Goal: Book appointment/travel/reservation

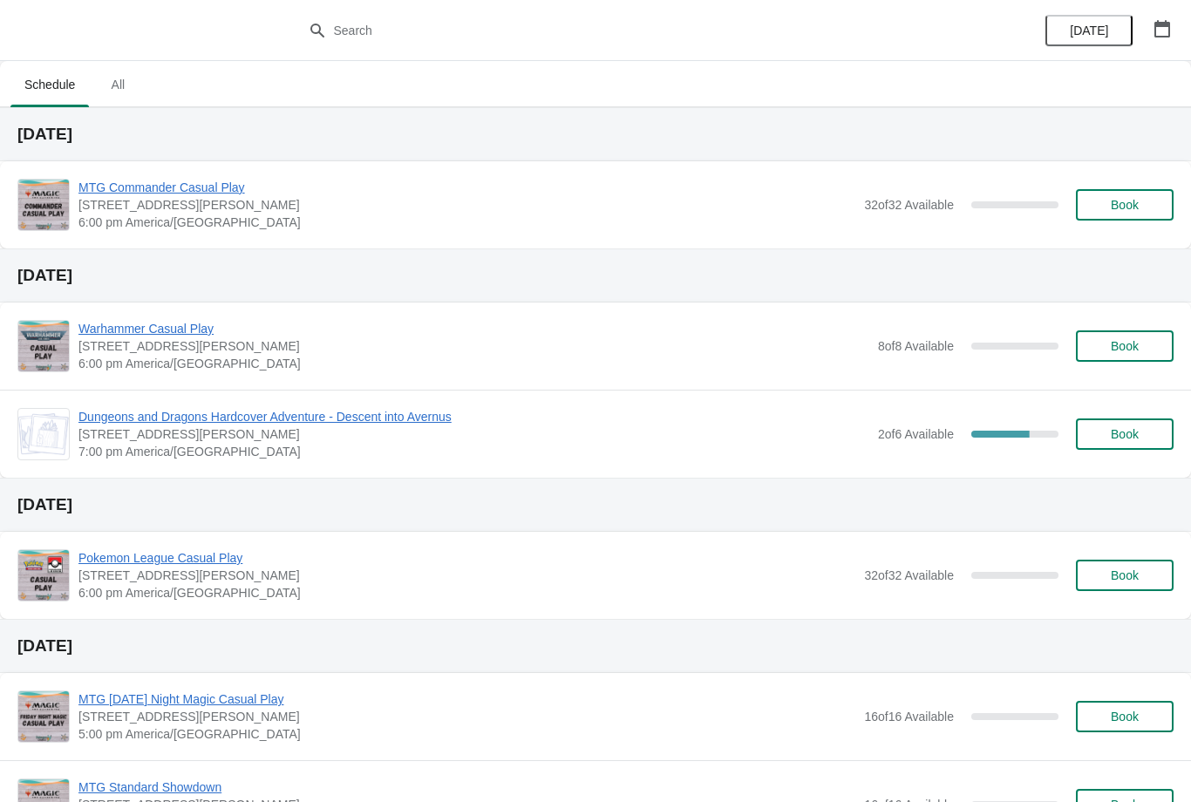
click at [1148, 190] on button "Book" at bounding box center [1125, 204] width 98 height 31
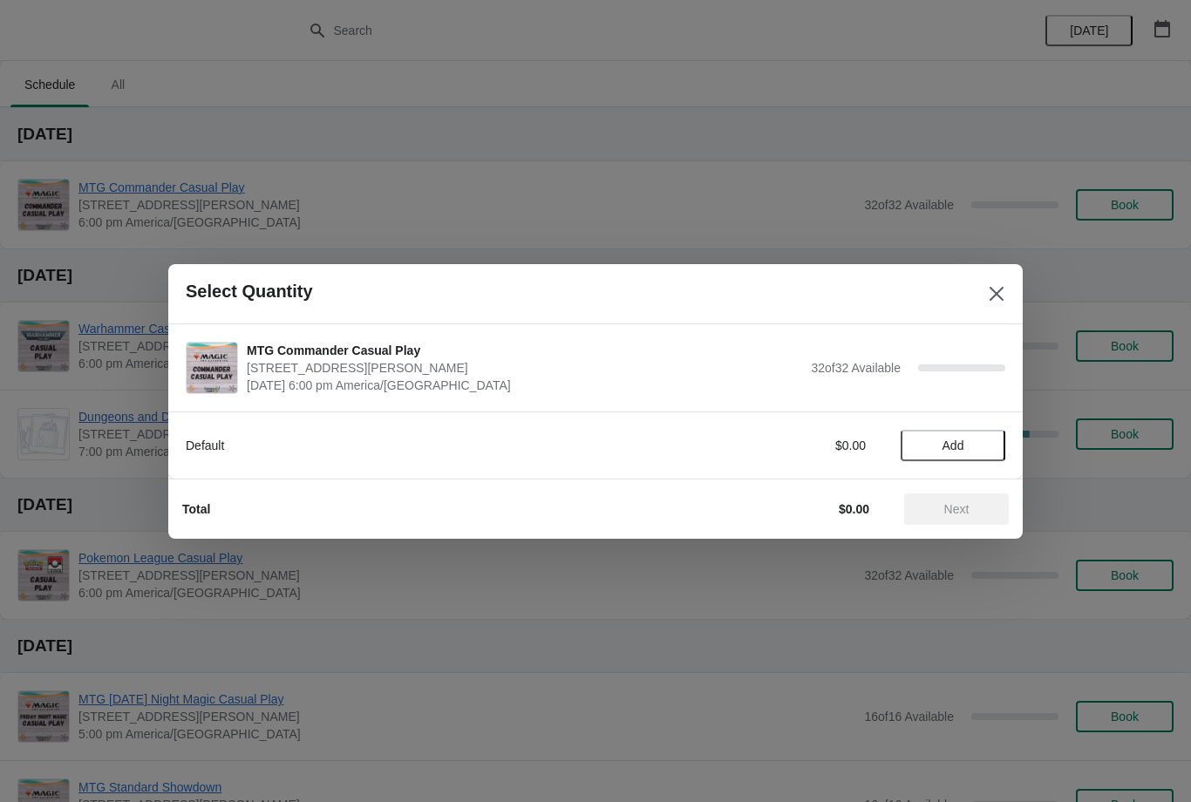
click at [952, 430] on button "Add" at bounding box center [953, 445] width 105 height 31
click at [948, 503] on span "Next" at bounding box center [957, 509] width 25 height 14
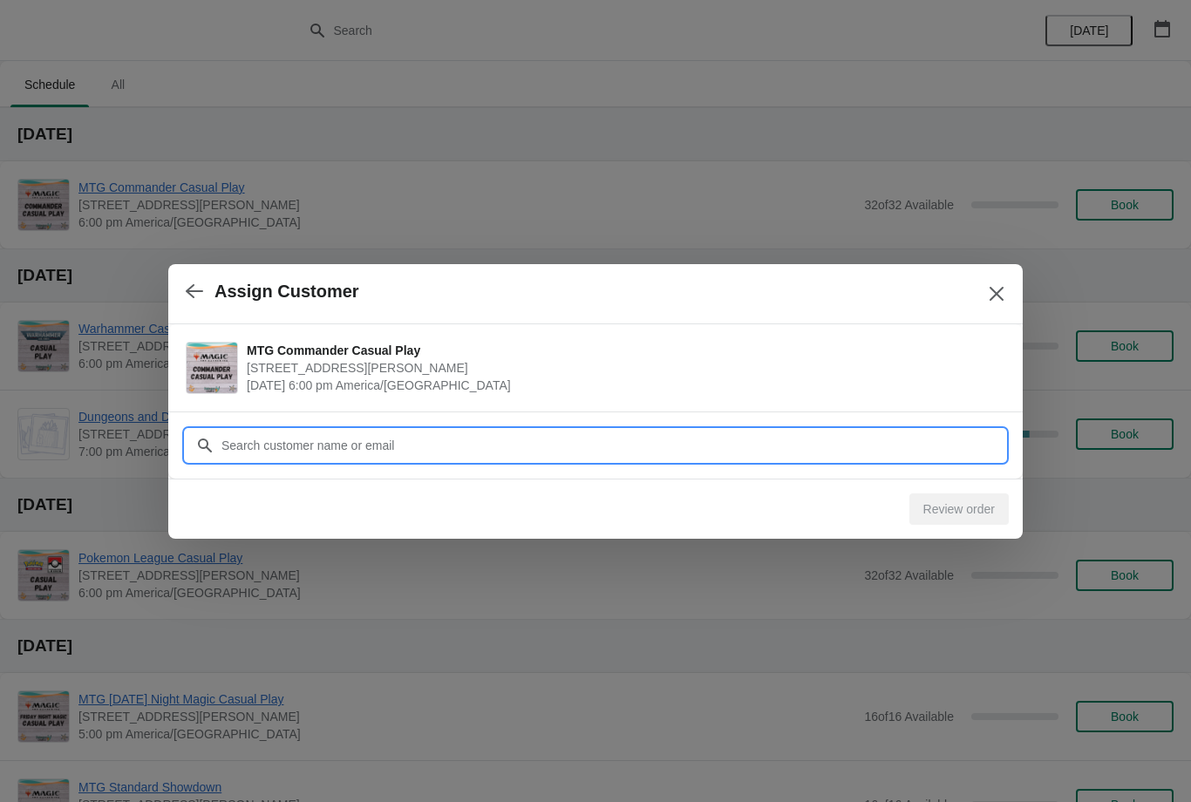
click at [481, 447] on input "Customer" at bounding box center [613, 445] width 785 height 31
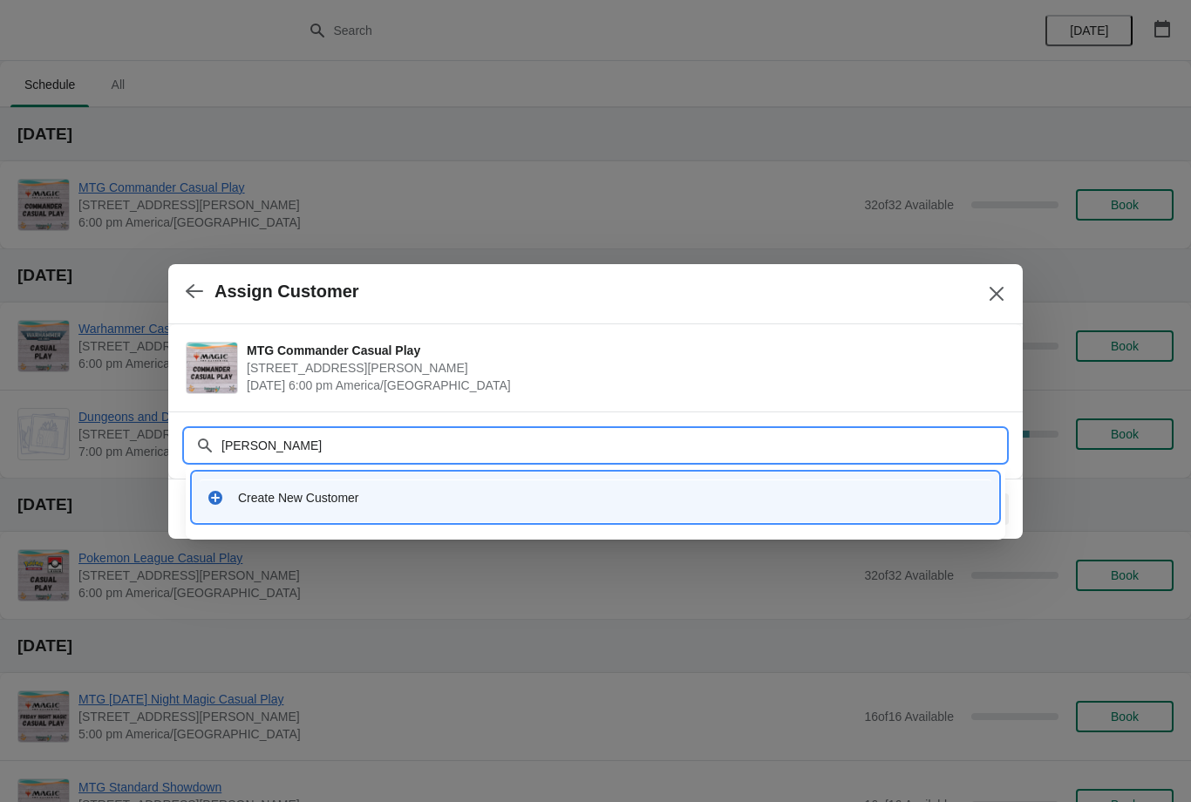
type input "Billy"
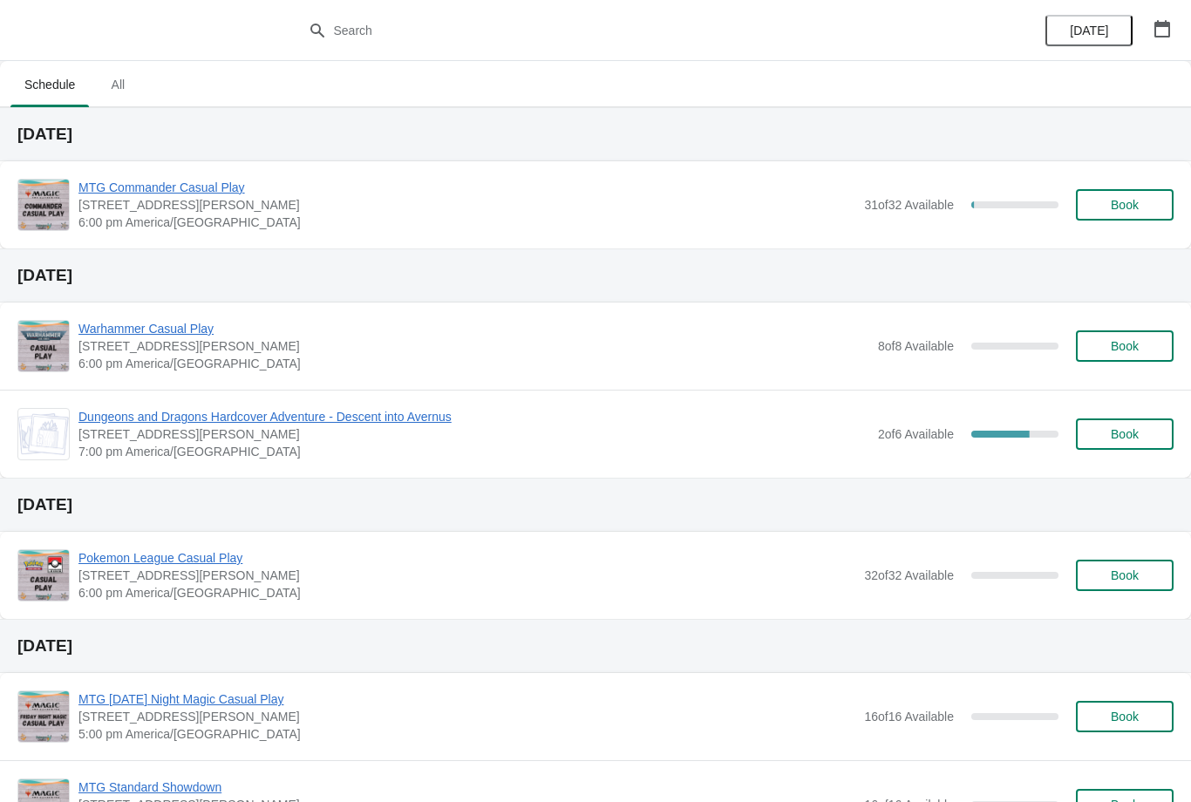
click at [1108, 193] on button "Book" at bounding box center [1125, 204] width 98 height 31
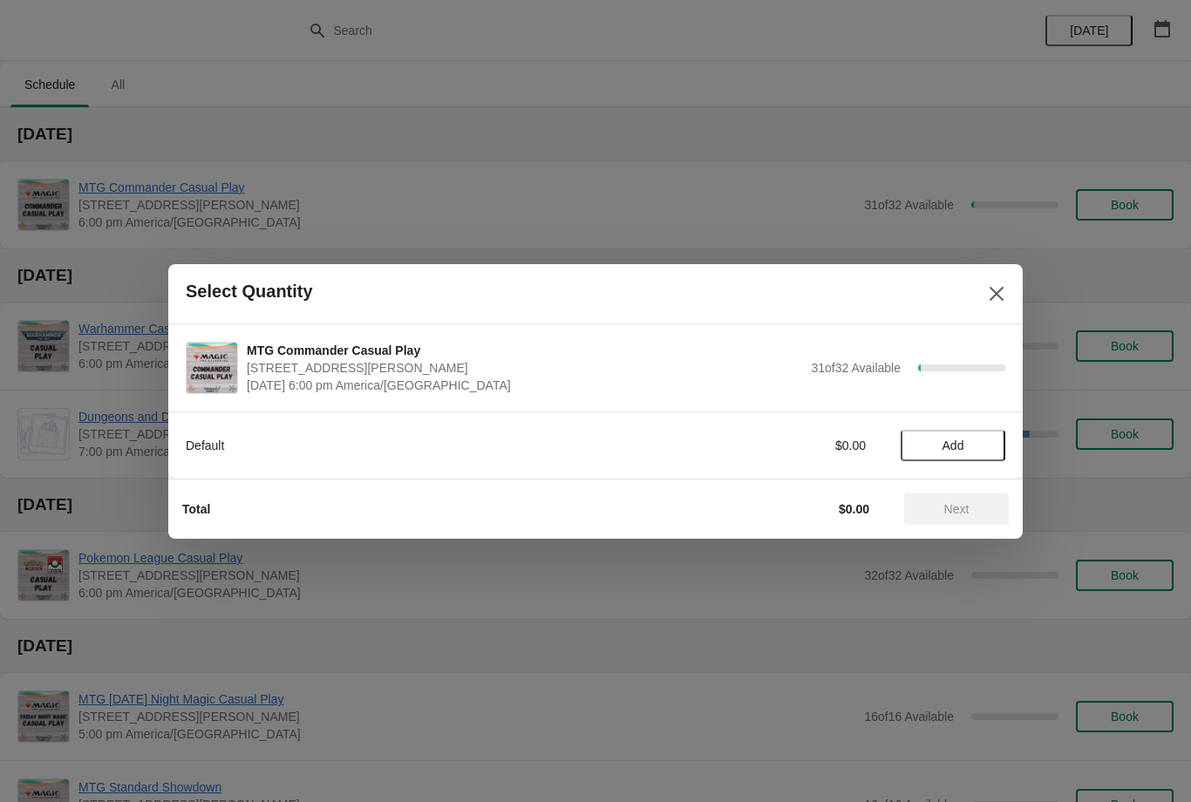
click at [959, 457] on button "Add" at bounding box center [953, 445] width 105 height 31
click at [963, 505] on span "Next" at bounding box center [957, 509] width 25 height 14
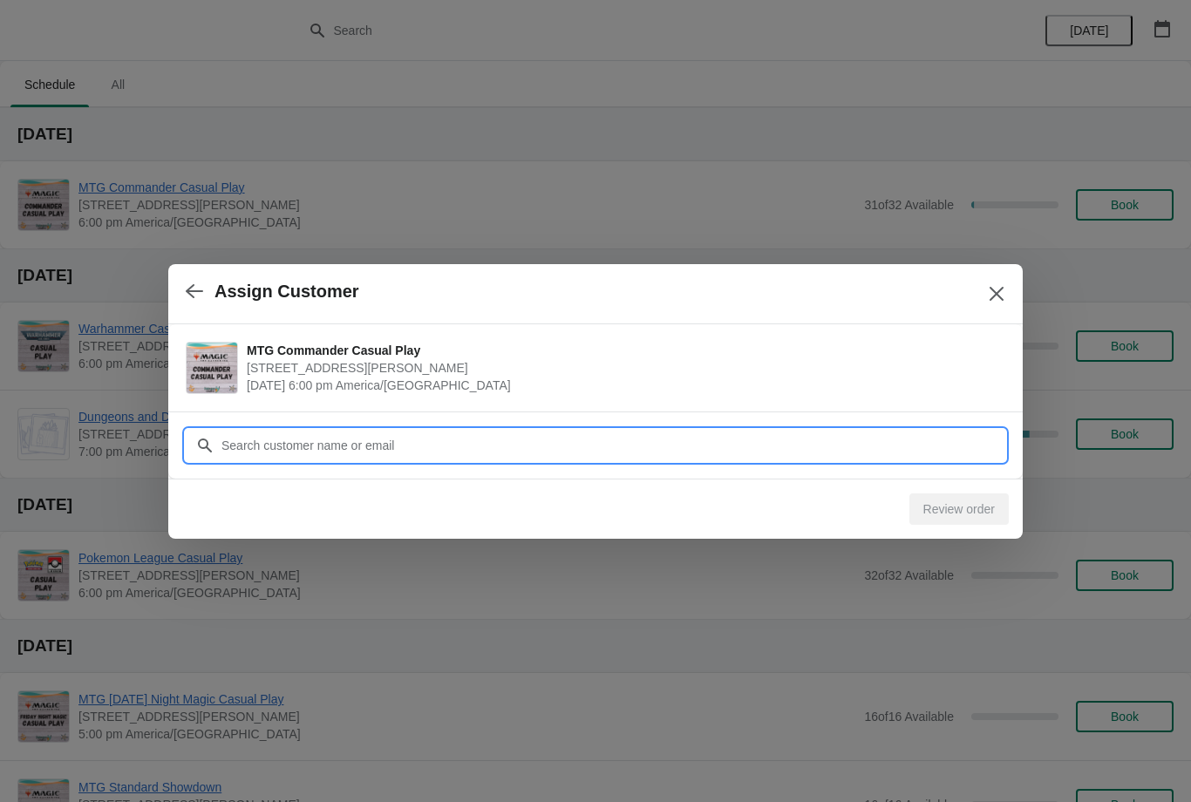
click at [472, 447] on input "Customer" at bounding box center [613, 445] width 785 height 31
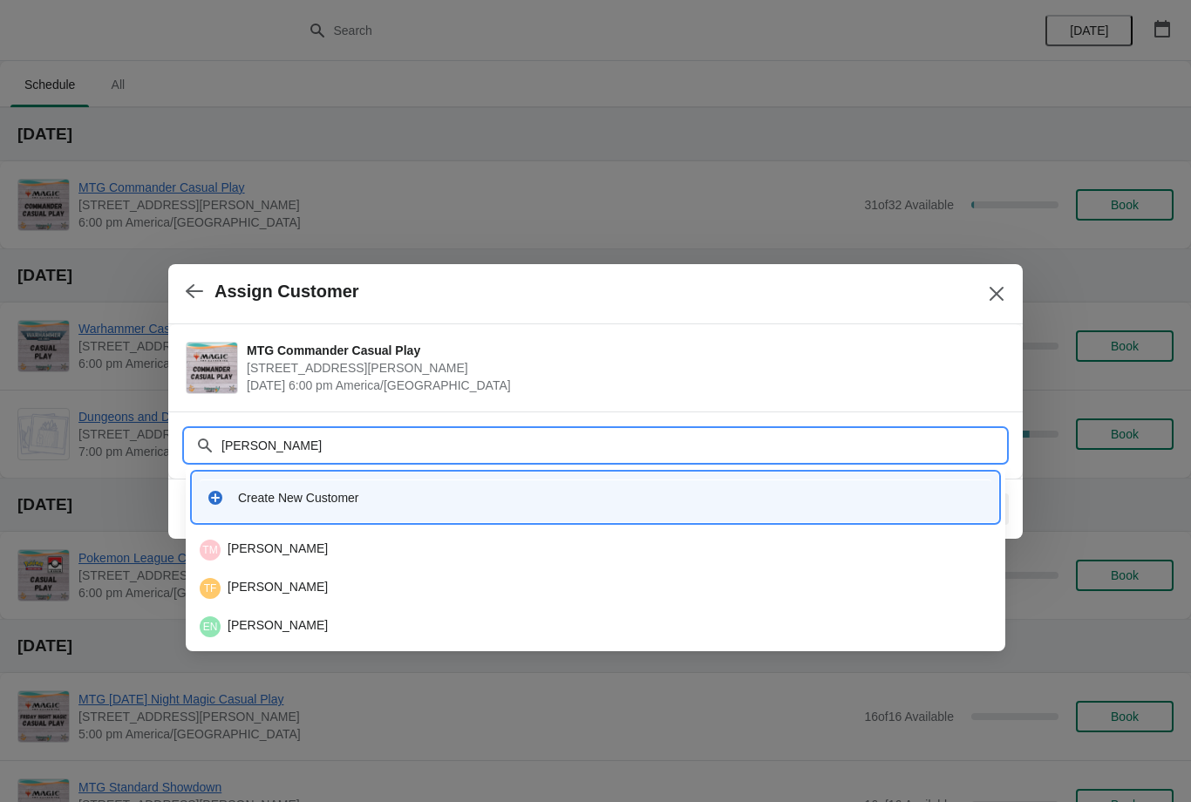
type input "Ethan"
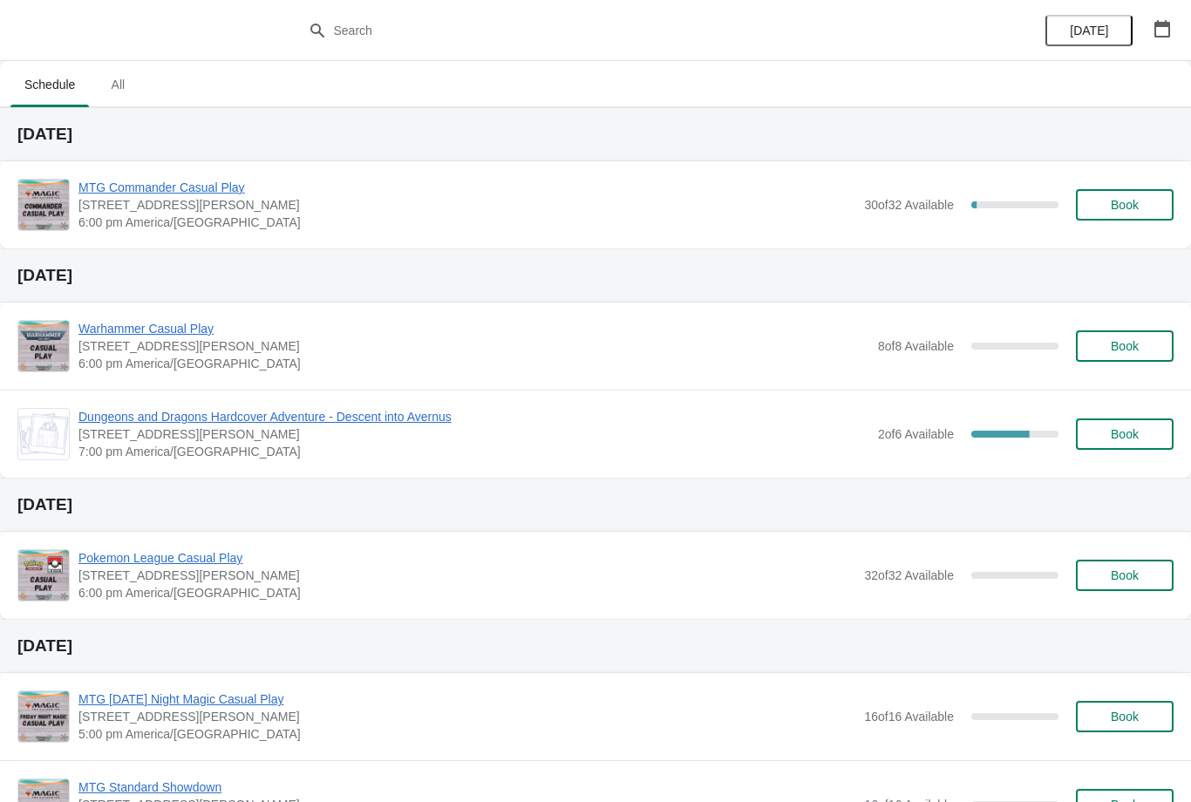
click at [1131, 190] on button "Book" at bounding box center [1125, 204] width 98 height 31
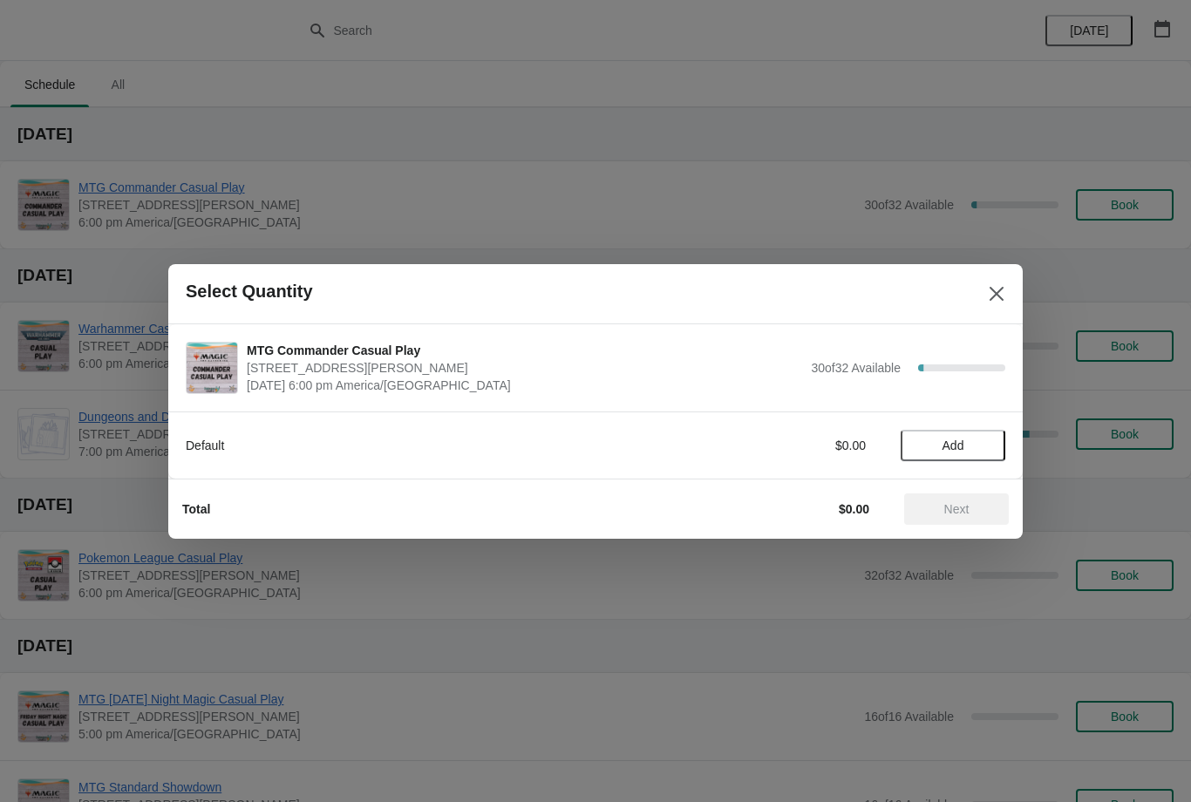
click at [979, 436] on button "Add" at bounding box center [953, 445] width 105 height 31
click at [994, 435] on div "Default $5.95 1" at bounding box center [596, 445] width 820 height 31
click at [982, 440] on icon at bounding box center [983, 445] width 18 height 18
click at [978, 506] on span "Next" at bounding box center [956, 509] width 77 height 14
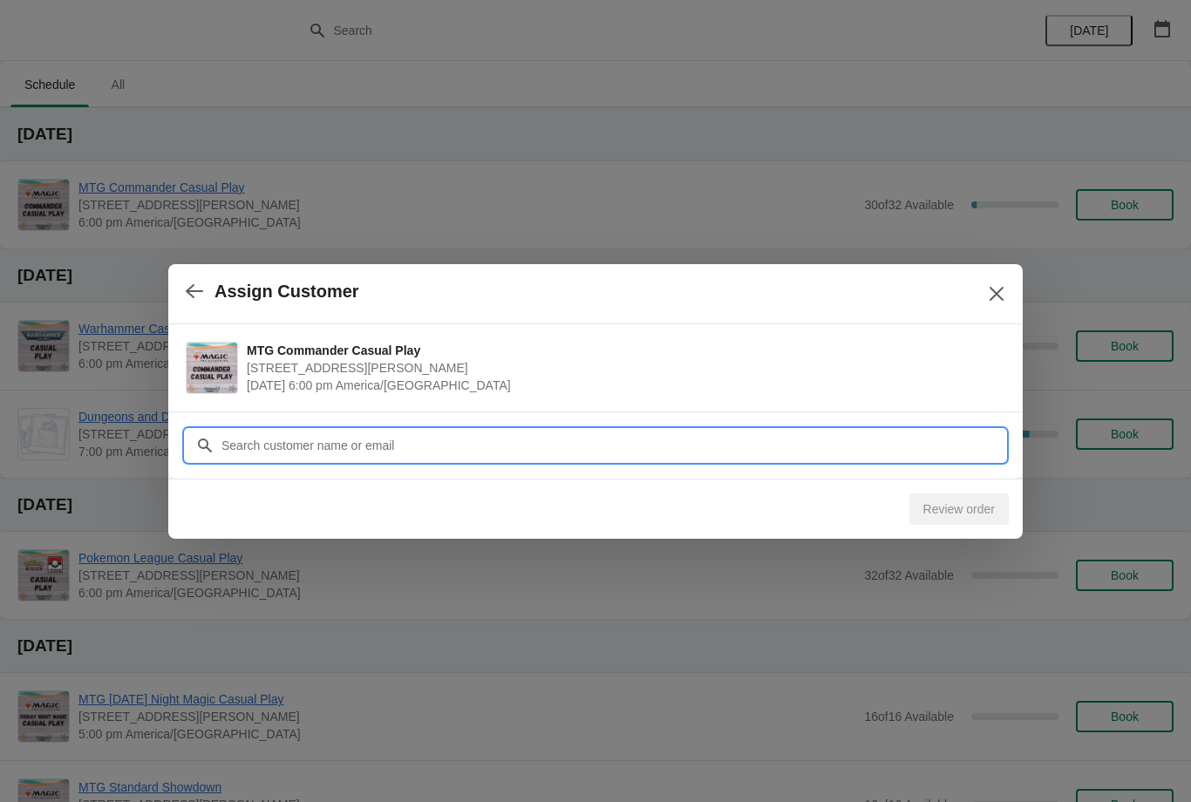
click at [413, 433] on input "Customer" at bounding box center [613, 445] width 785 height 31
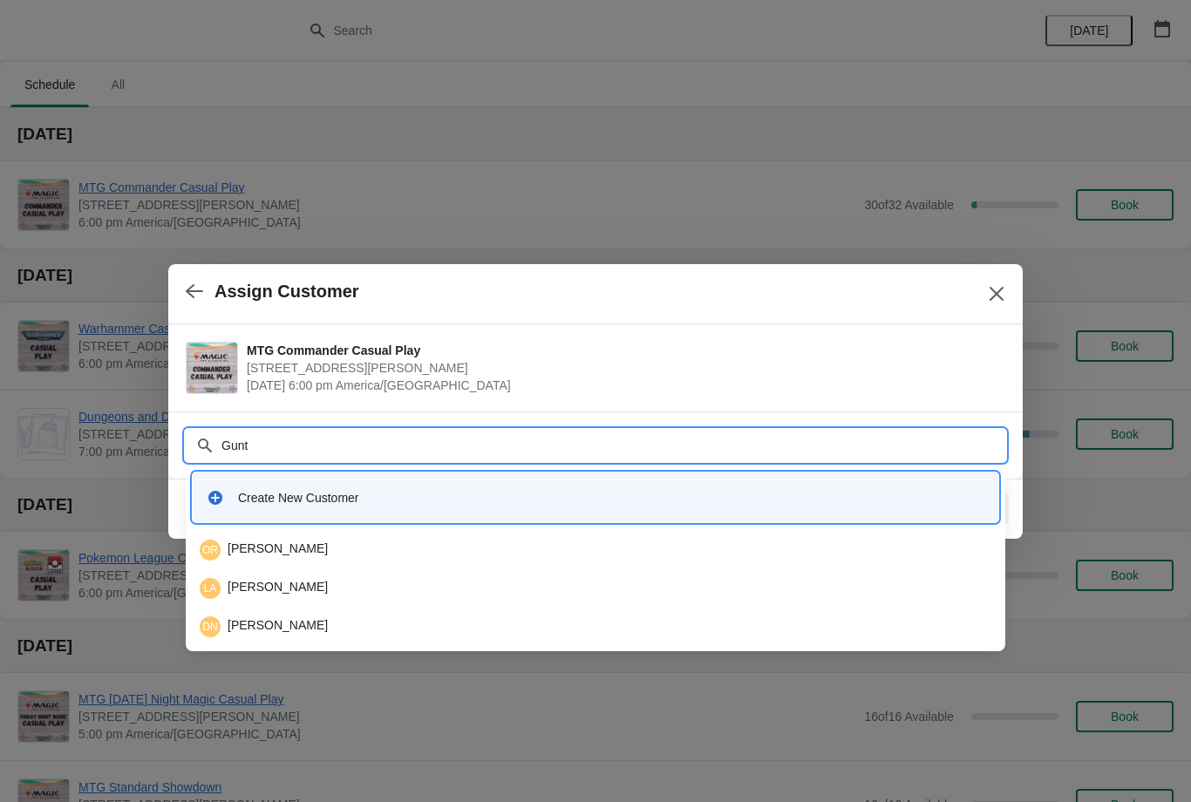
type input "Gunth"
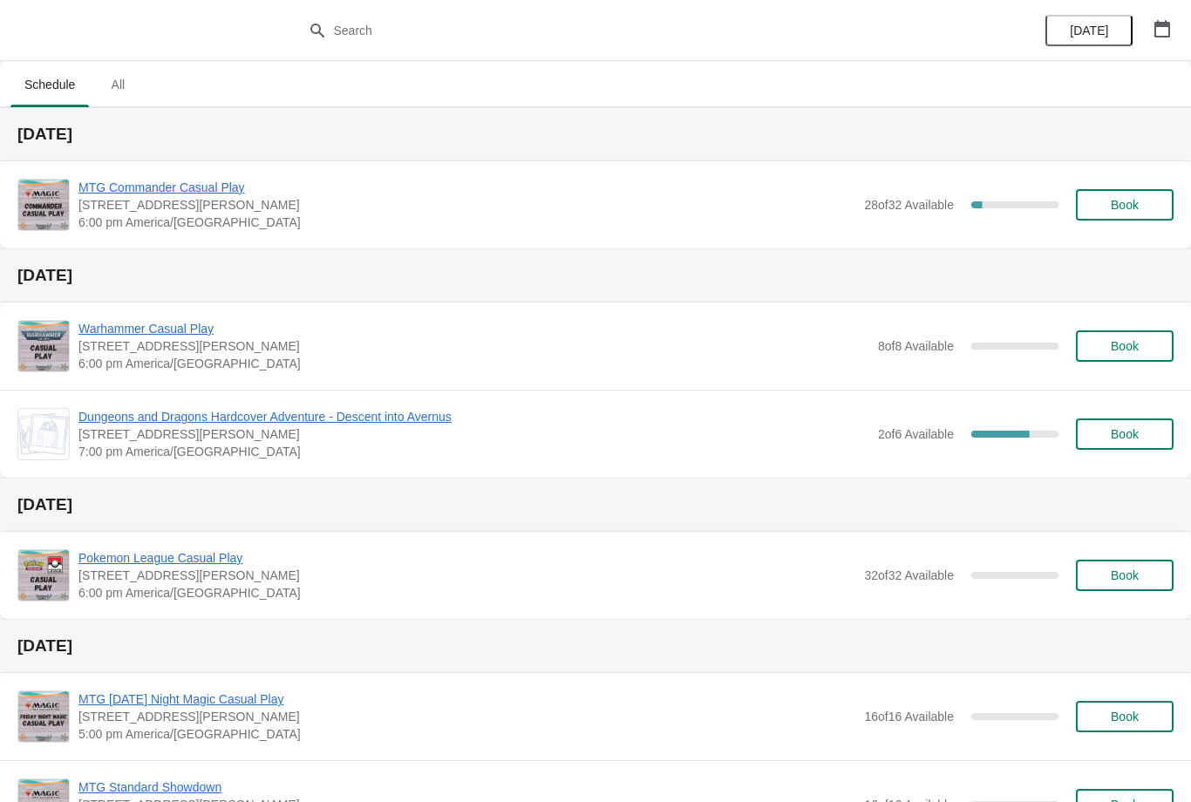
click at [1124, 195] on button "Book" at bounding box center [1125, 204] width 98 height 31
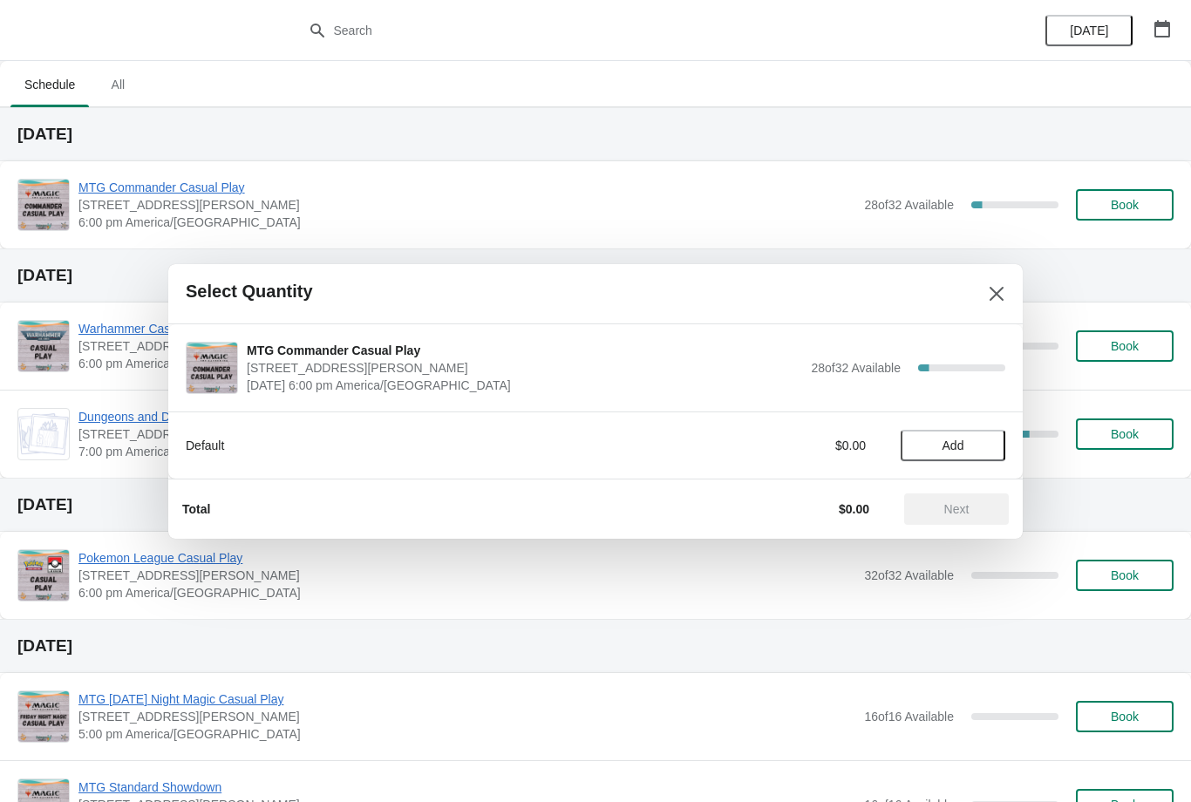
click at [966, 441] on span "Add" at bounding box center [953, 446] width 73 height 14
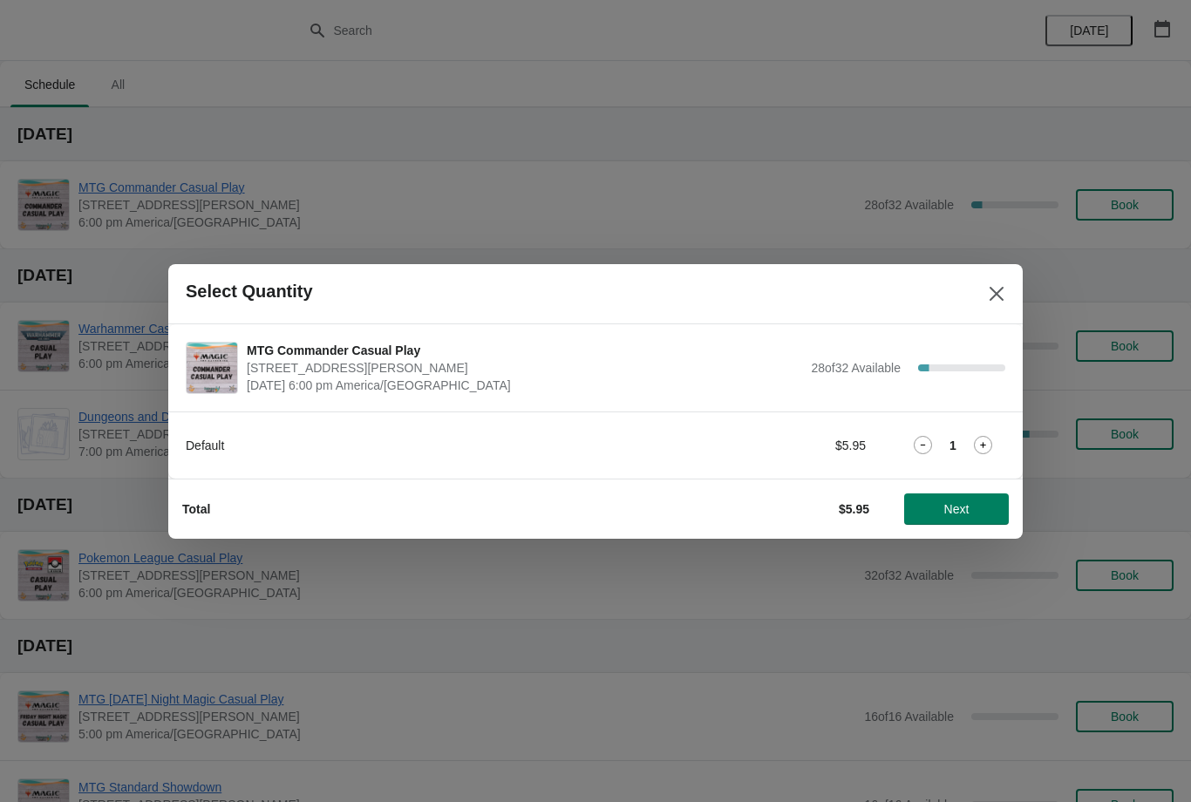
click at [949, 514] on span "Next" at bounding box center [957, 509] width 25 height 14
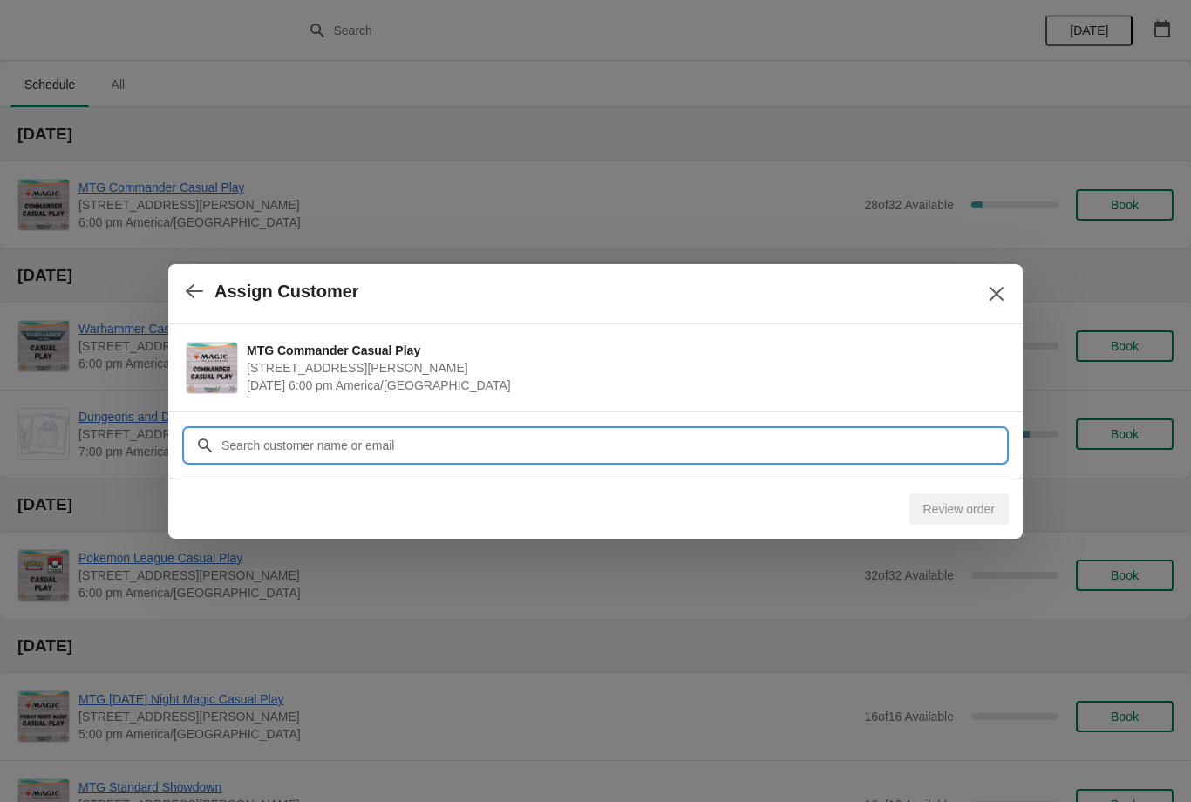
click at [883, 441] on input "Customer" at bounding box center [613, 445] width 785 height 31
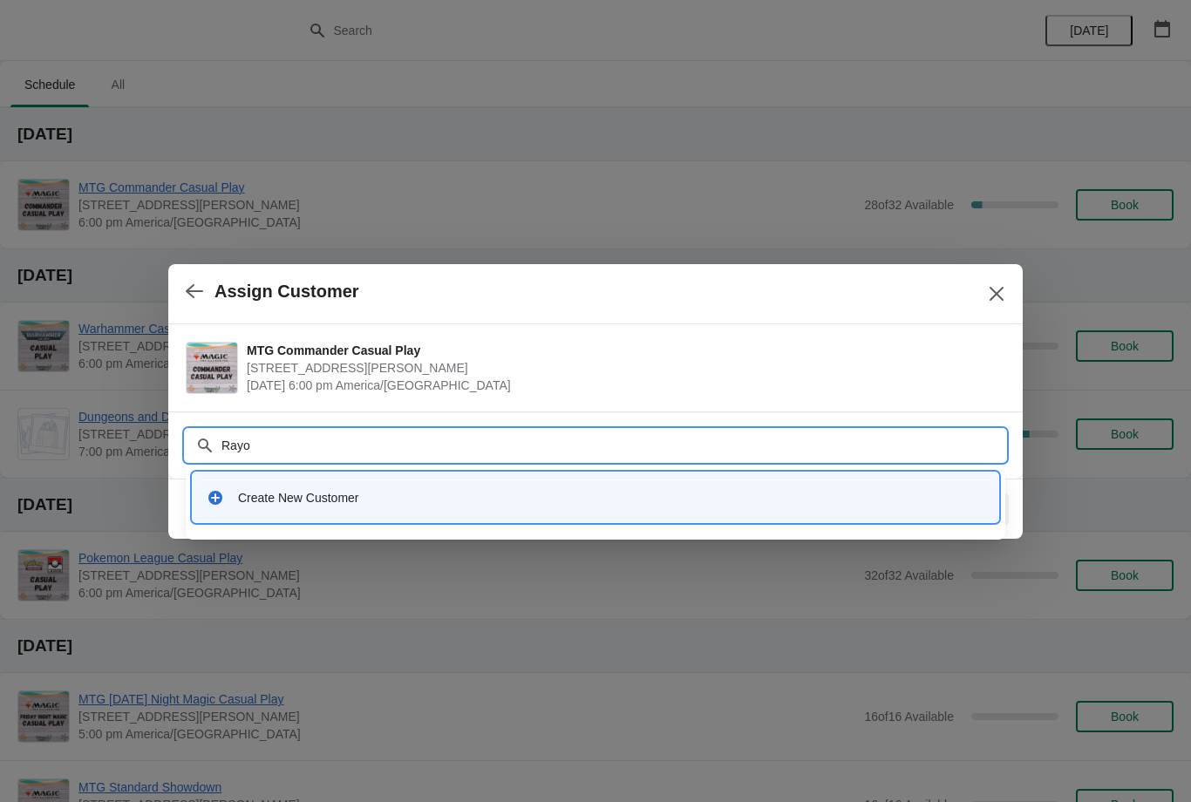
type input "Ray"
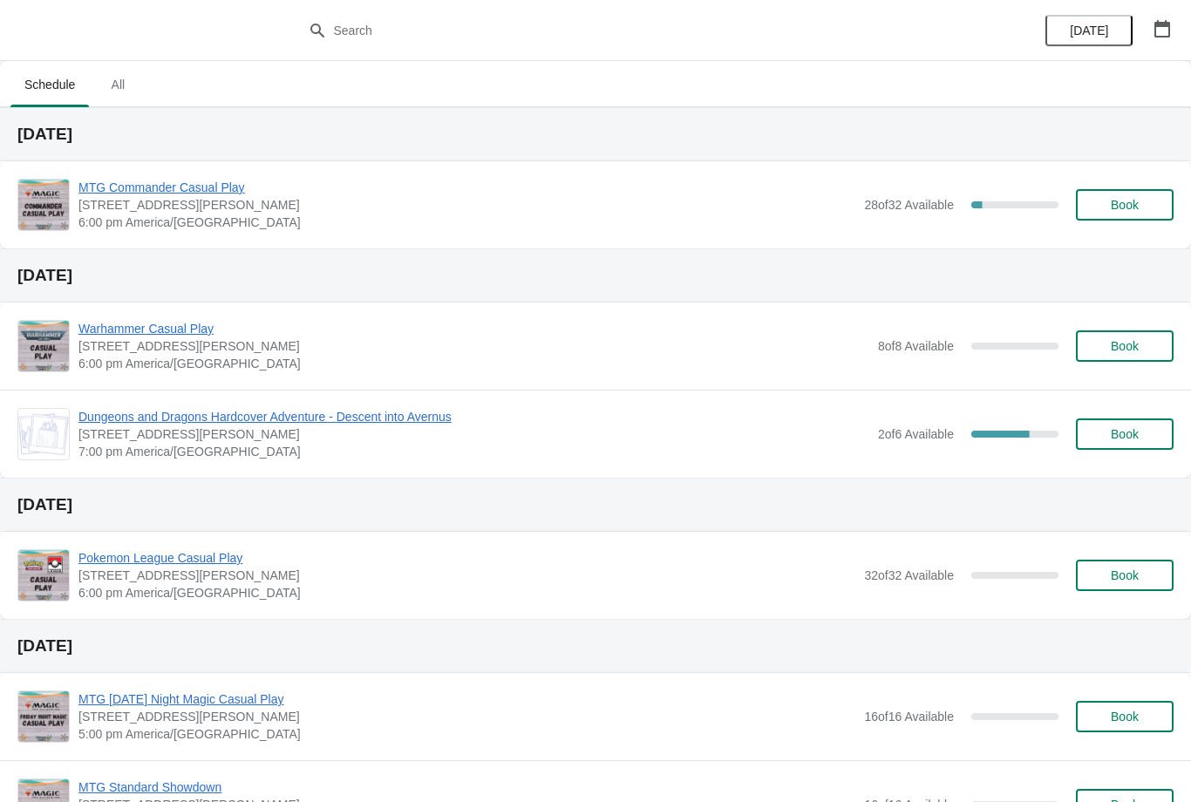
click at [1115, 209] on span "Book" at bounding box center [1125, 205] width 28 height 14
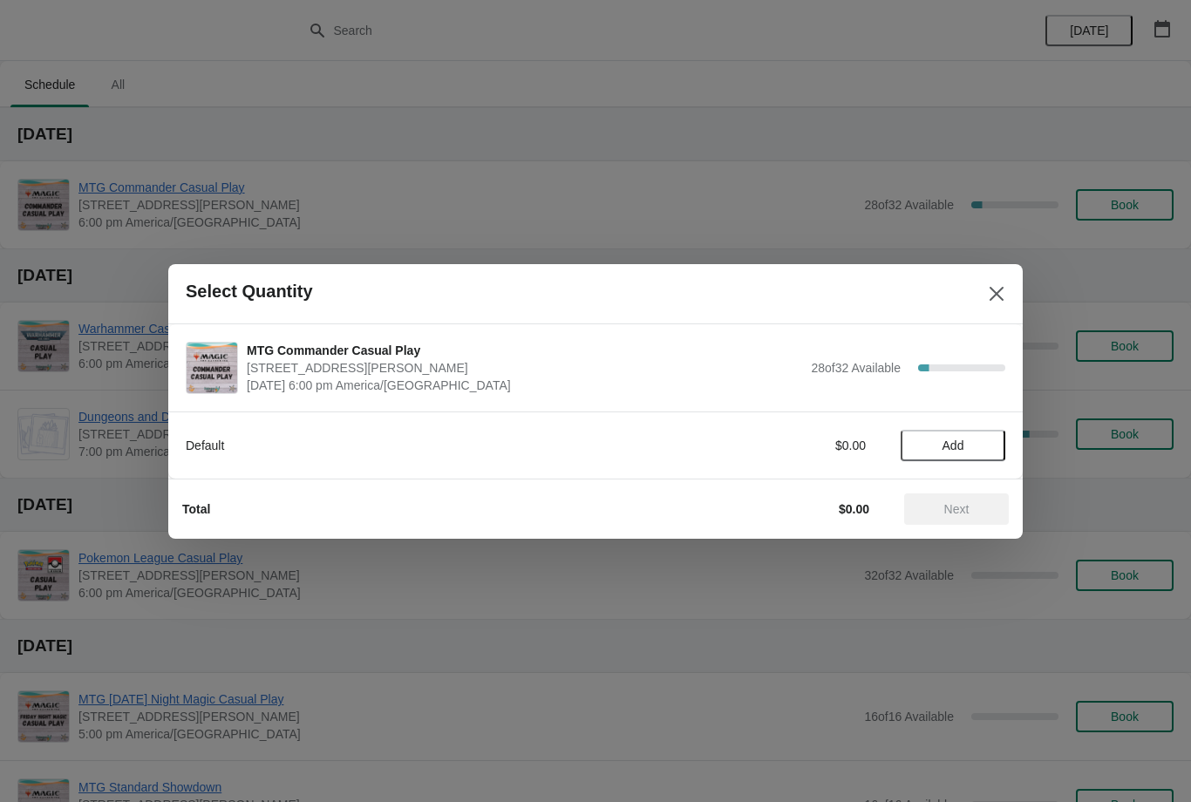
click at [988, 433] on button "Add" at bounding box center [953, 445] width 105 height 31
click at [969, 514] on span "Next" at bounding box center [957, 509] width 25 height 14
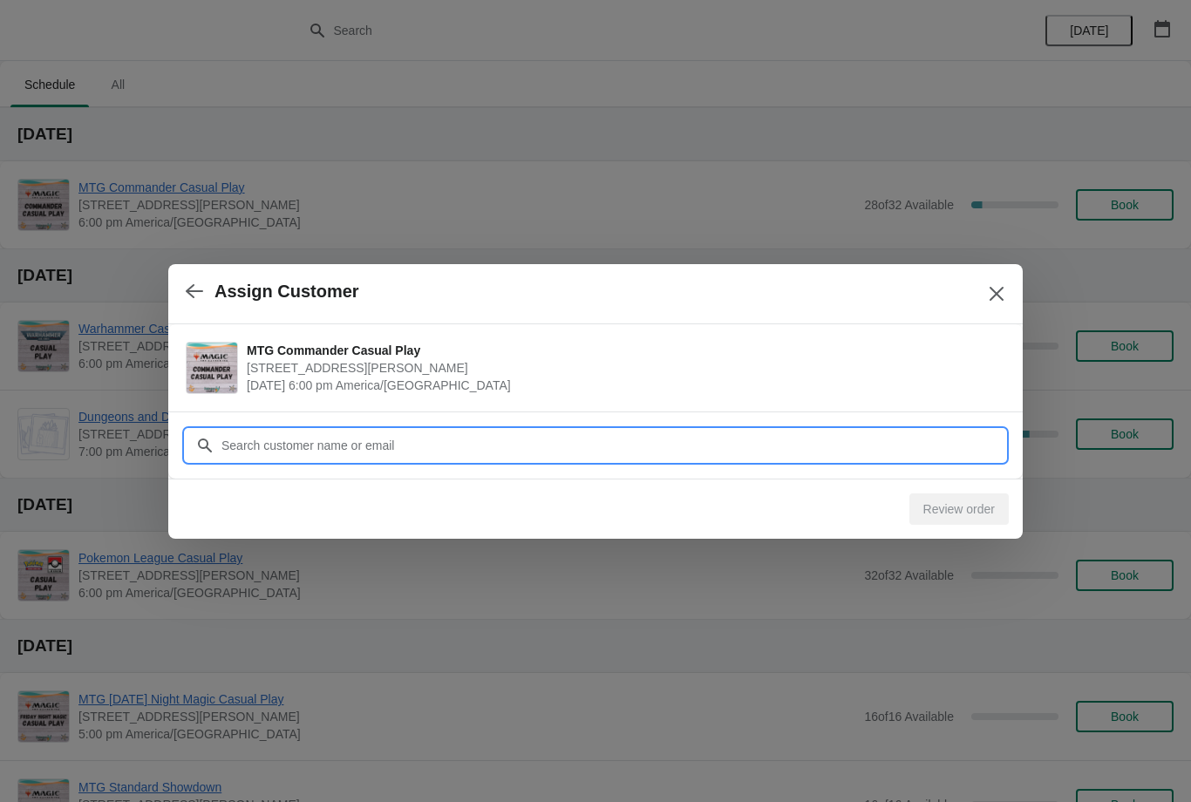
click at [954, 441] on input "Customer" at bounding box center [613, 445] width 785 height 31
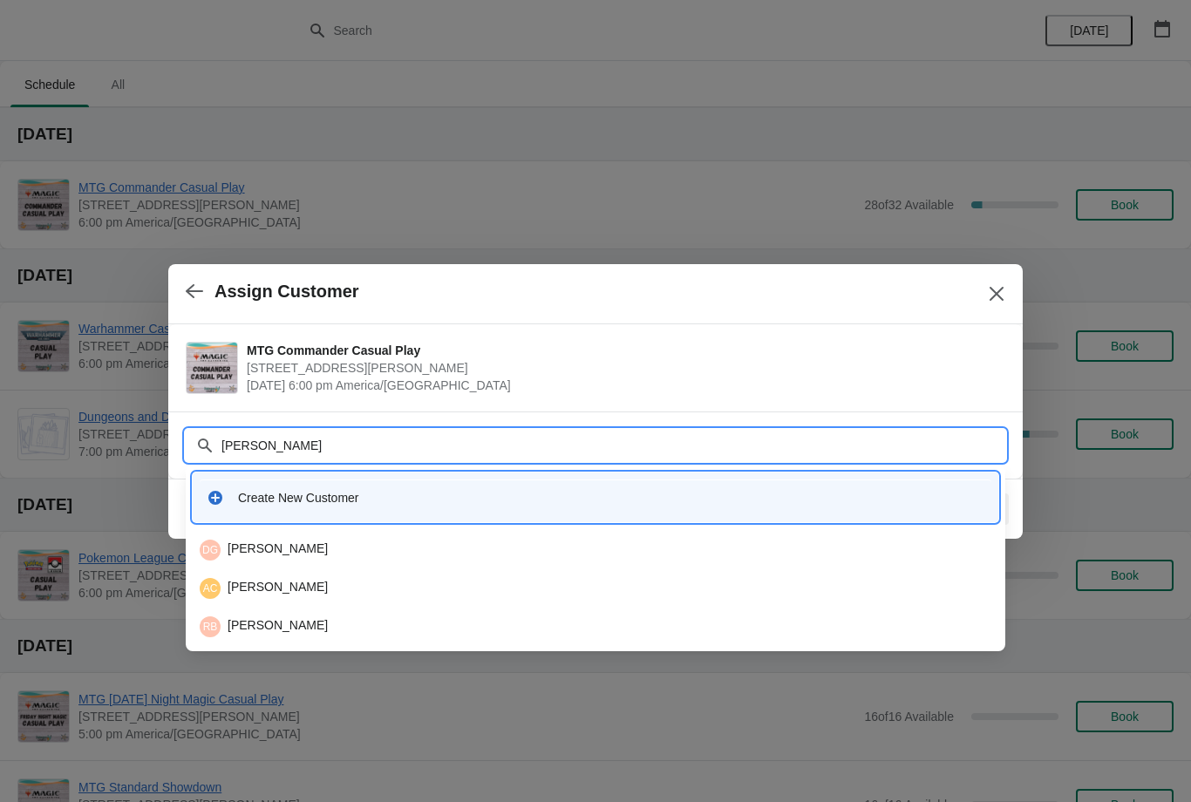
type input "Eric"
click at [360, 547] on div "EL Eric Le" at bounding box center [596, 550] width 792 height 21
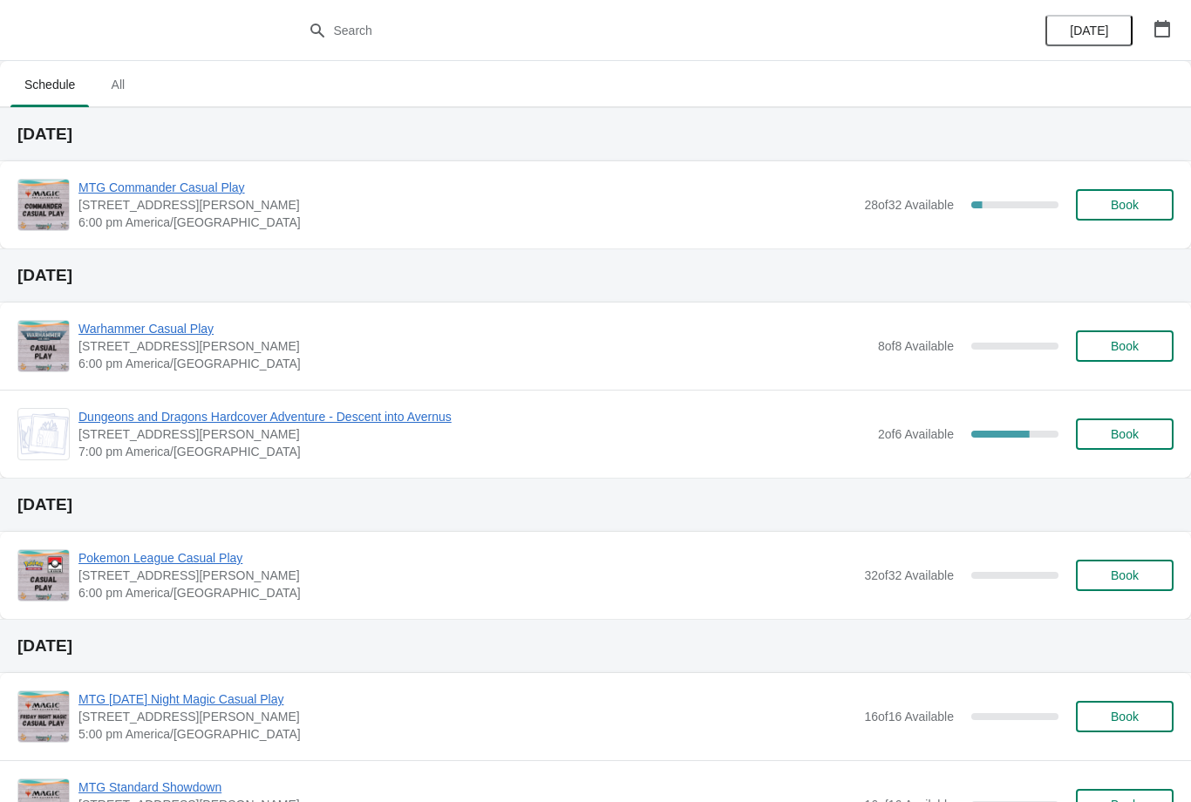
click at [1132, 217] on button "Book" at bounding box center [1125, 204] width 98 height 31
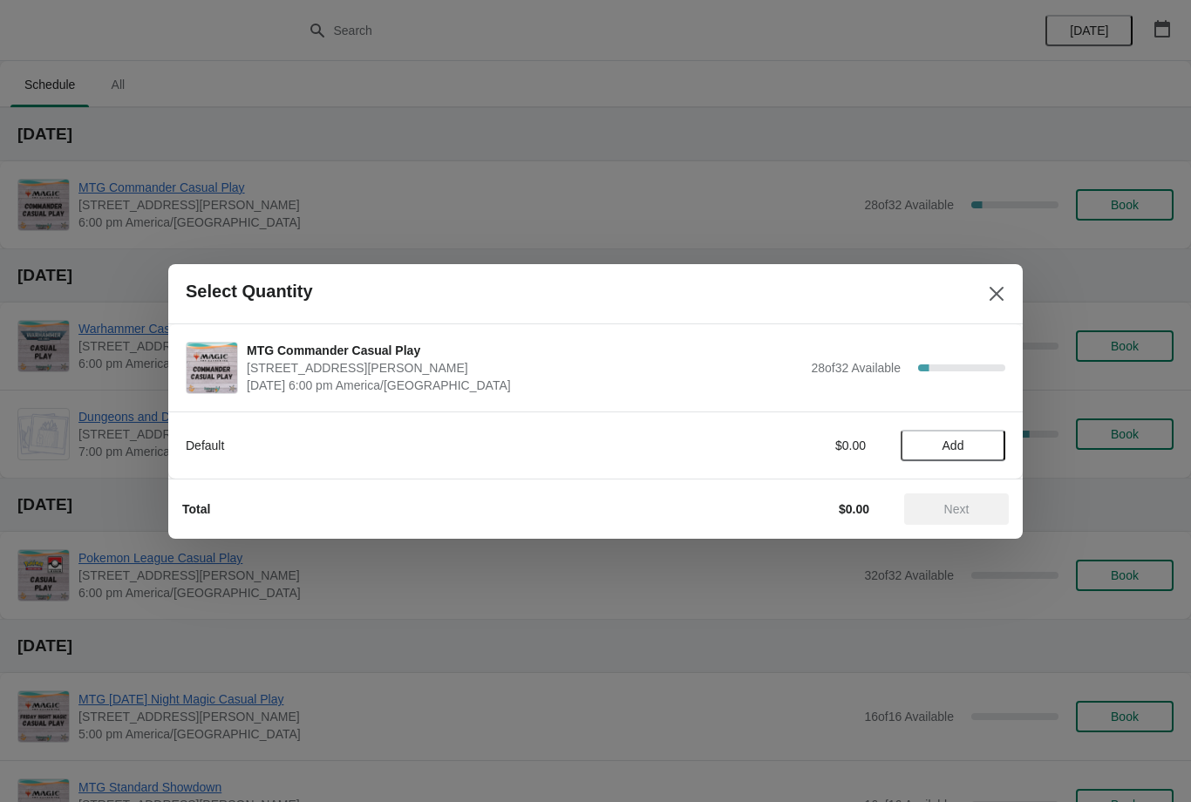
click at [951, 439] on span "Add" at bounding box center [954, 446] width 22 height 14
click at [953, 504] on span "Next" at bounding box center [957, 509] width 25 height 14
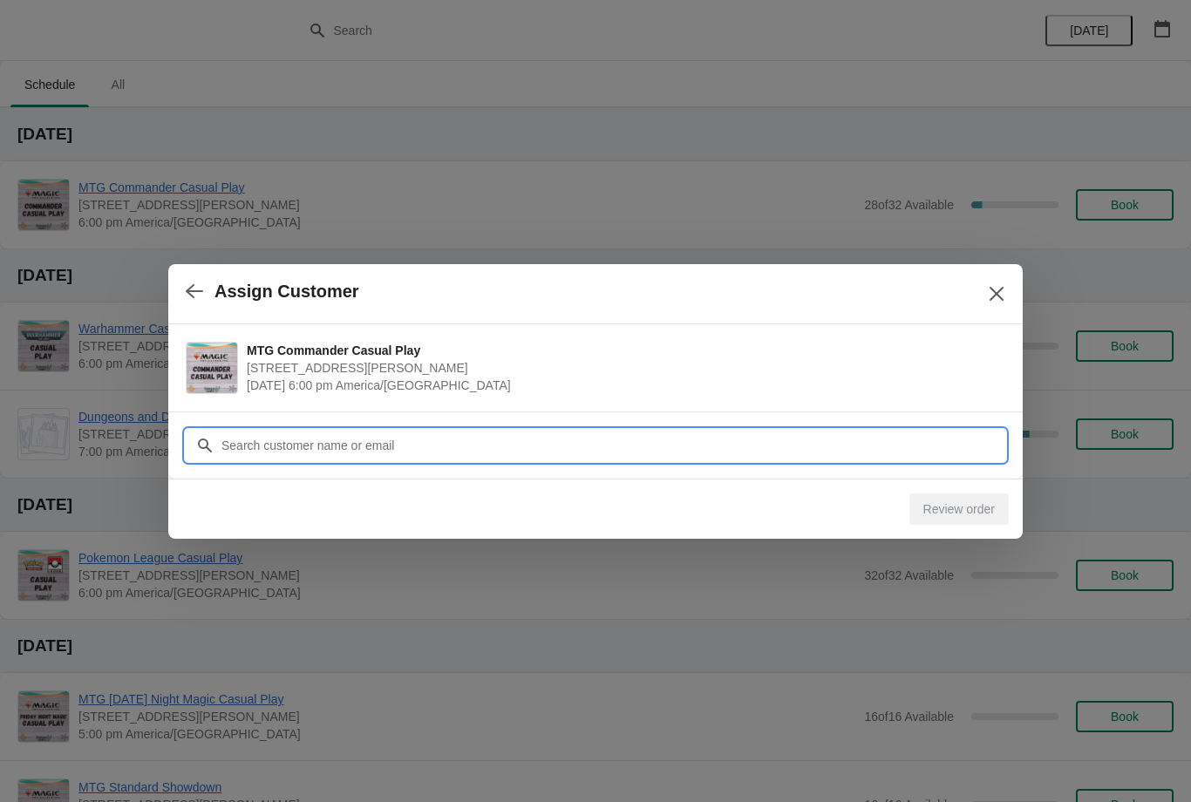
click at [869, 444] on input "Customer" at bounding box center [613, 445] width 785 height 31
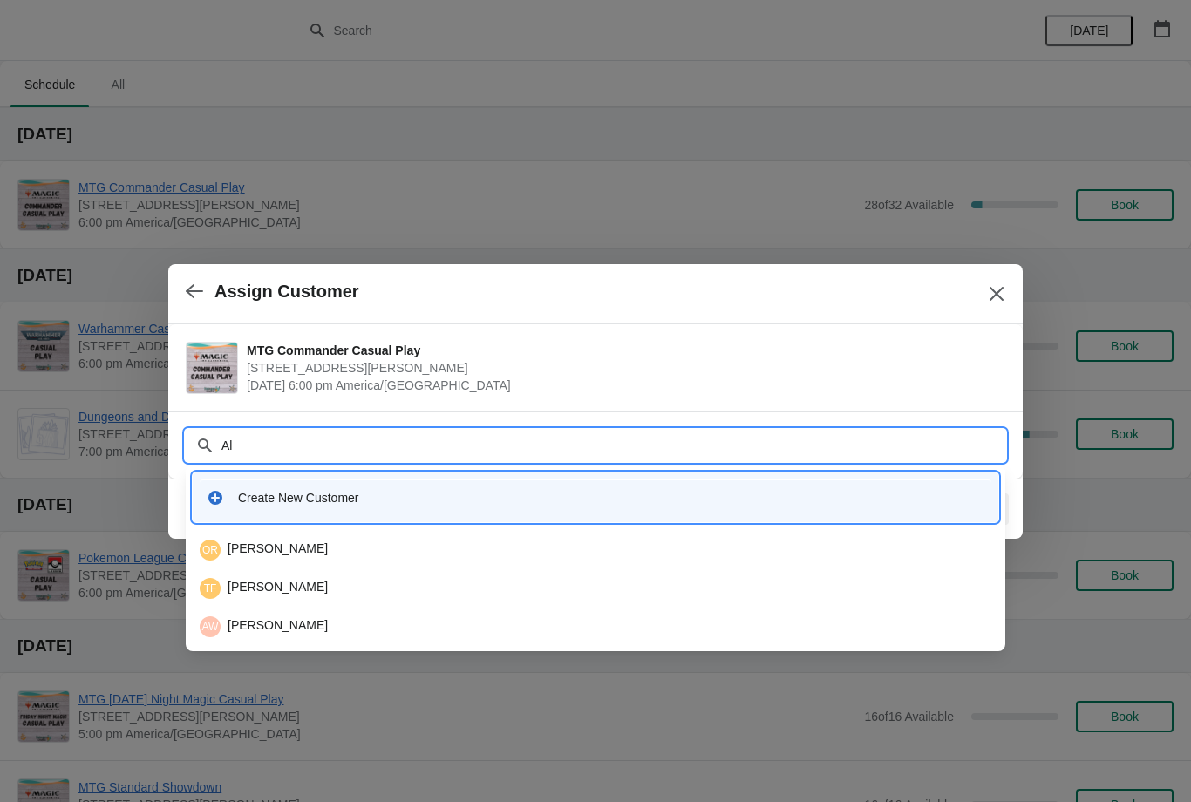
type input "Ala"
click at [413, 548] on div "AW Alan Welsh" at bounding box center [596, 550] width 792 height 21
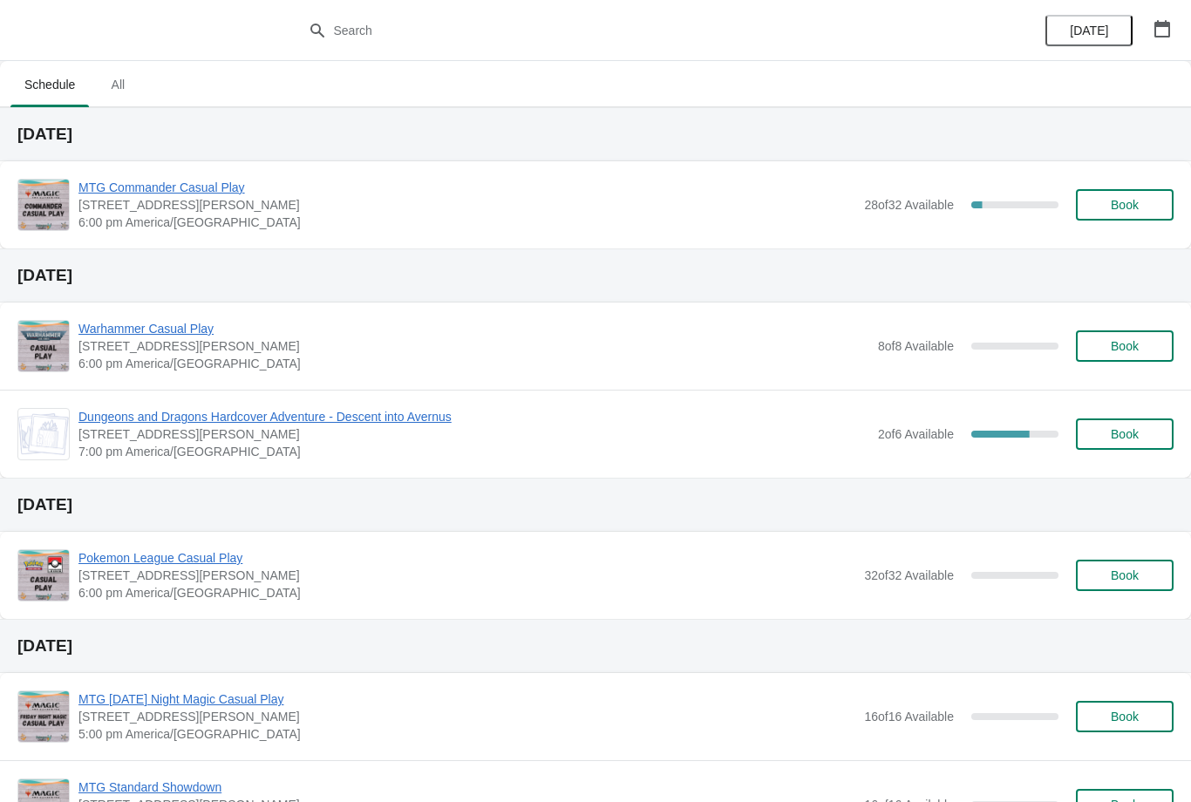
click at [1147, 203] on span "Book" at bounding box center [1125, 205] width 66 height 14
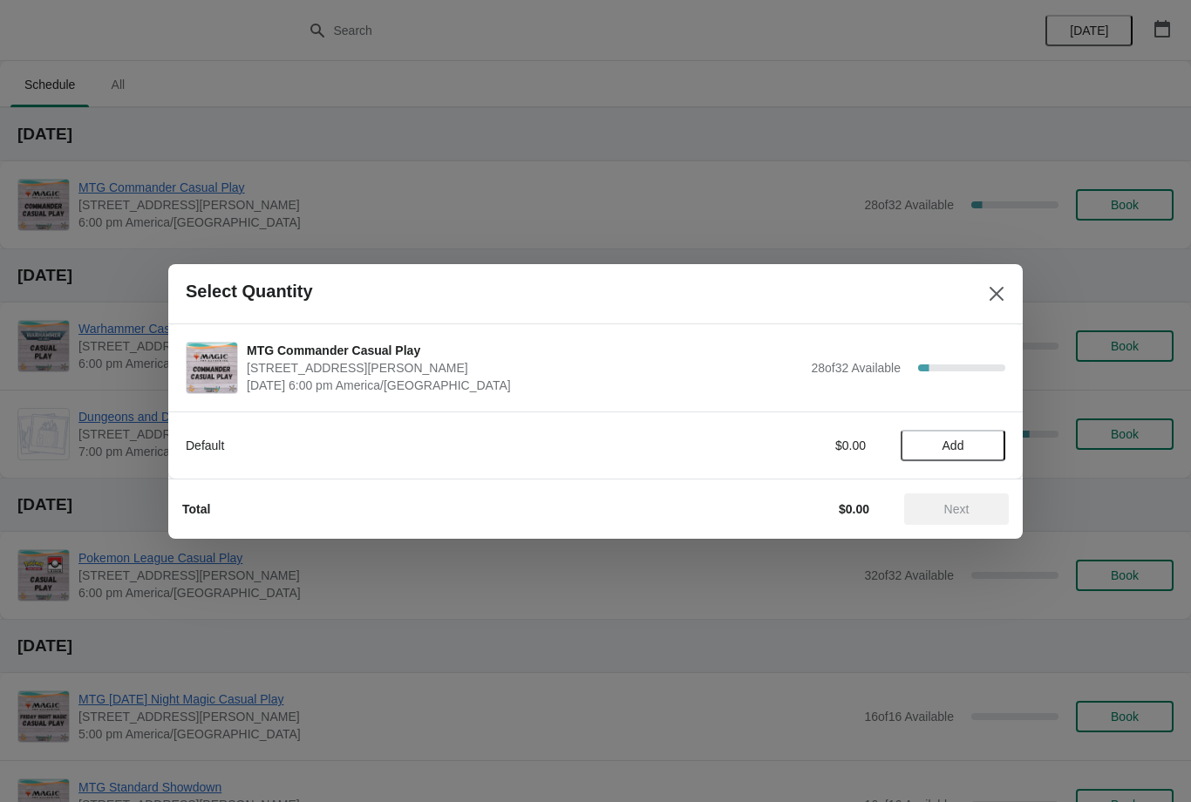
click at [981, 442] on span "Add" at bounding box center [953, 446] width 73 height 14
click at [955, 523] on button "Next" at bounding box center [956, 509] width 105 height 31
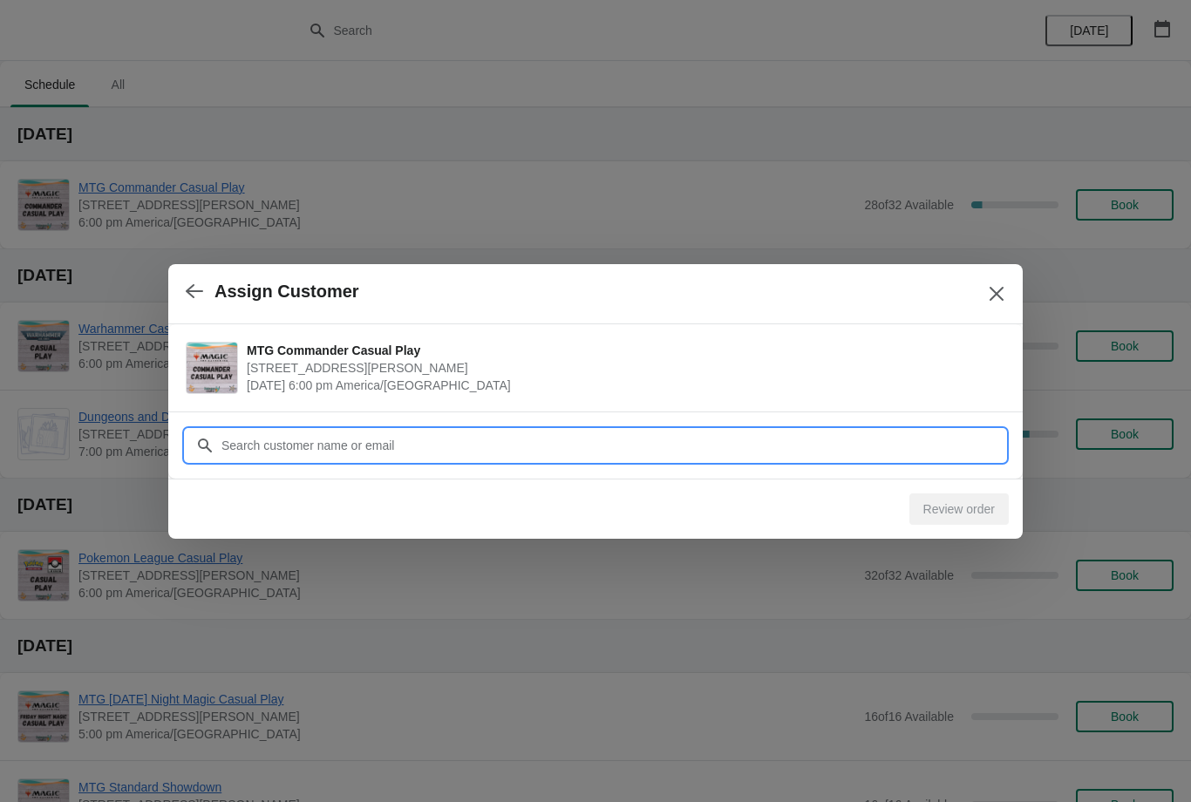
click at [867, 447] on input "Customer" at bounding box center [613, 445] width 785 height 31
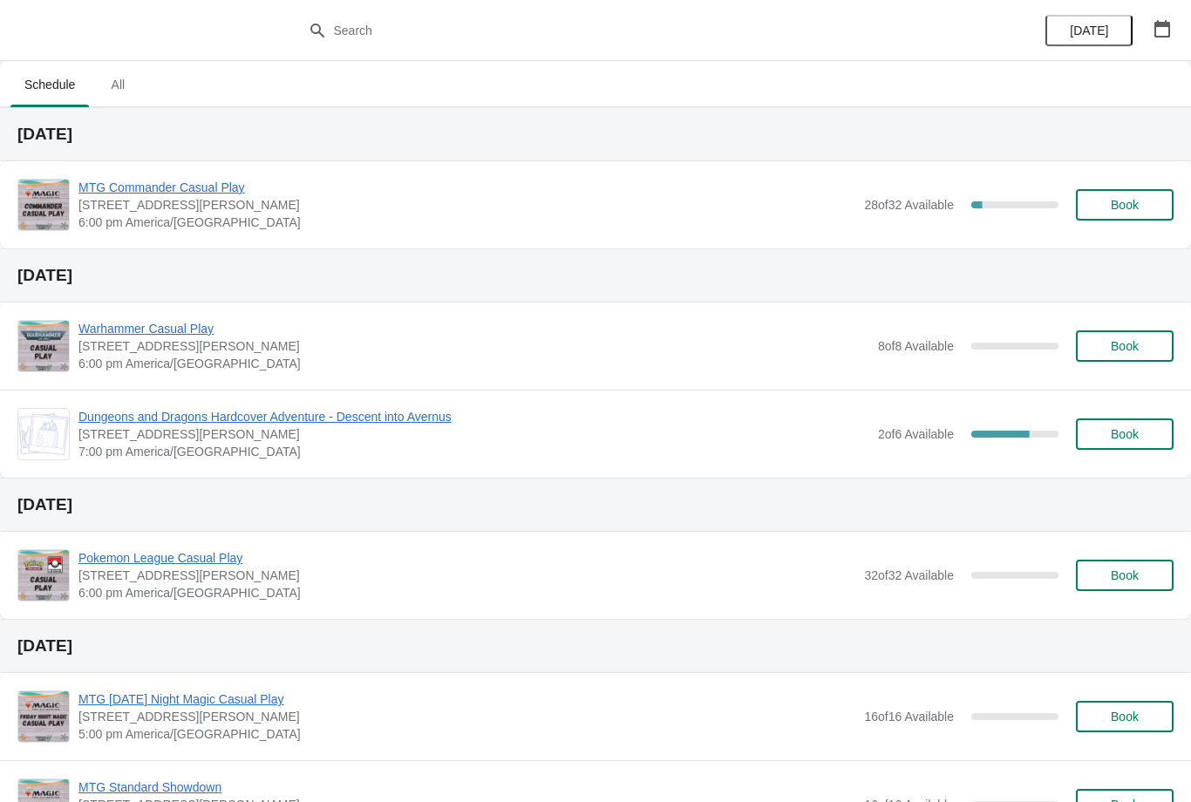
click at [1146, 203] on span "Book" at bounding box center [1125, 205] width 66 height 14
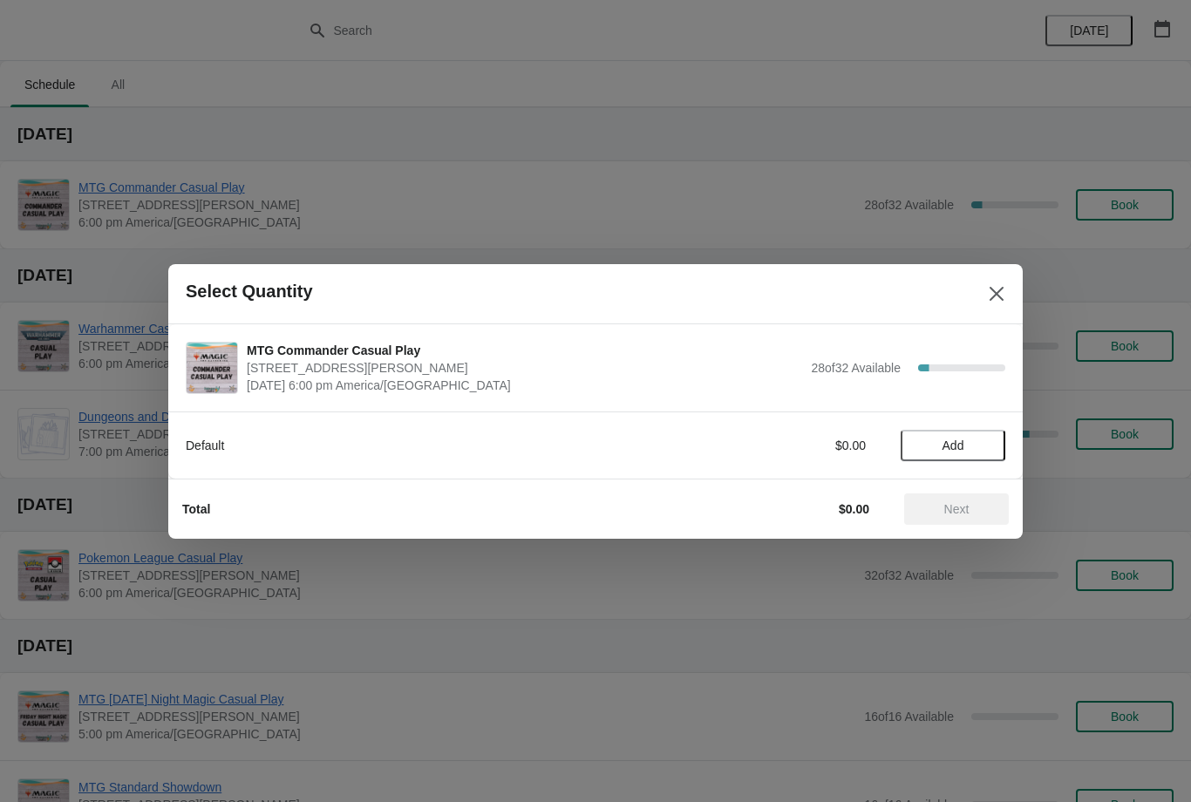
click at [975, 441] on span "Add" at bounding box center [953, 446] width 73 height 14
click at [954, 517] on button "Next" at bounding box center [956, 509] width 105 height 31
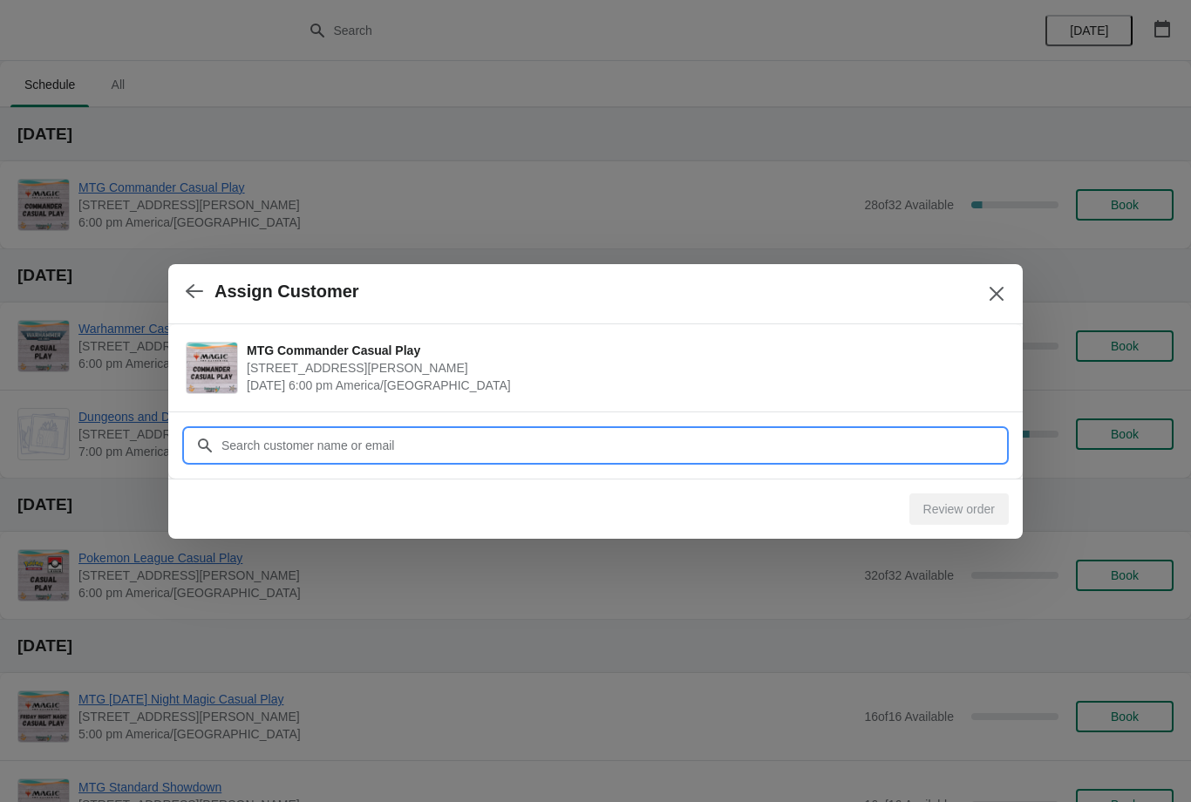
click at [870, 447] on input "Customer" at bounding box center [613, 445] width 785 height 31
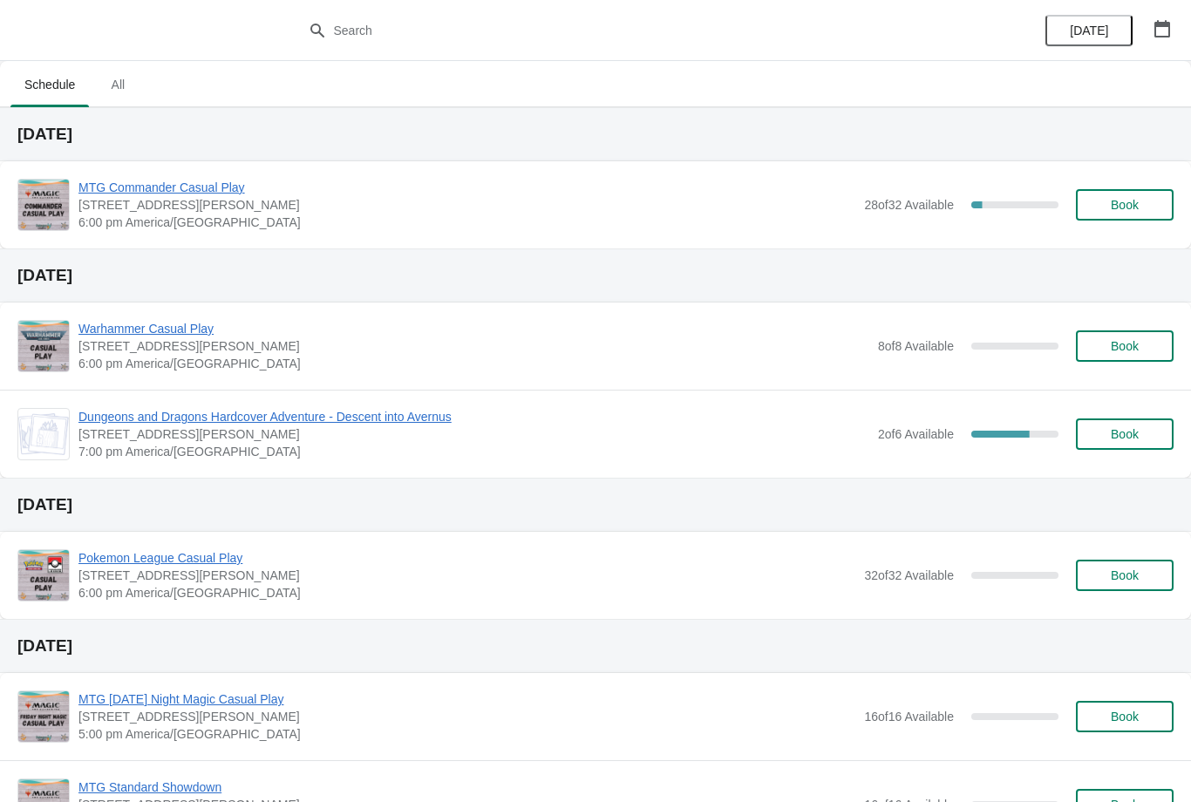
click at [1145, 204] on span "Book" at bounding box center [1125, 205] width 66 height 14
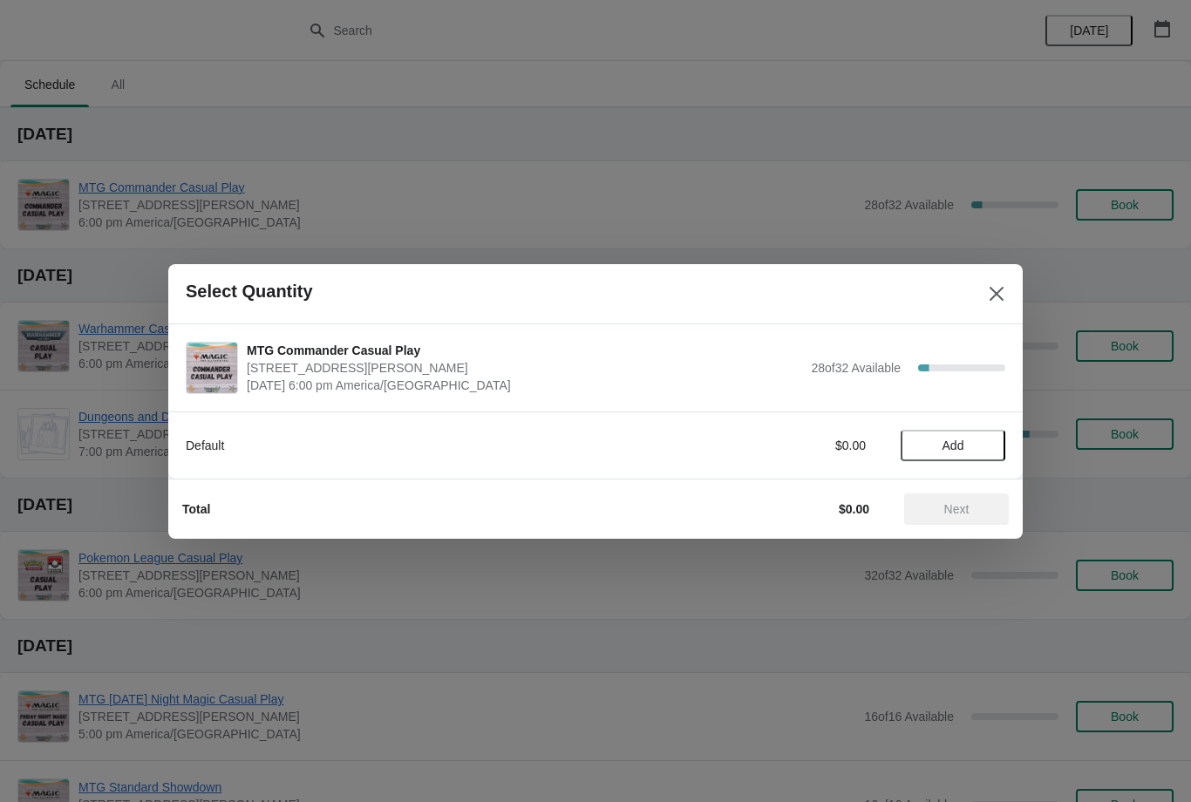
click at [970, 439] on span "Add" at bounding box center [953, 446] width 73 height 14
click at [959, 515] on span "Next" at bounding box center [957, 509] width 25 height 14
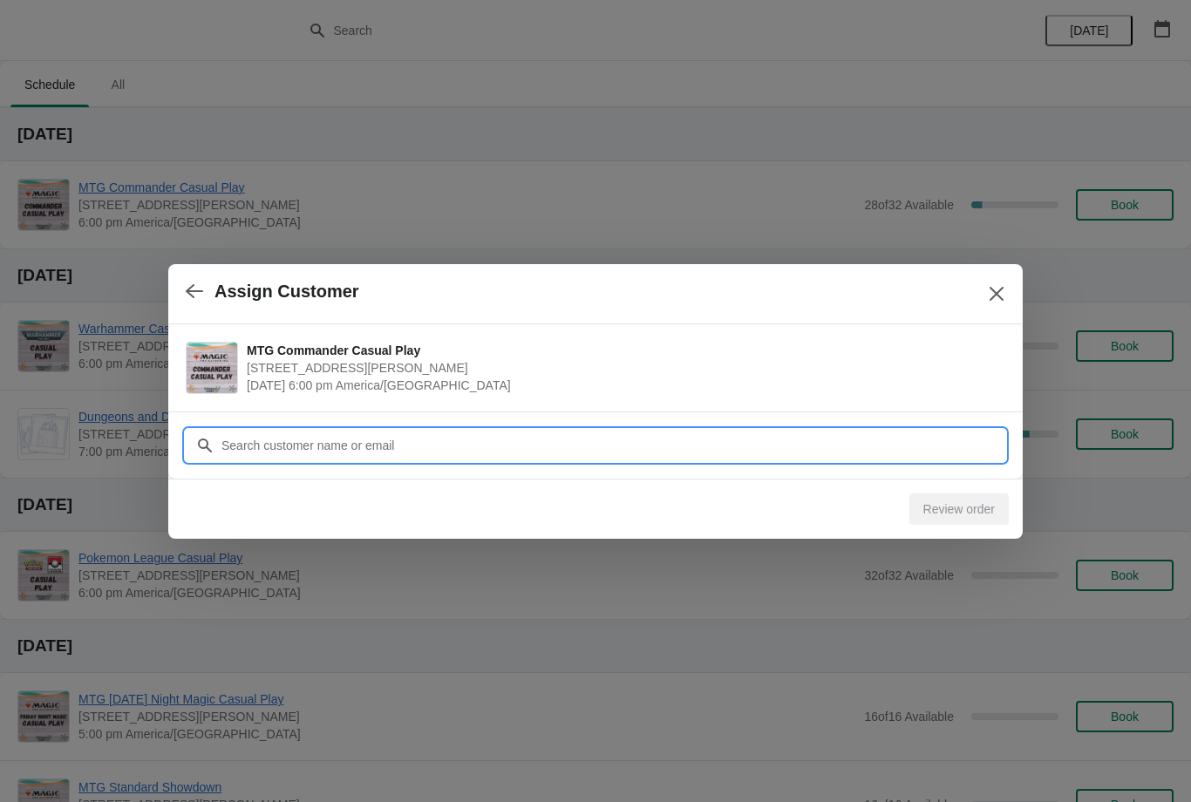
click at [931, 436] on input "Customer" at bounding box center [613, 445] width 785 height 31
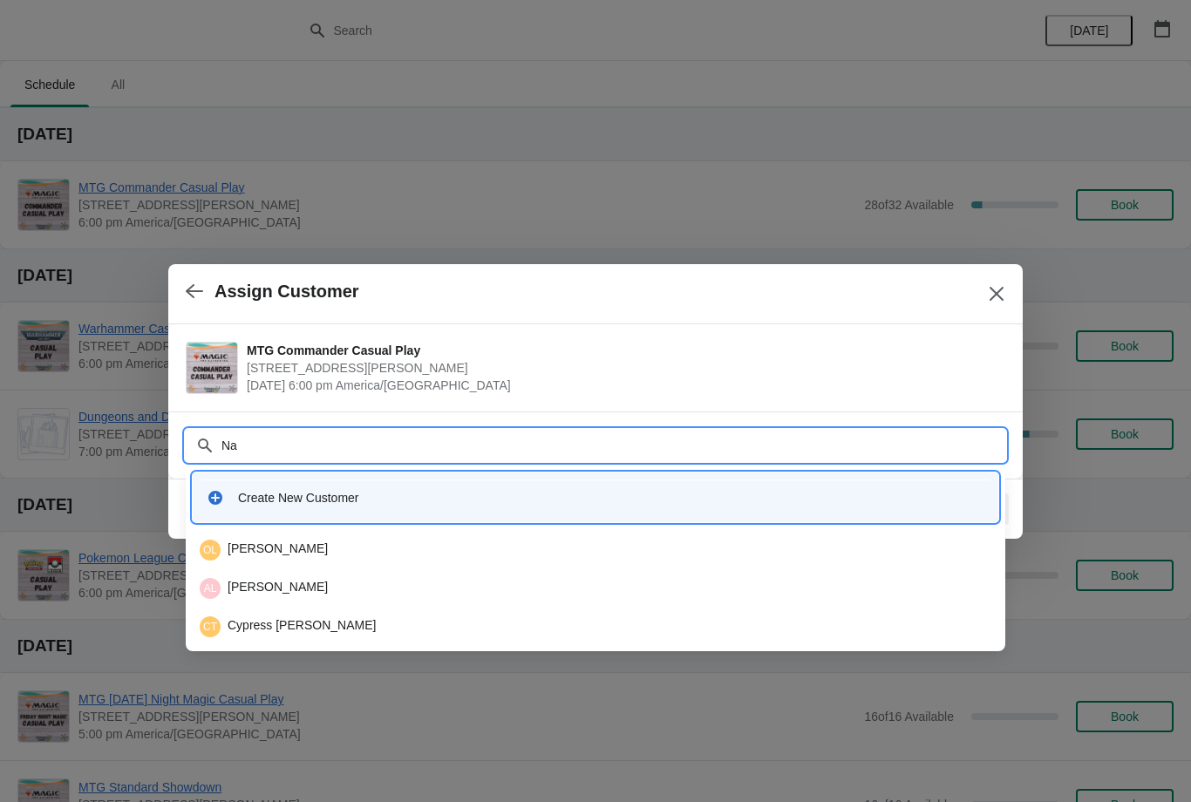
type input "N"
type input "Bec"
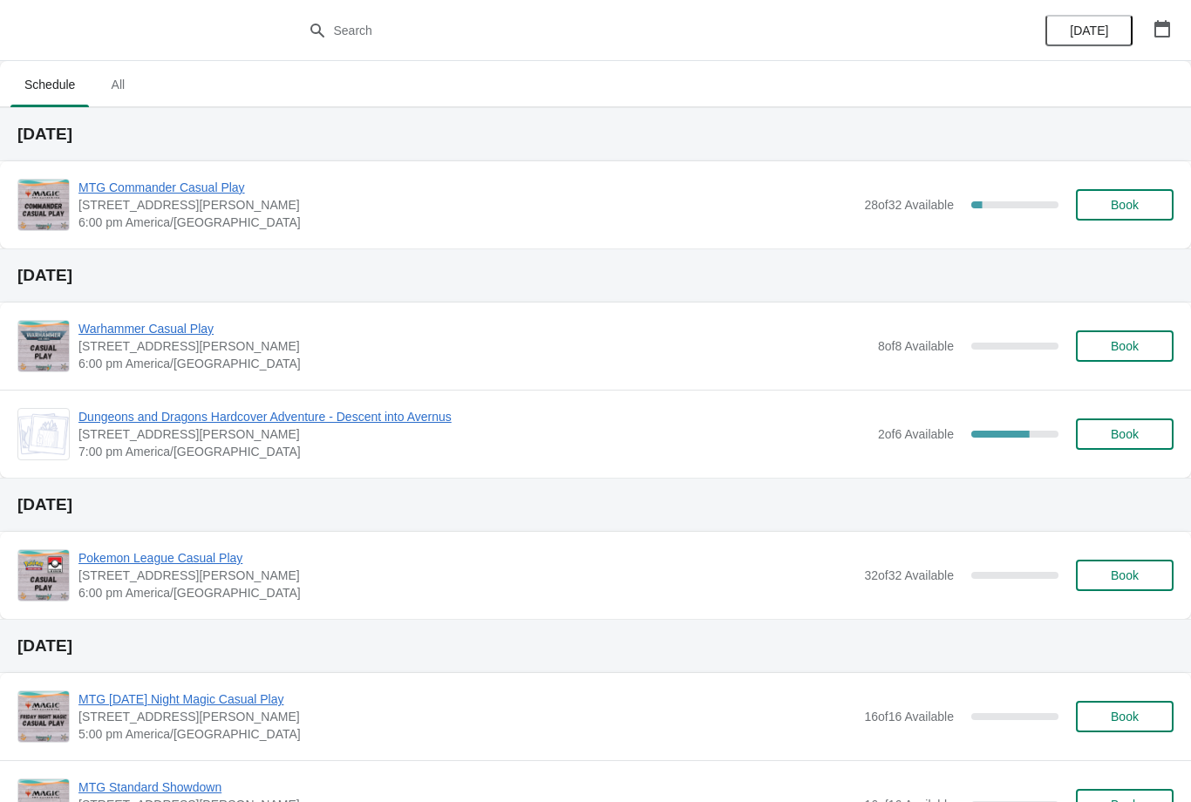
click at [1126, 198] on span "Book" at bounding box center [1125, 205] width 28 height 14
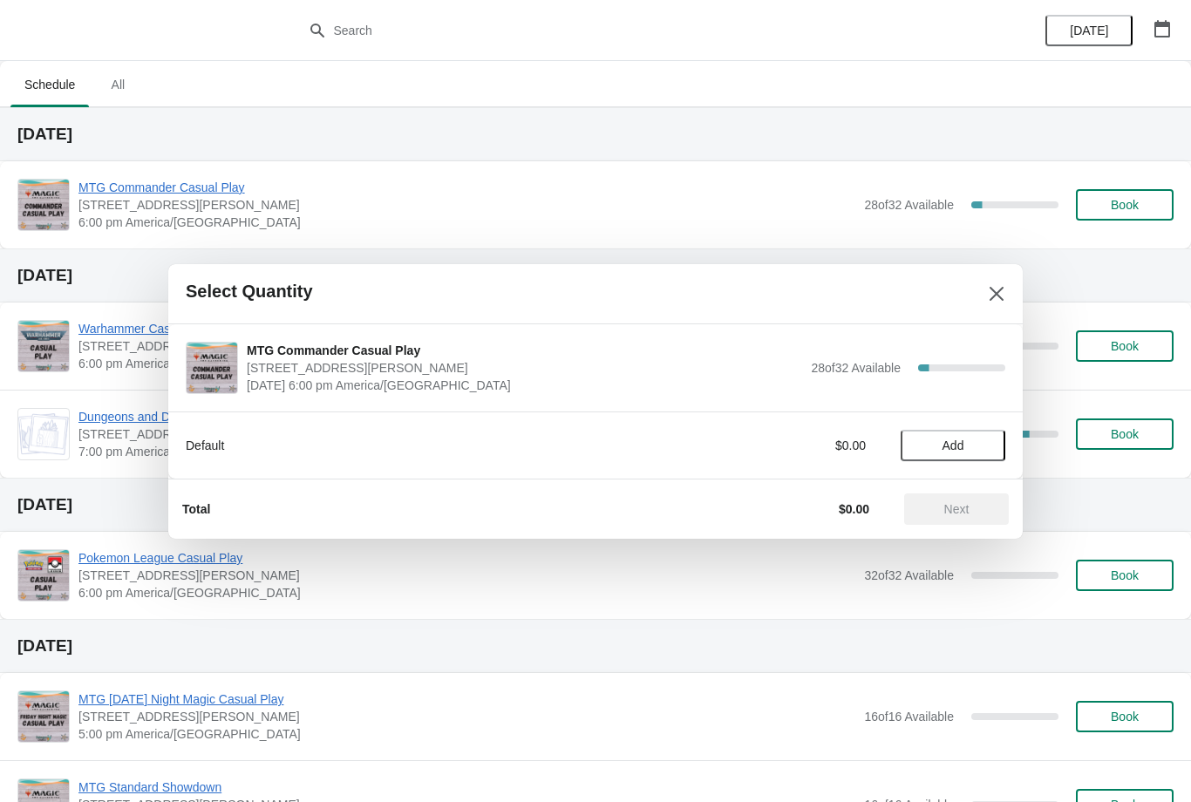
click at [973, 445] on span "Add" at bounding box center [953, 446] width 73 height 14
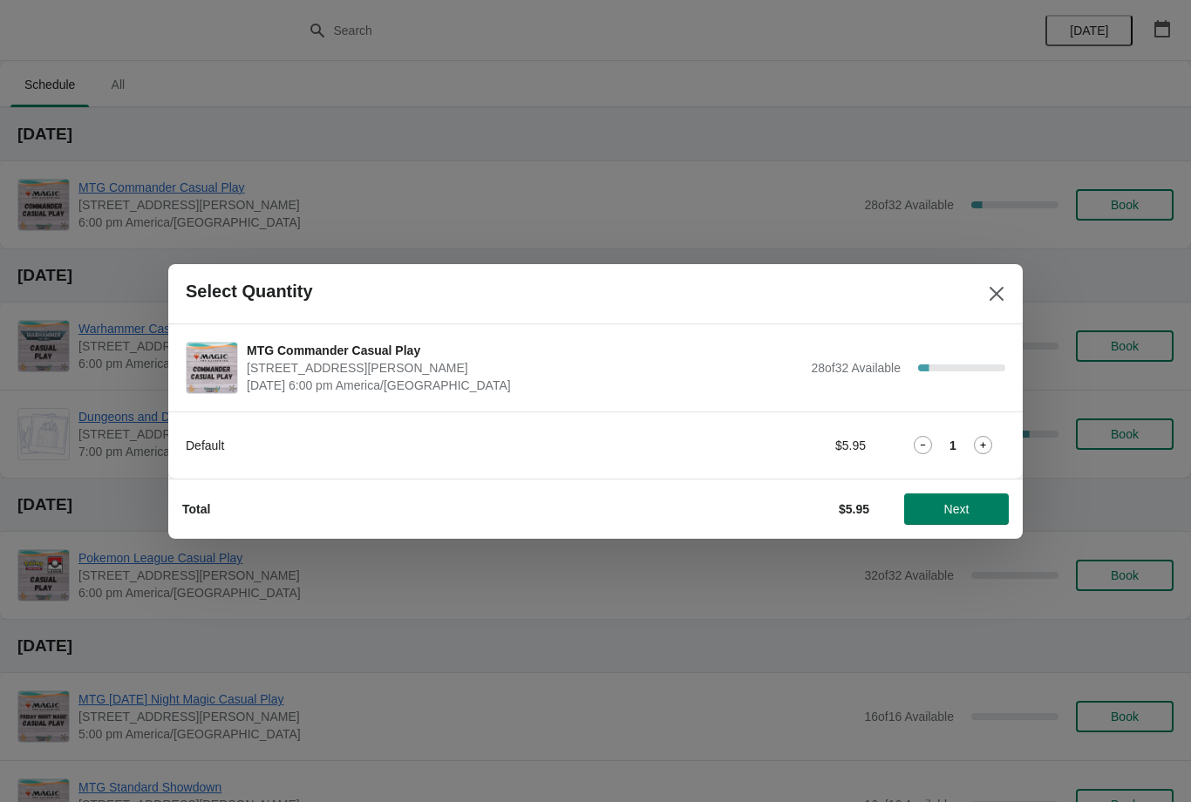
click at [965, 504] on span "Next" at bounding box center [957, 509] width 25 height 14
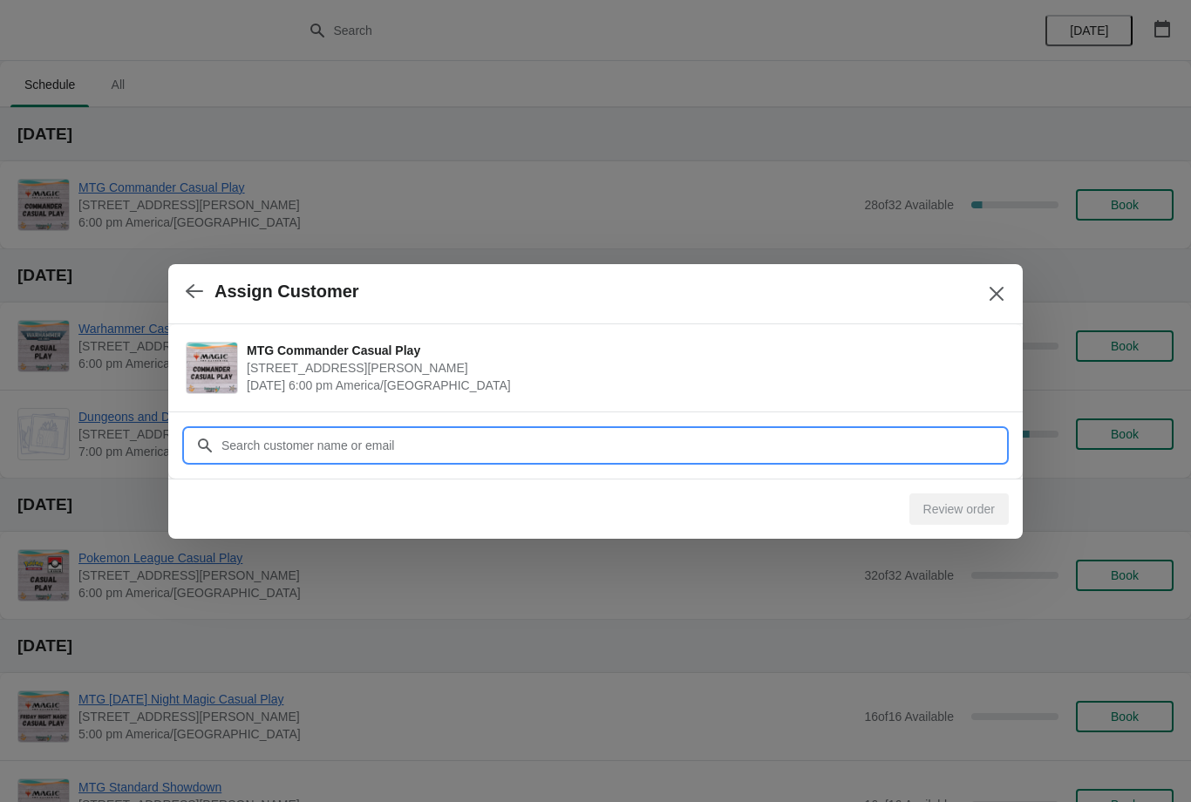
click at [916, 438] on input "Customer" at bounding box center [613, 445] width 785 height 31
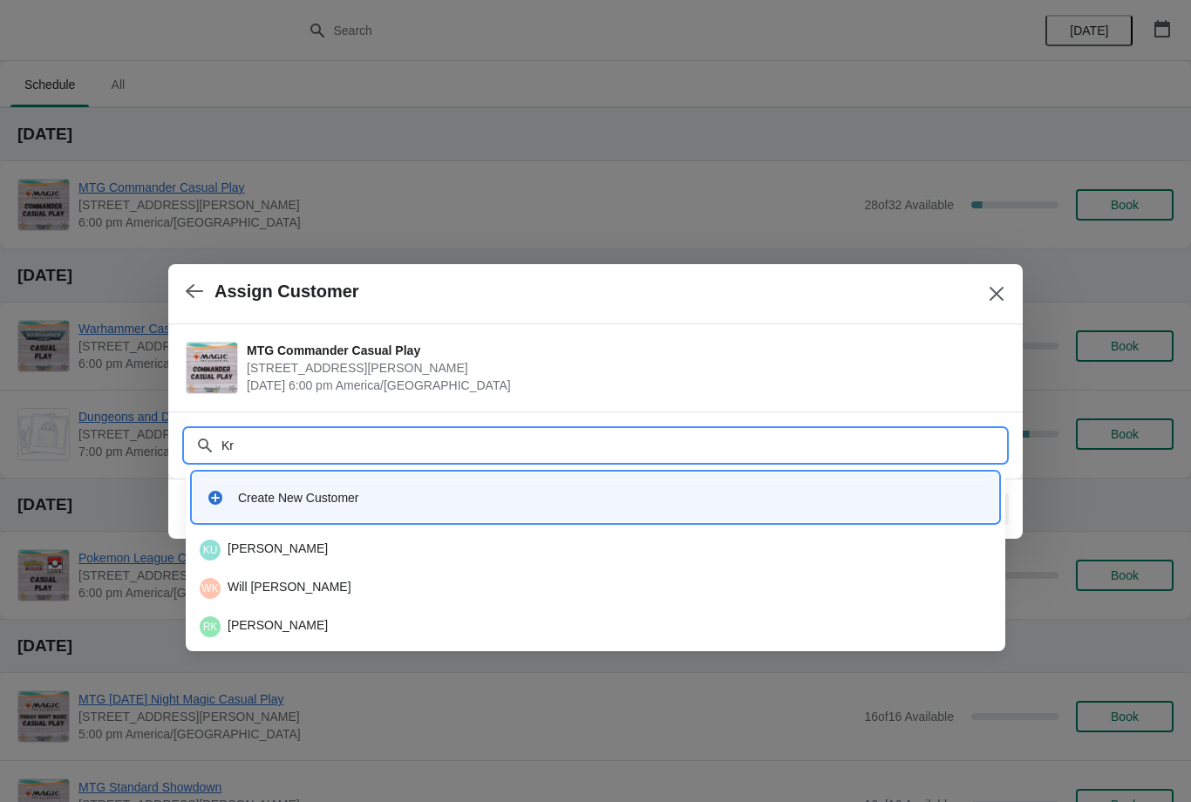
type input "Kra"
click at [365, 626] on div "KC Kraig Clark" at bounding box center [596, 627] width 792 height 21
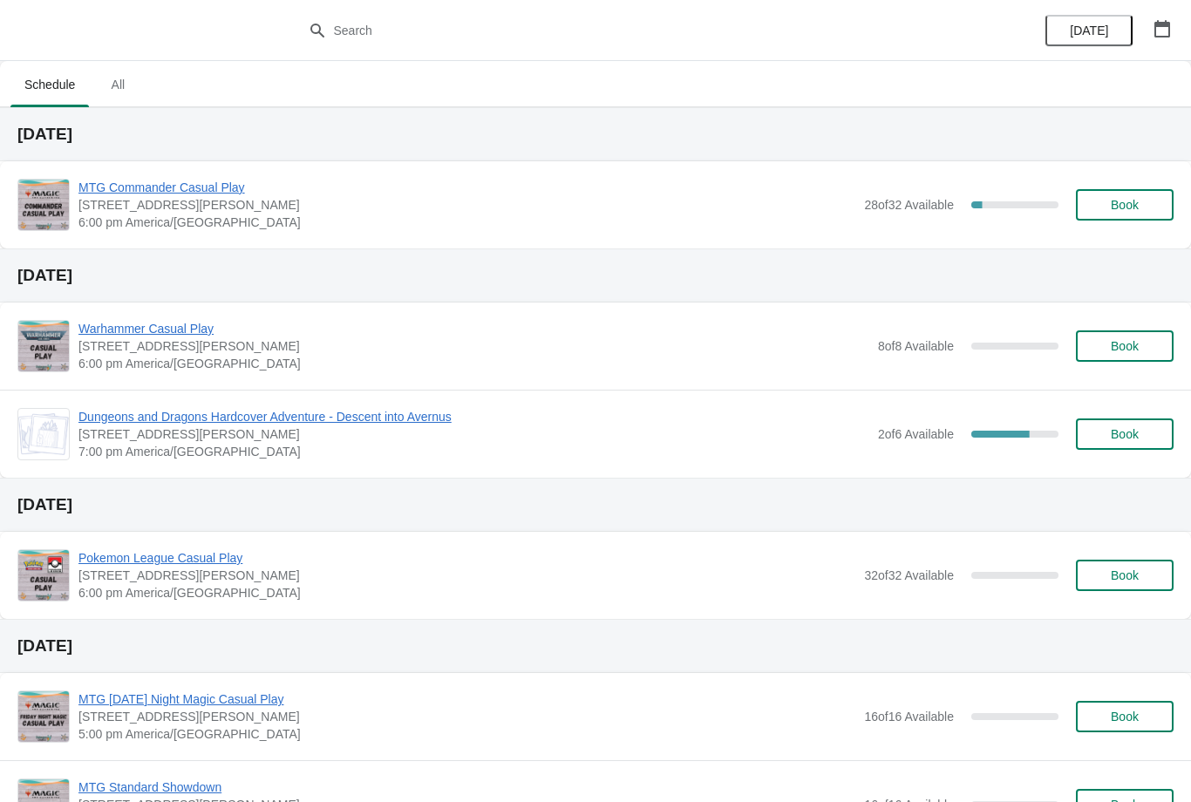
click at [1138, 202] on span "Book" at bounding box center [1125, 205] width 28 height 14
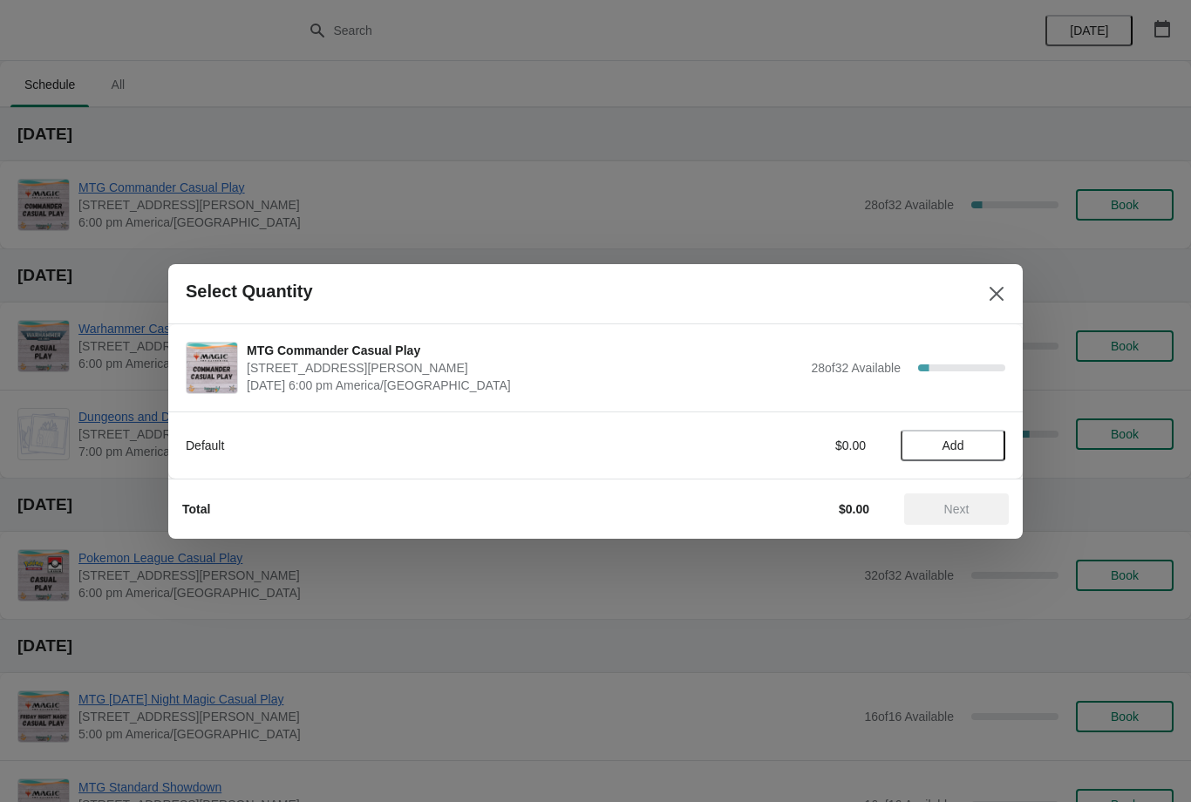
click at [972, 437] on button "Add" at bounding box center [953, 445] width 105 height 31
click at [966, 518] on button "Next" at bounding box center [956, 509] width 105 height 31
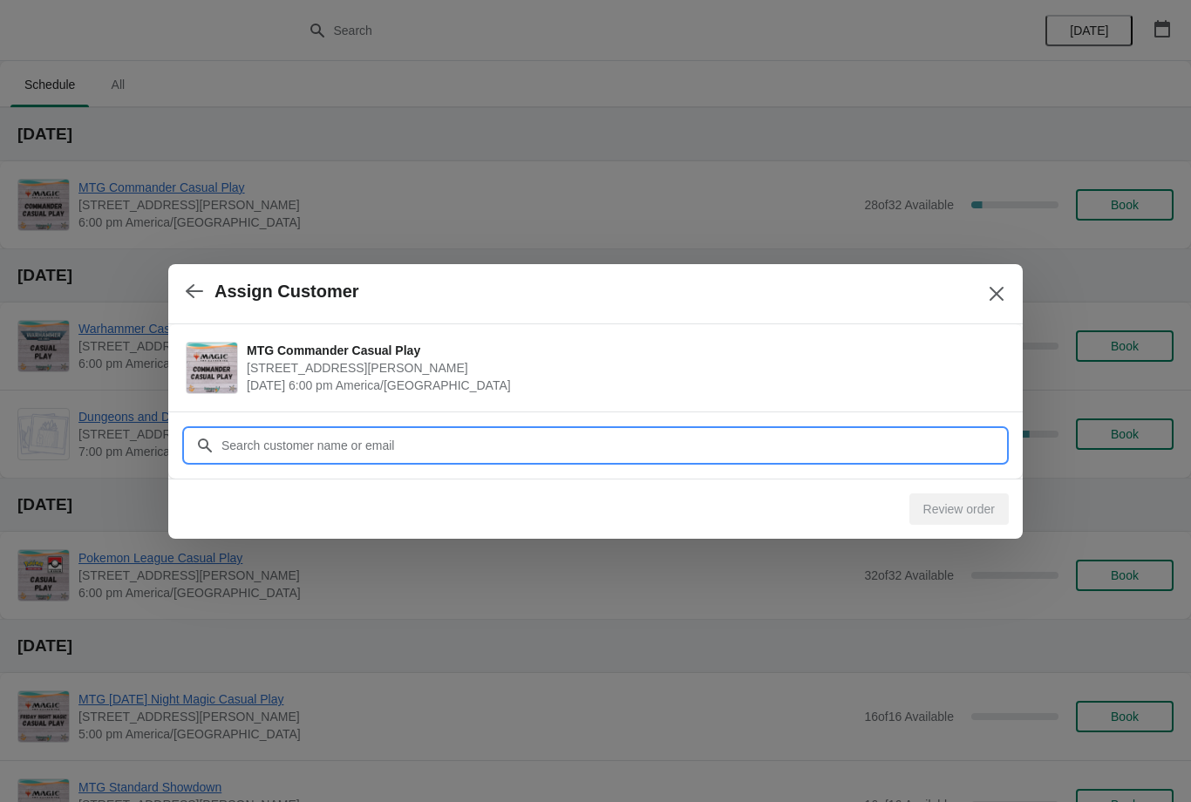
click at [940, 441] on input "Customer" at bounding box center [613, 445] width 785 height 31
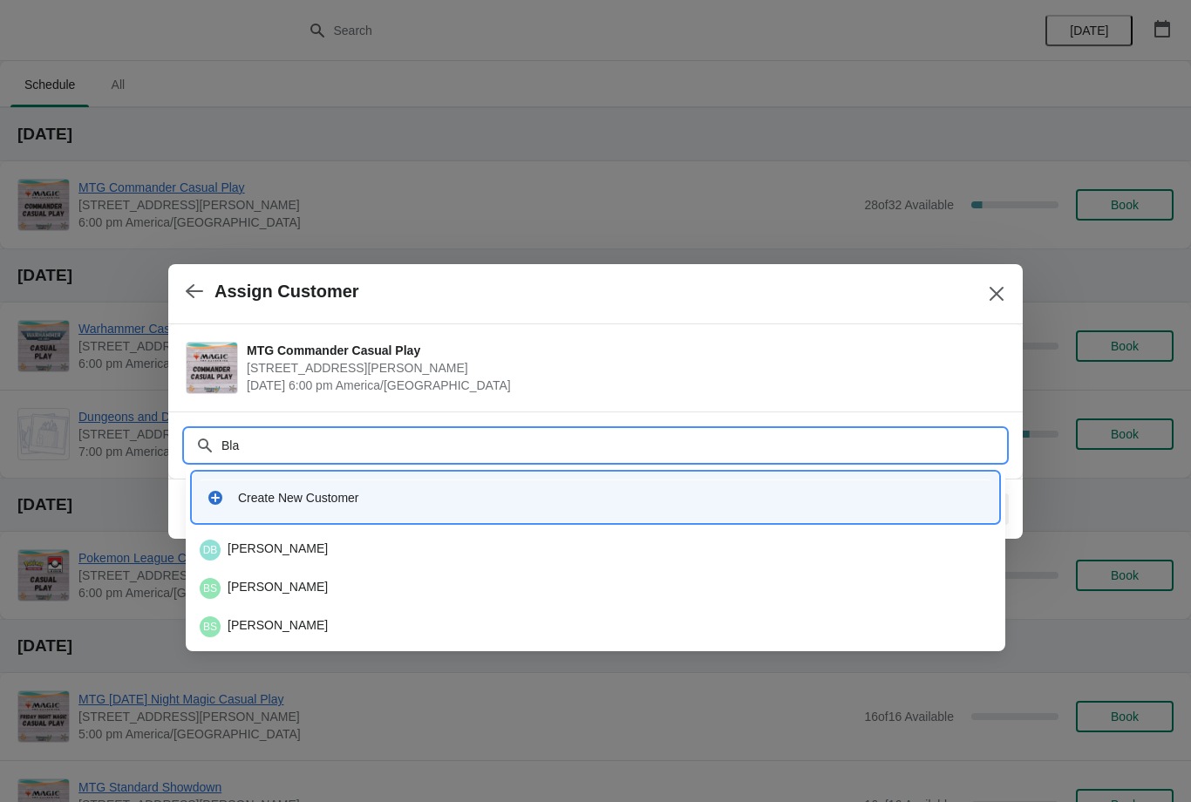
type input "Blak"
click at [379, 621] on div "BG Blake Gray" at bounding box center [596, 627] width 792 height 21
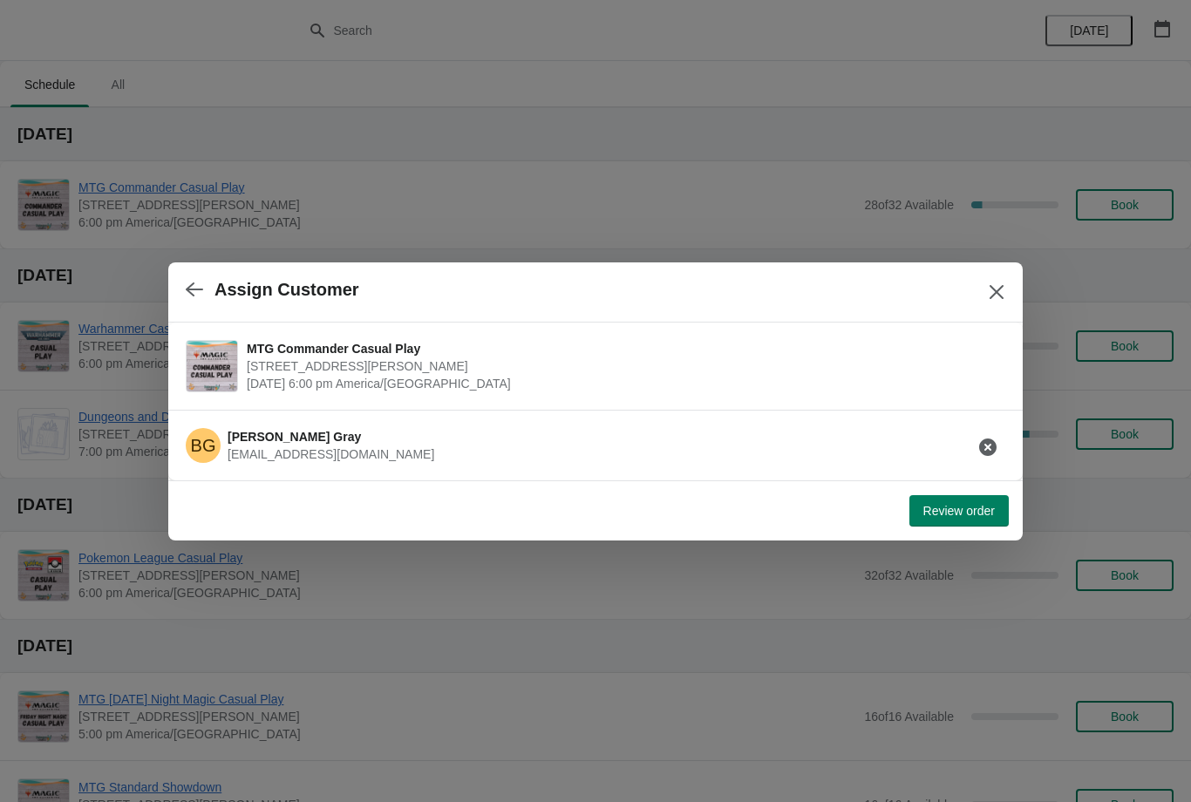
click at [993, 505] on span "Review order" at bounding box center [960, 511] width 72 height 14
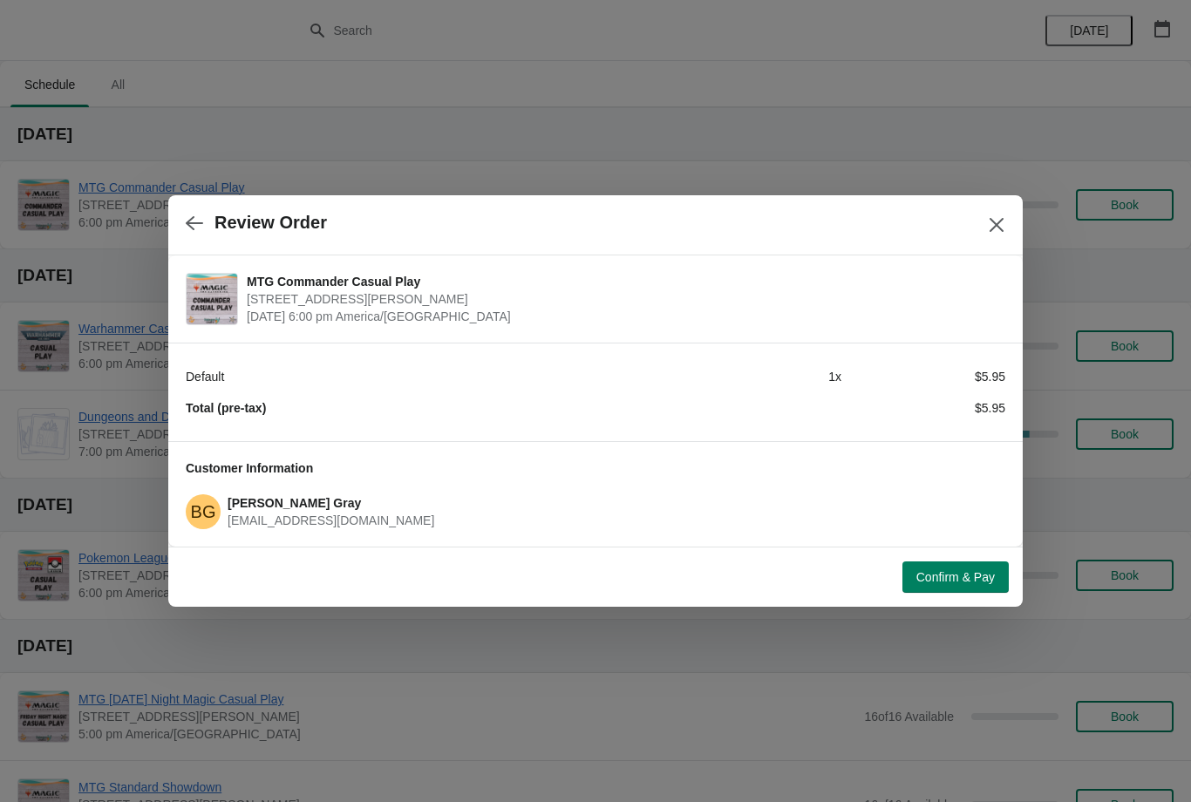
click at [972, 576] on span "Confirm & Pay" at bounding box center [956, 577] width 78 height 14
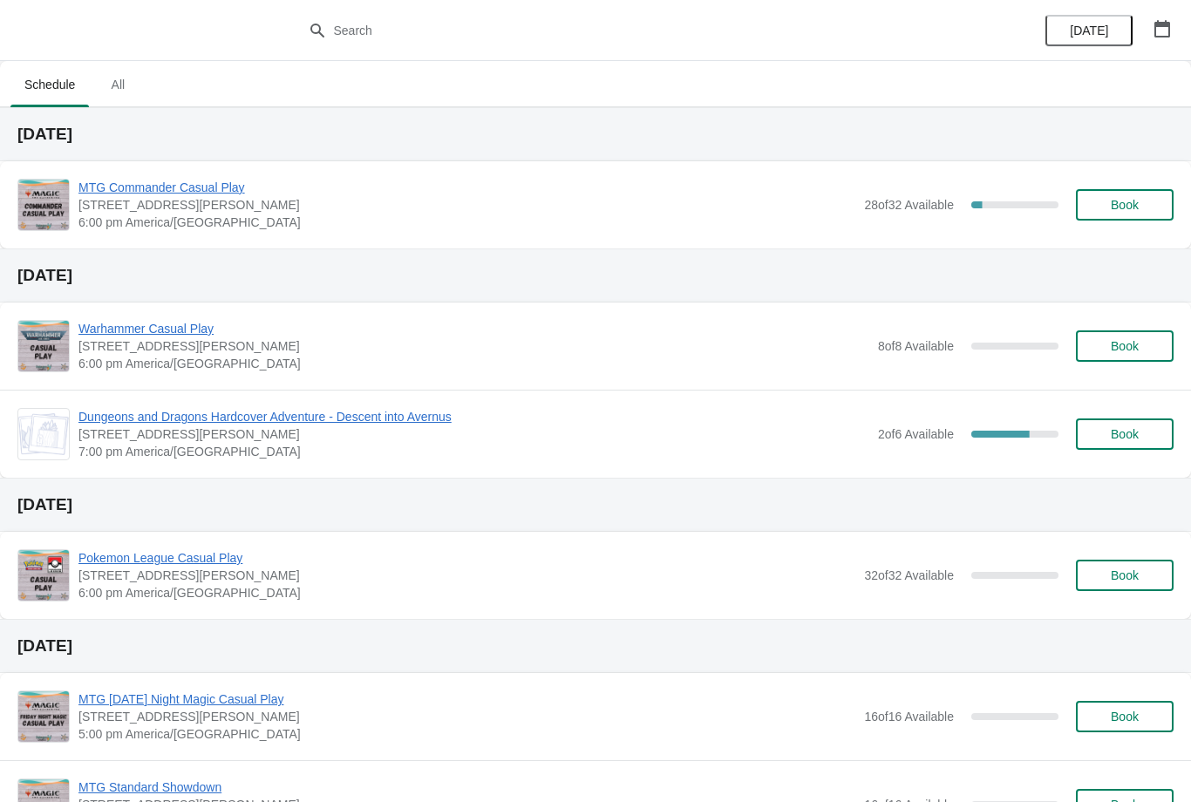
click at [1135, 209] on span "Book" at bounding box center [1125, 205] width 28 height 14
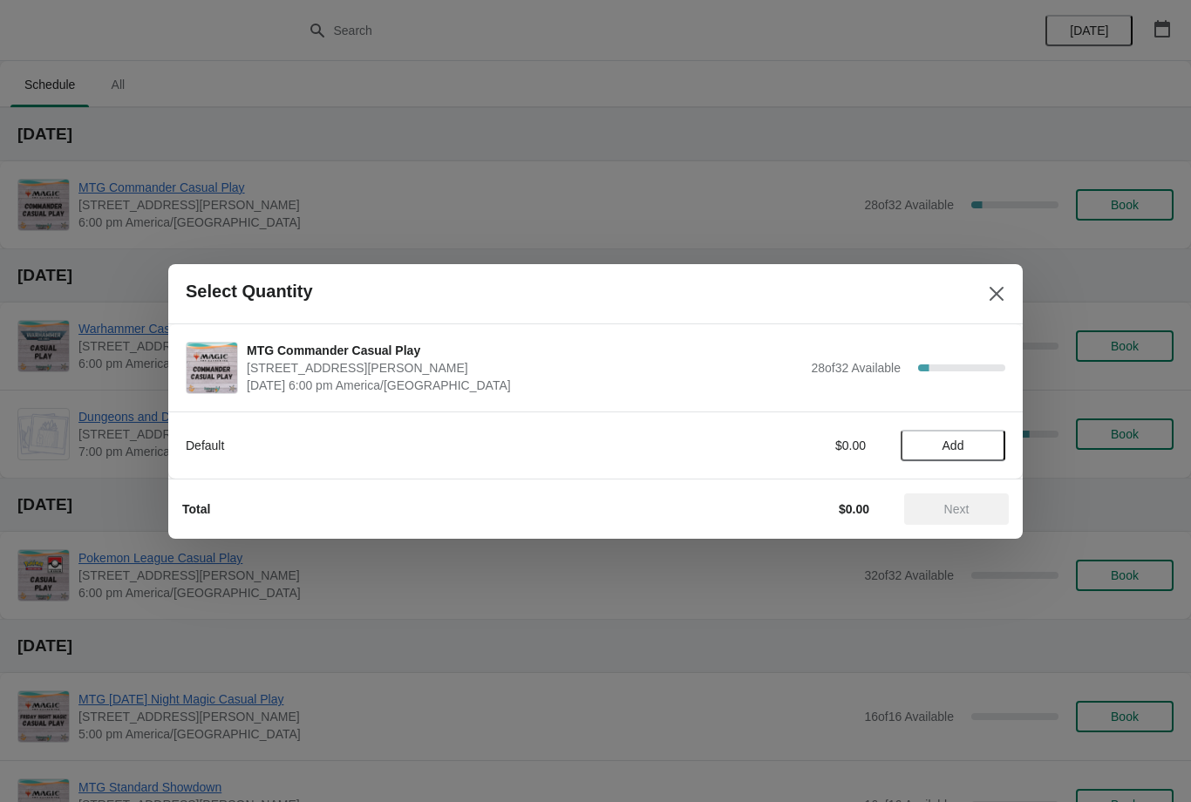
click at [959, 441] on span "Add" at bounding box center [954, 446] width 22 height 14
click at [945, 503] on span "Next" at bounding box center [957, 509] width 25 height 14
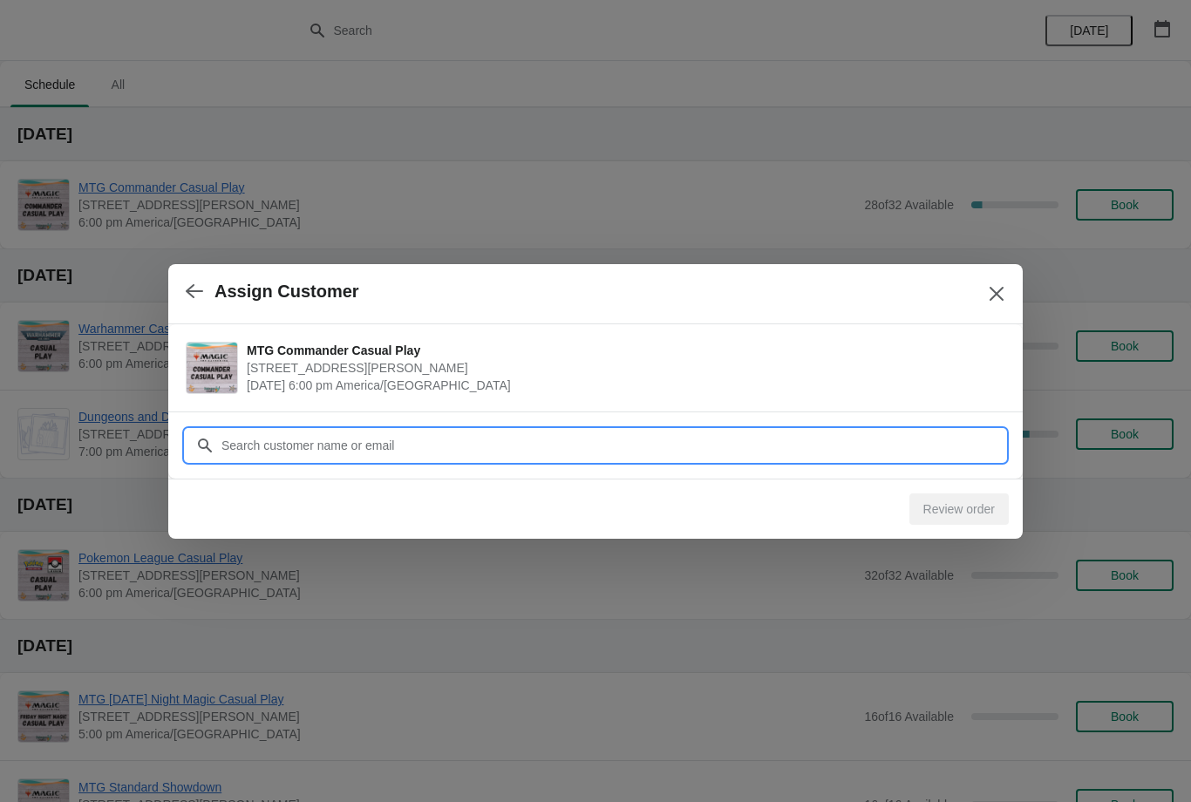
click at [924, 440] on input "Customer" at bounding box center [613, 445] width 785 height 31
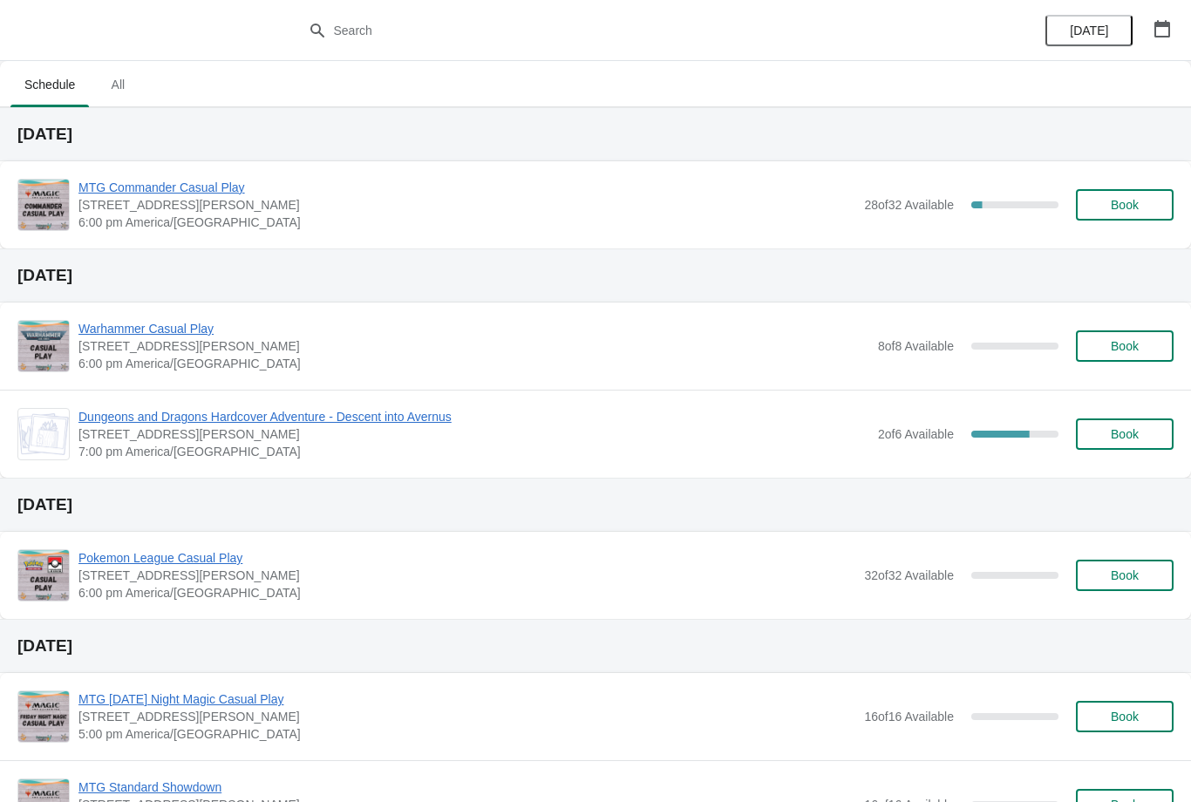
click at [1111, 207] on span "Book" at bounding box center [1125, 205] width 28 height 14
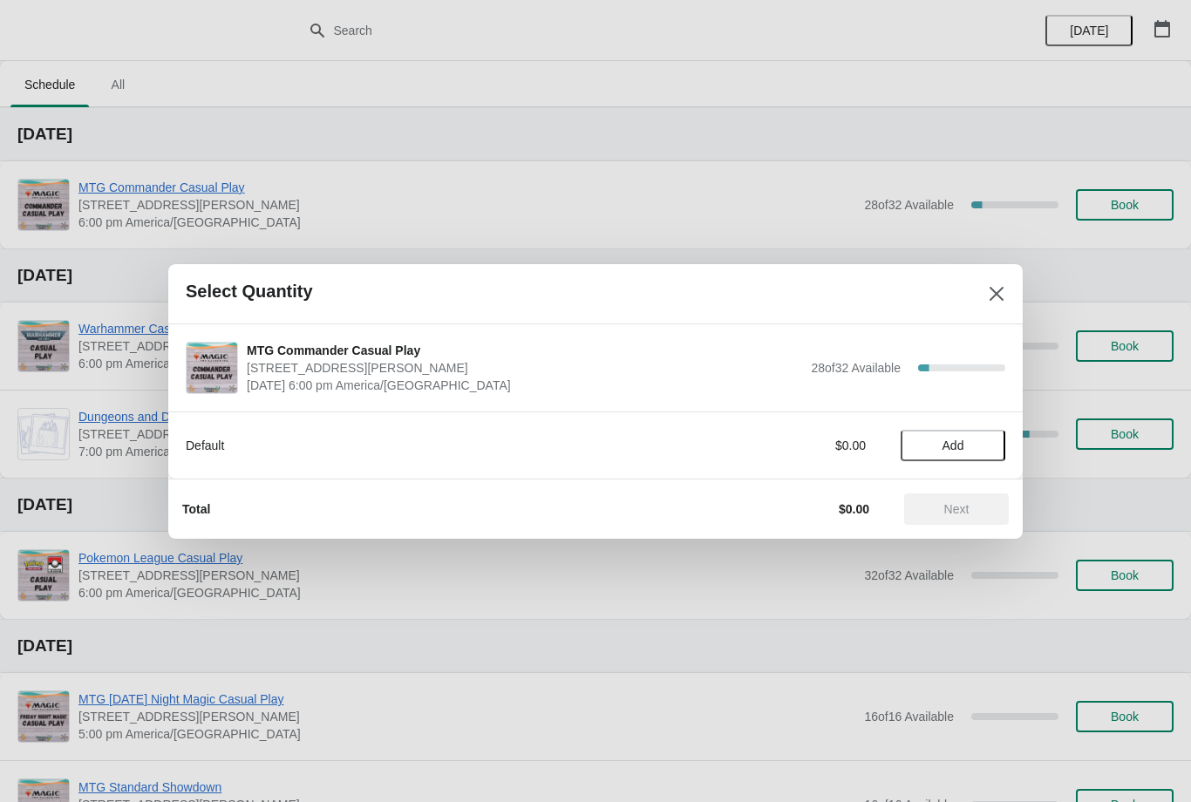
click at [981, 433] on button "Add" at bounding box center [953, 445] width 105 height 31
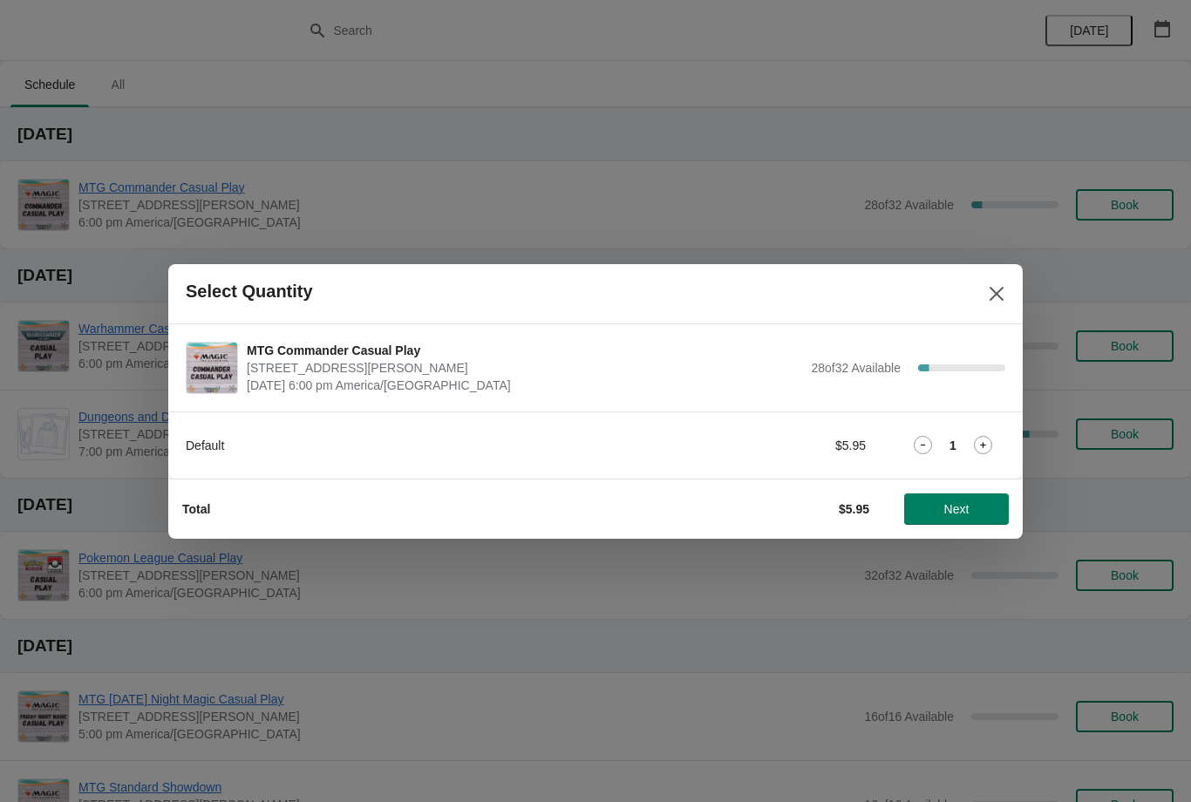
click at [952, 498] on button "Next" at bounding box center [956, 509] width 105 height 31
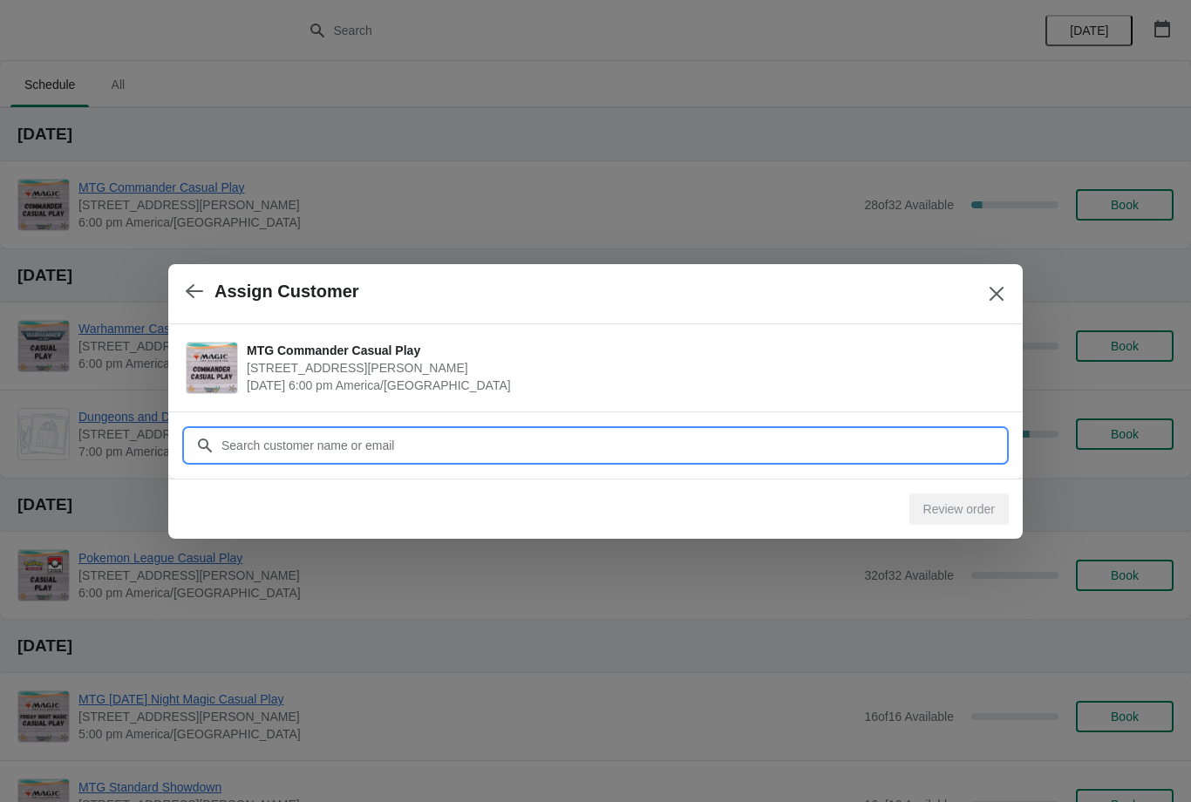
click at [873, 451] on input "Customer" at bounding box center [613, 445] width 785 height 31
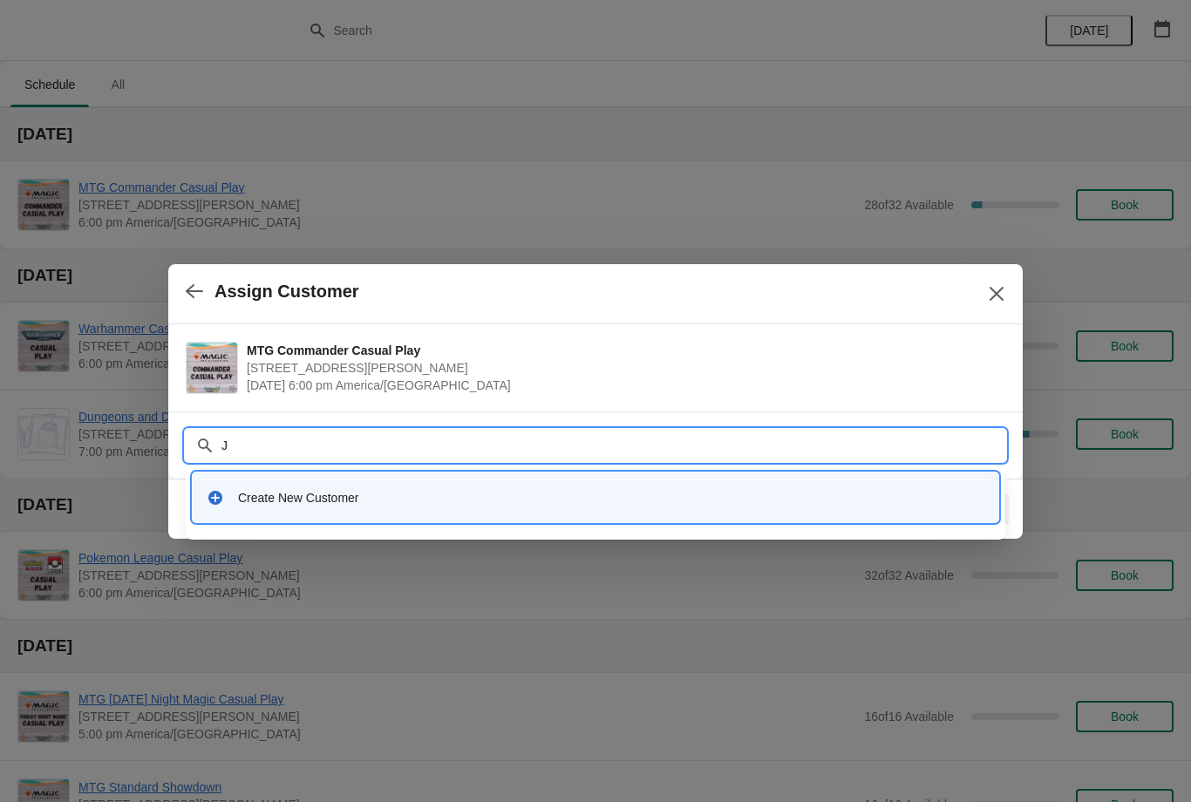
type input "Jo"
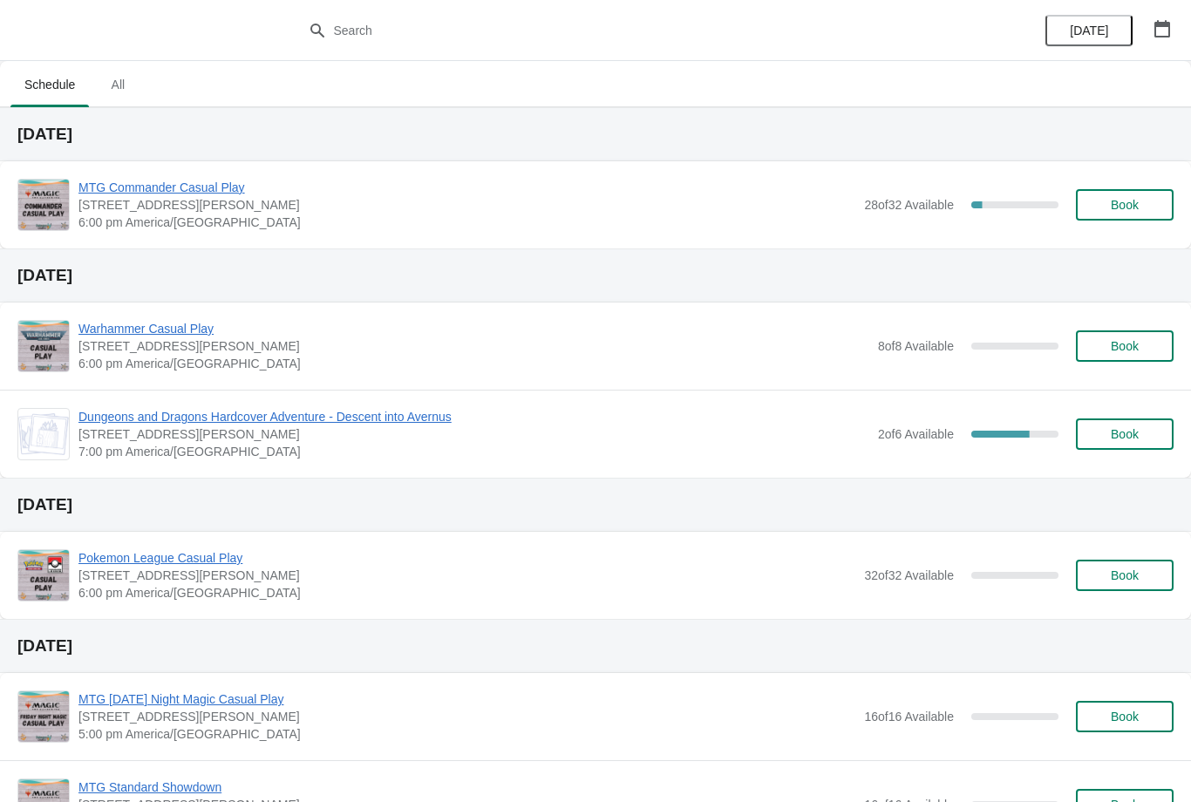
click at [1163, 209] on button "Book" at bounding box center [1125, 204] width 98 height 31
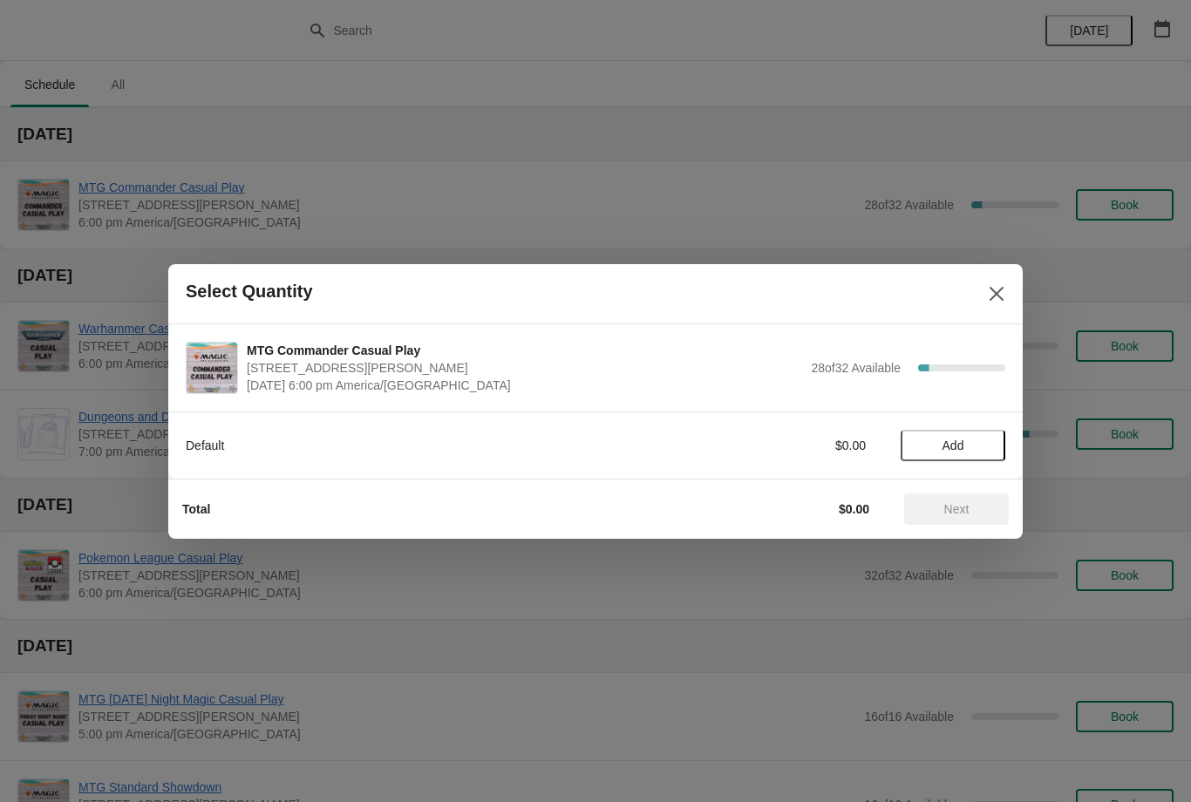
click at [977, 435] on button "Add" at bounding box center [953, 445] width 105 height 31
click at [972, 501] on button "Next" at bounding box center [956, 509] width 105 height 31
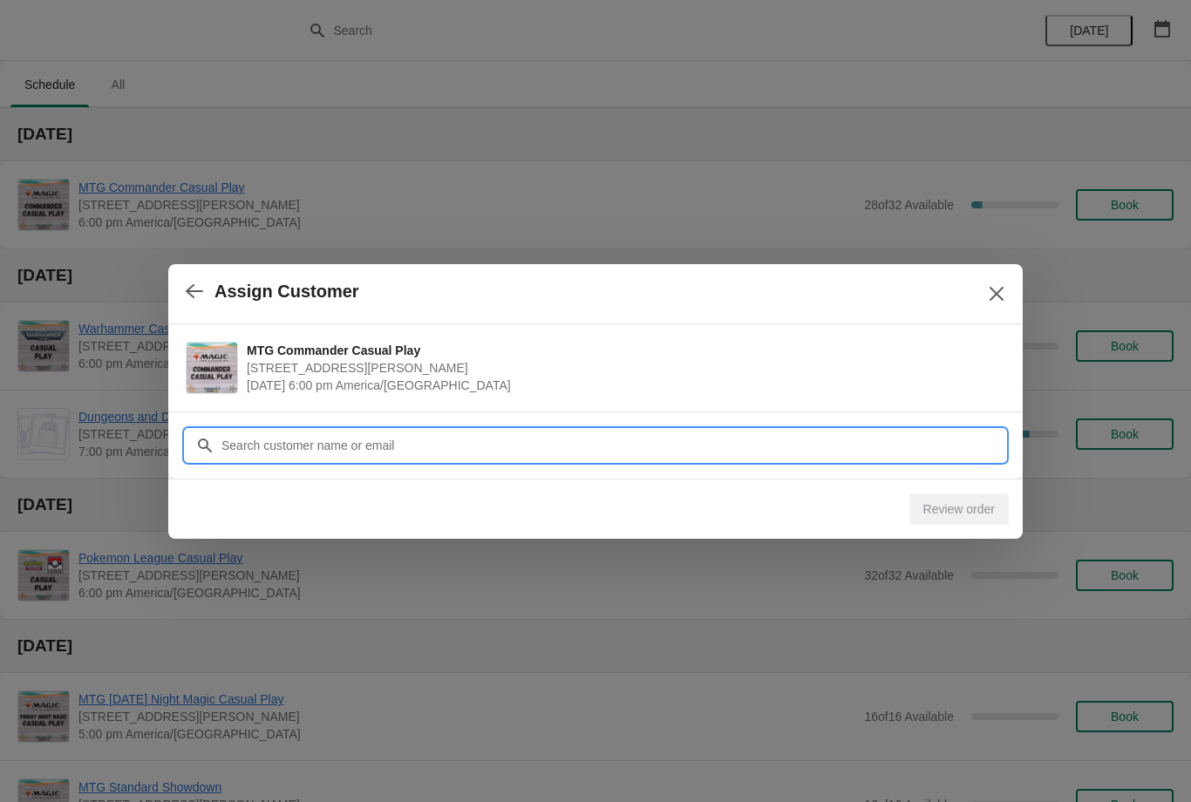
click at [933, 449] on input "Customer" at bounding box center [613, 445] width 785 height 31
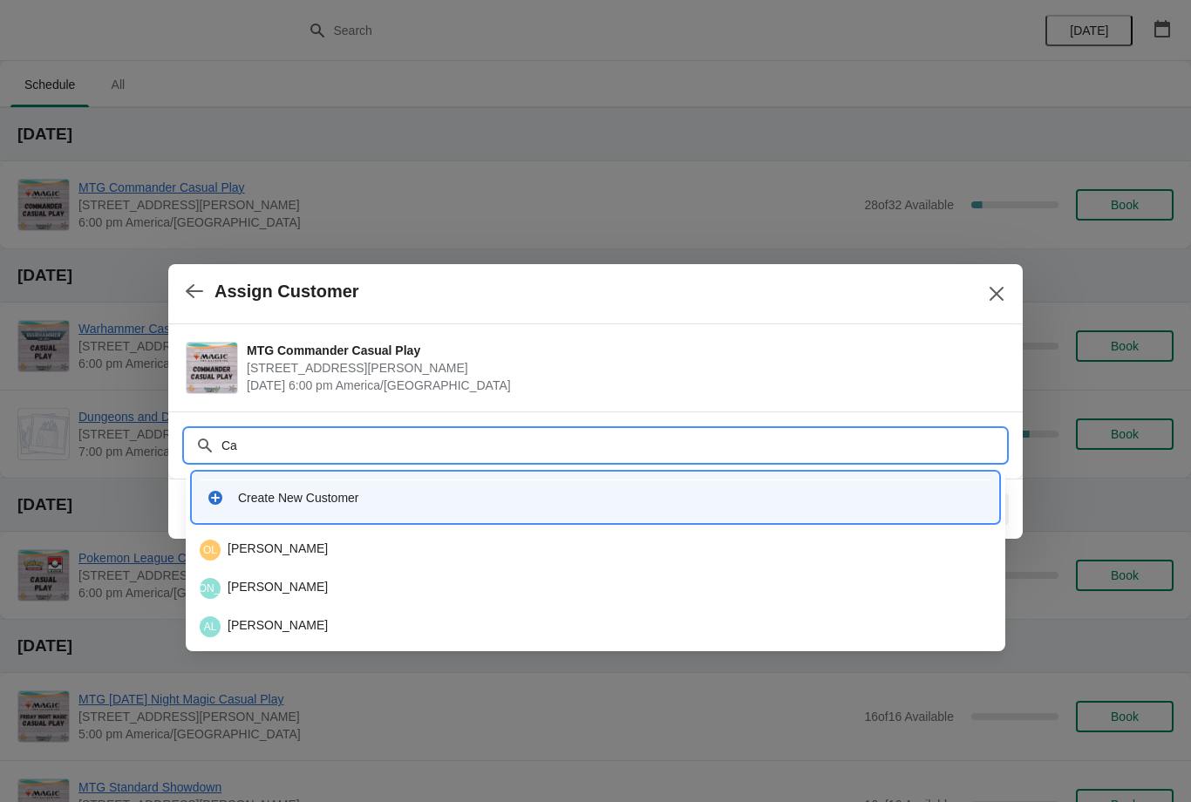
type input "Car"
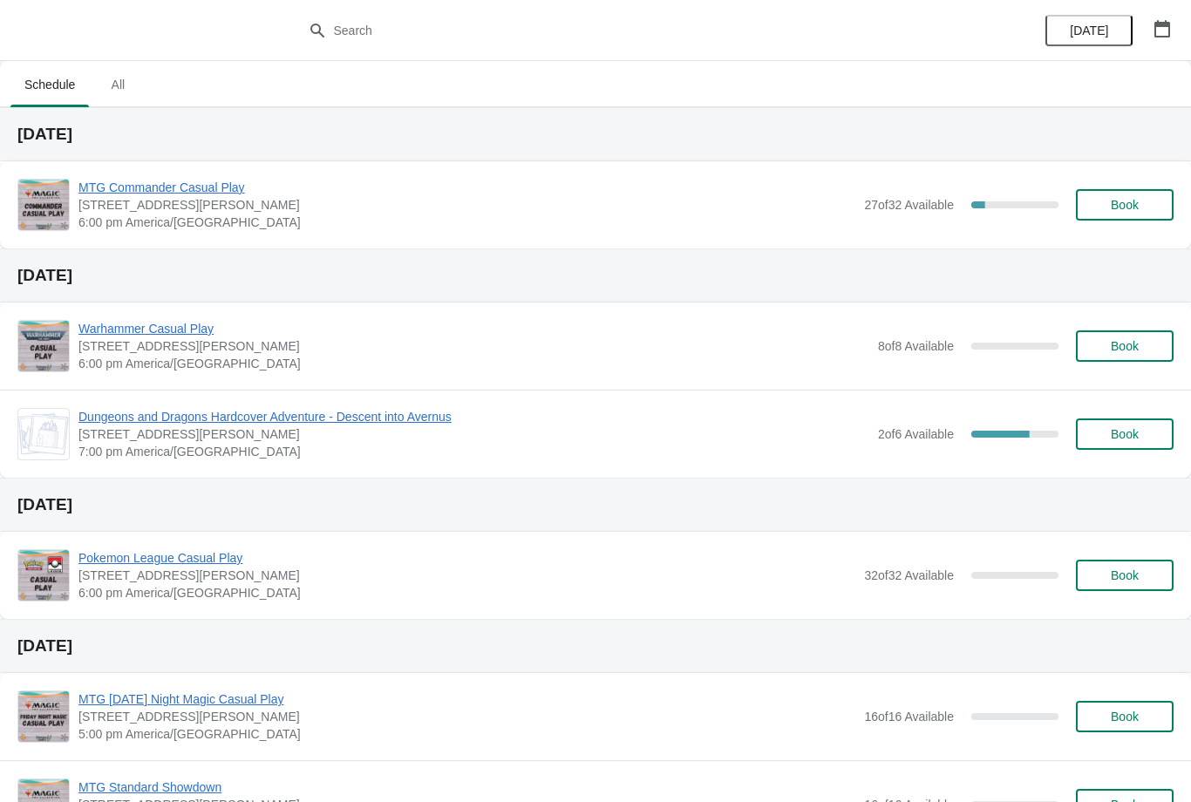
click at [1125, 193] on button "Book" at bounding box center [1125, 204] width 98 height 31
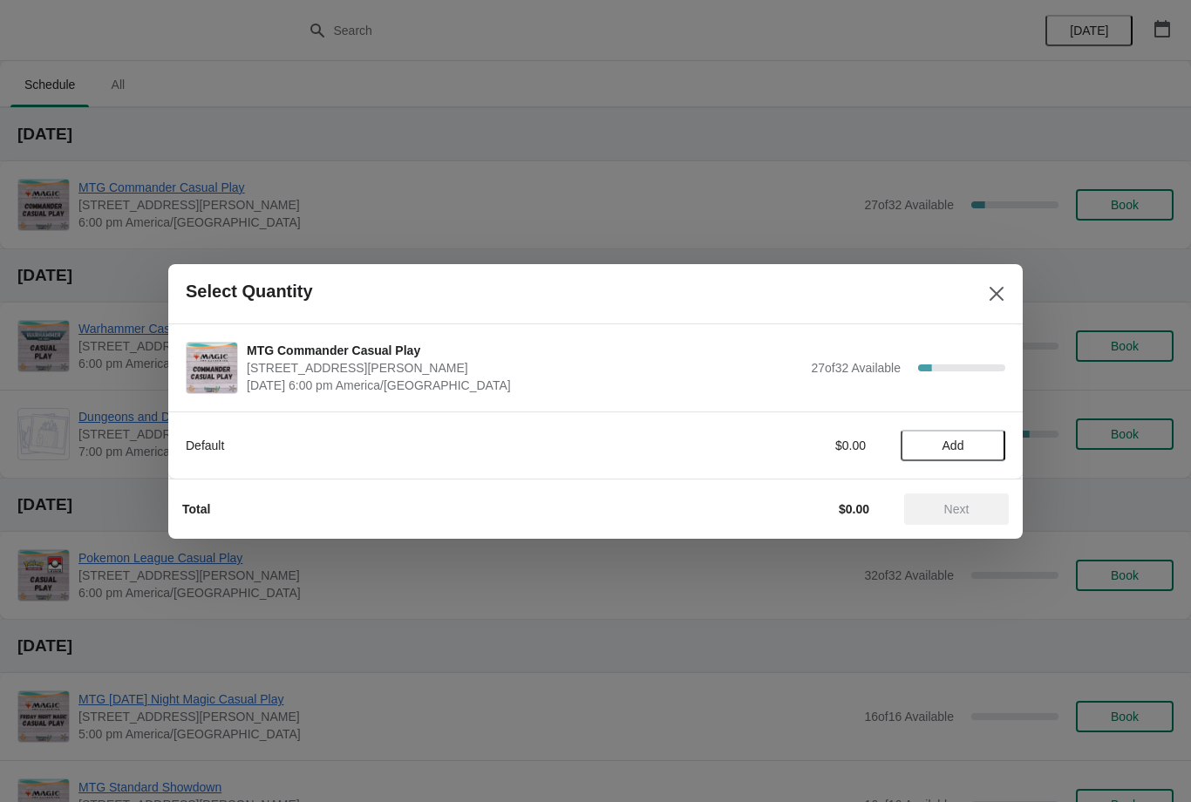
click at [964, 443] on span "Add" at bounding box center [954, 446] width 22 height 14
click at [955, 506] on span "Next" at bounding box center [957, 509] width 25 height 14
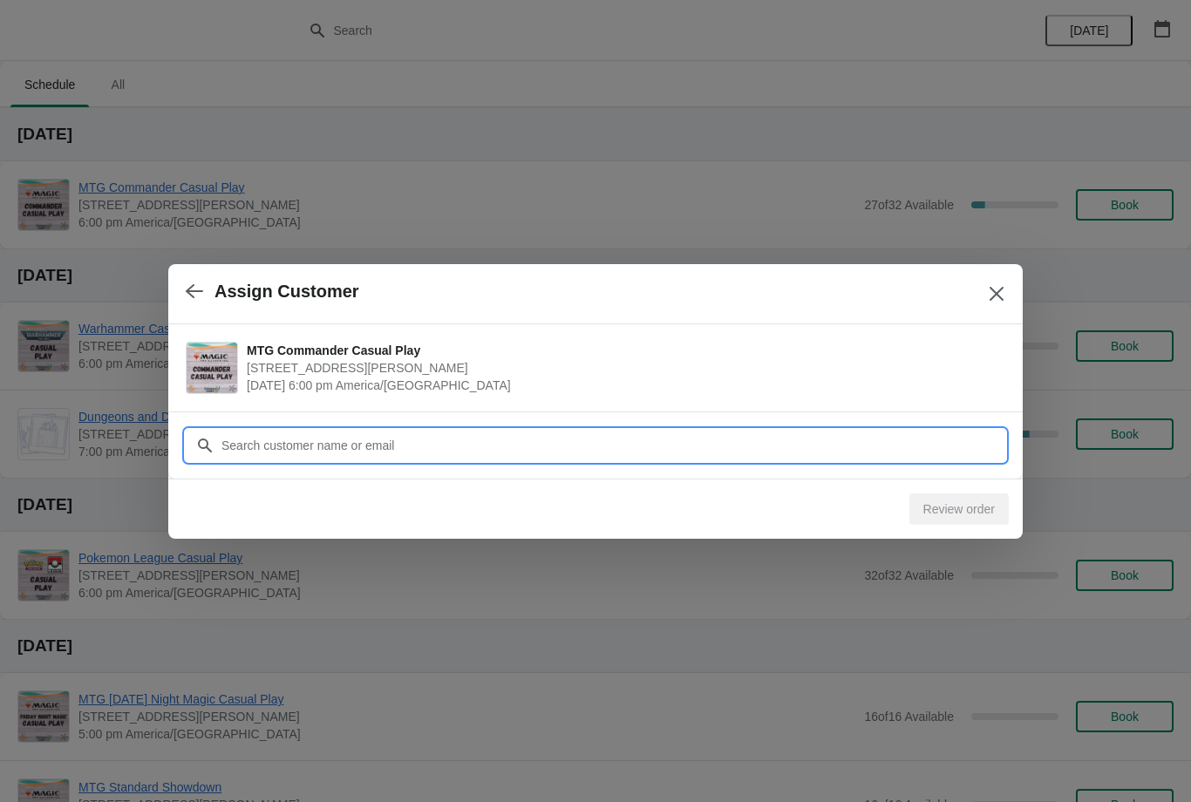
click at [902, 447] on input "Customer" at bounding box center [613, 445] width 785 height 31
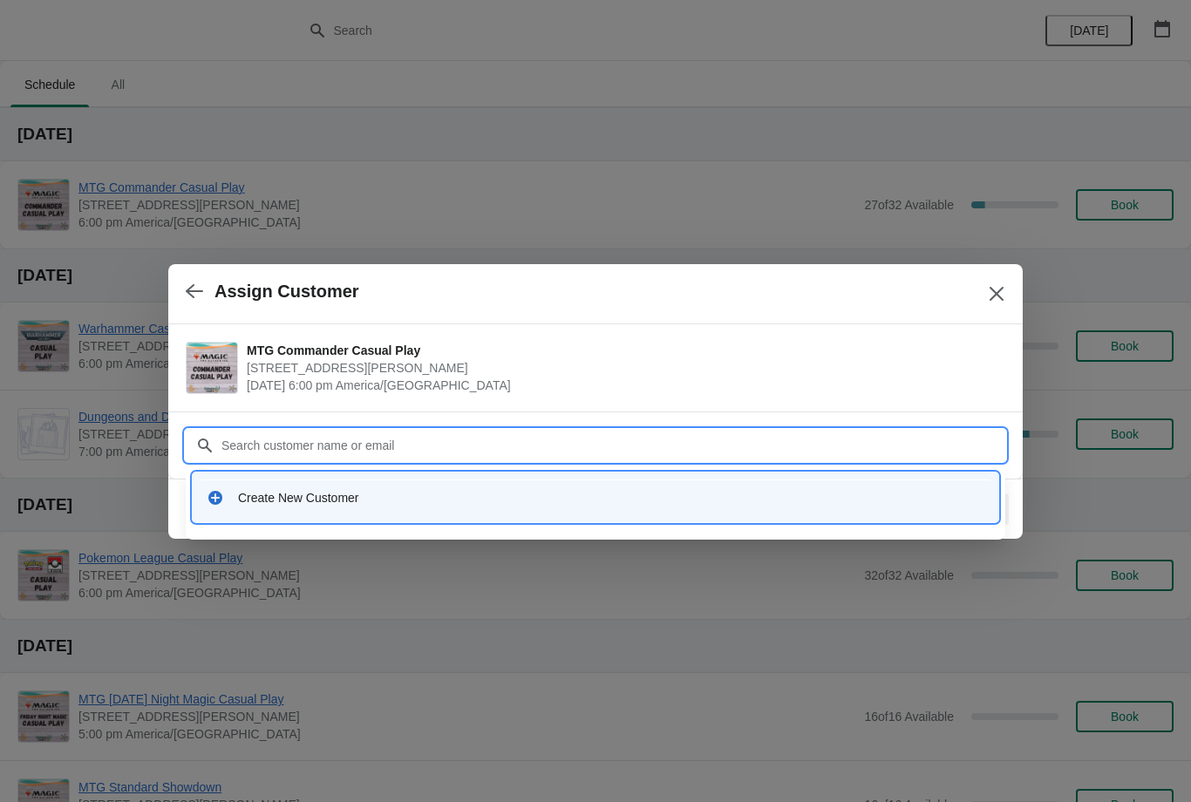
click at [740, 440] on input "Customer" at bounding box center [613, 445] width 785 height 31
click at [762, 441] on input "Customer" at bounding box center [613, 445] width 785 height 31
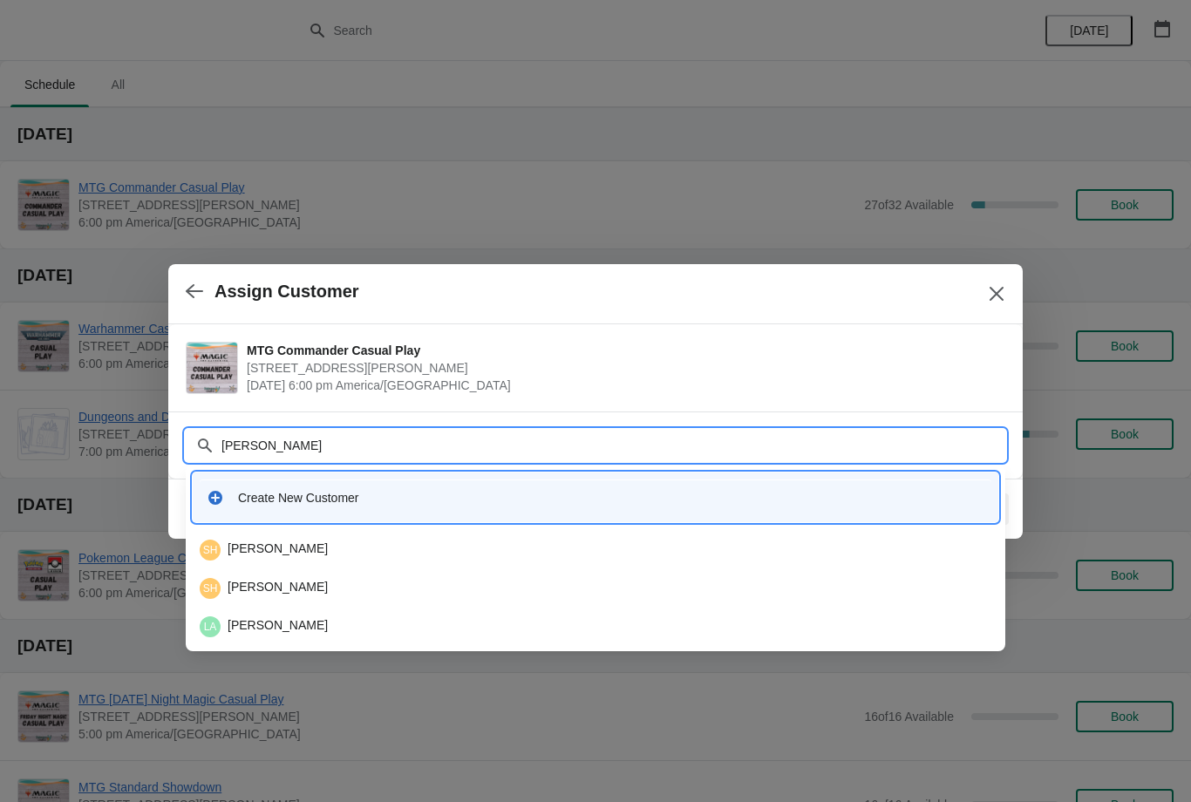
type input "Ethan"
click at [335, 545] on div "EH Ethan Hughes" at bounding box center [596, 550] width 792 height 21
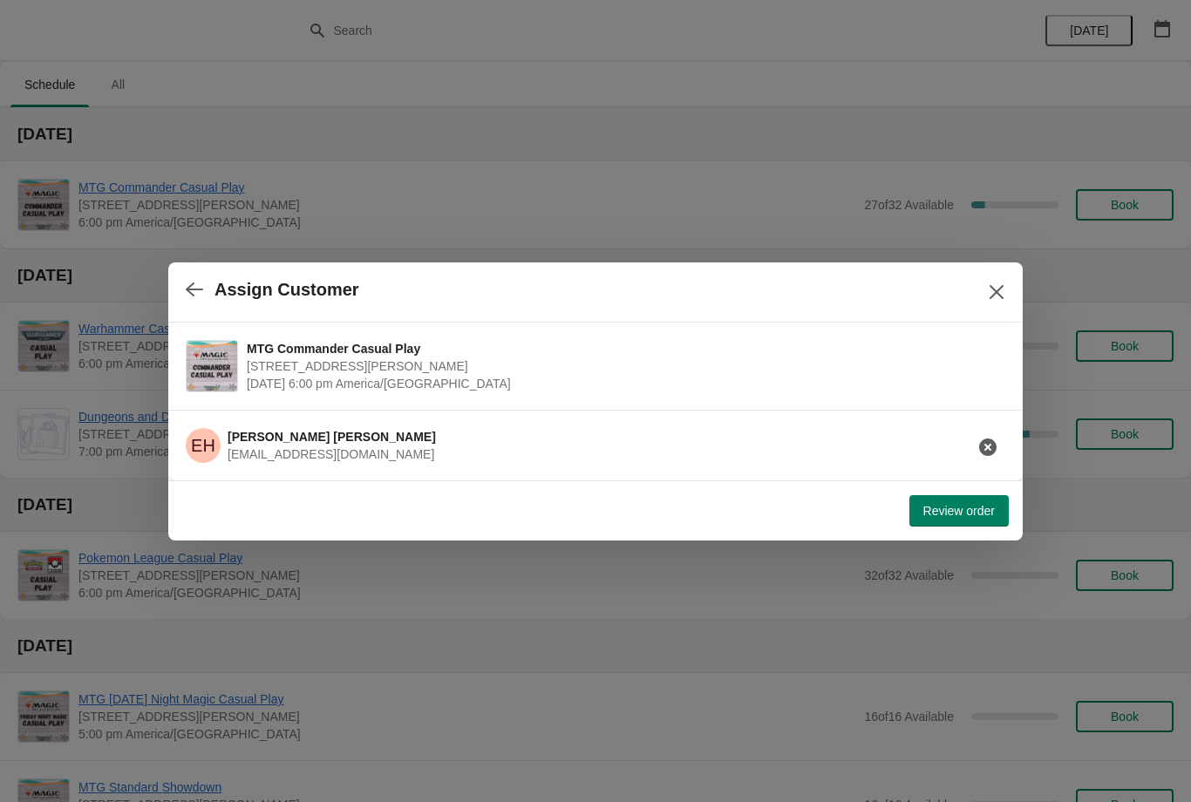
click at [962, 513] on span "Review order" at bounding box center [960, 511] width 72 height 14
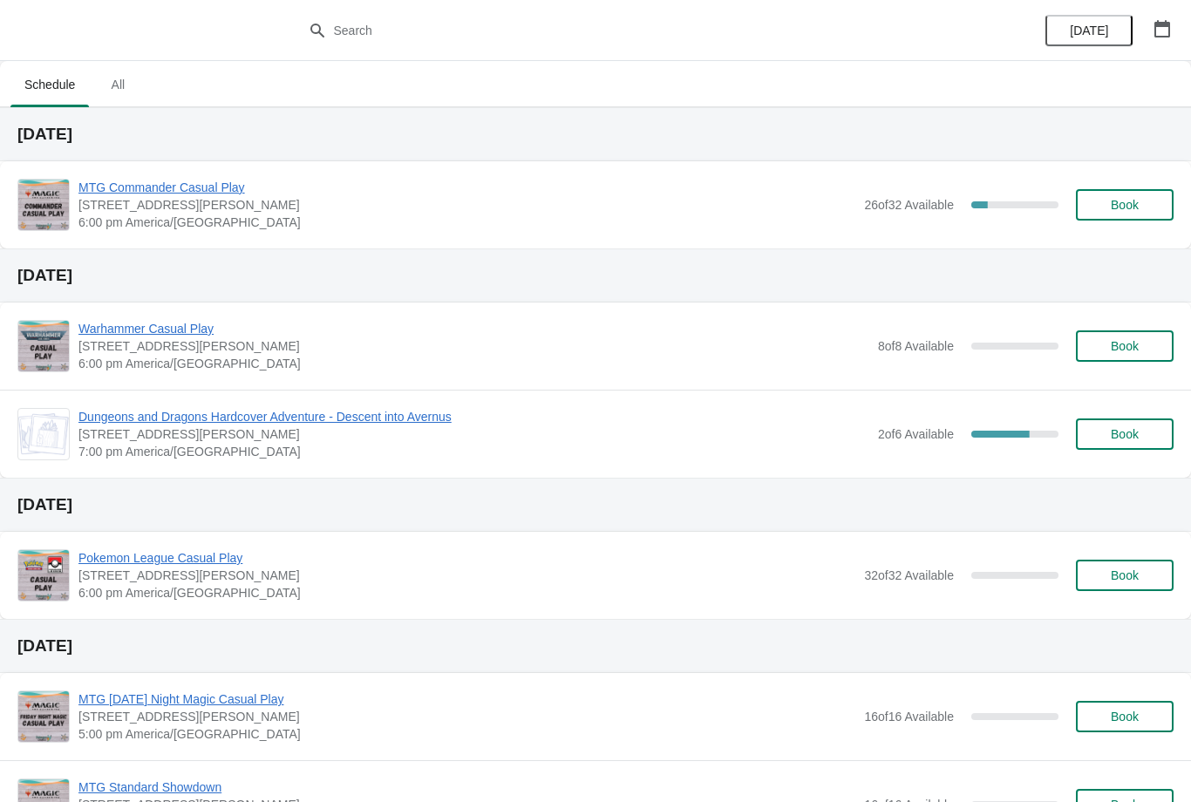
click at [1138, 207] on span "Book" at bounding box center [1125, 205] width 28 height 14
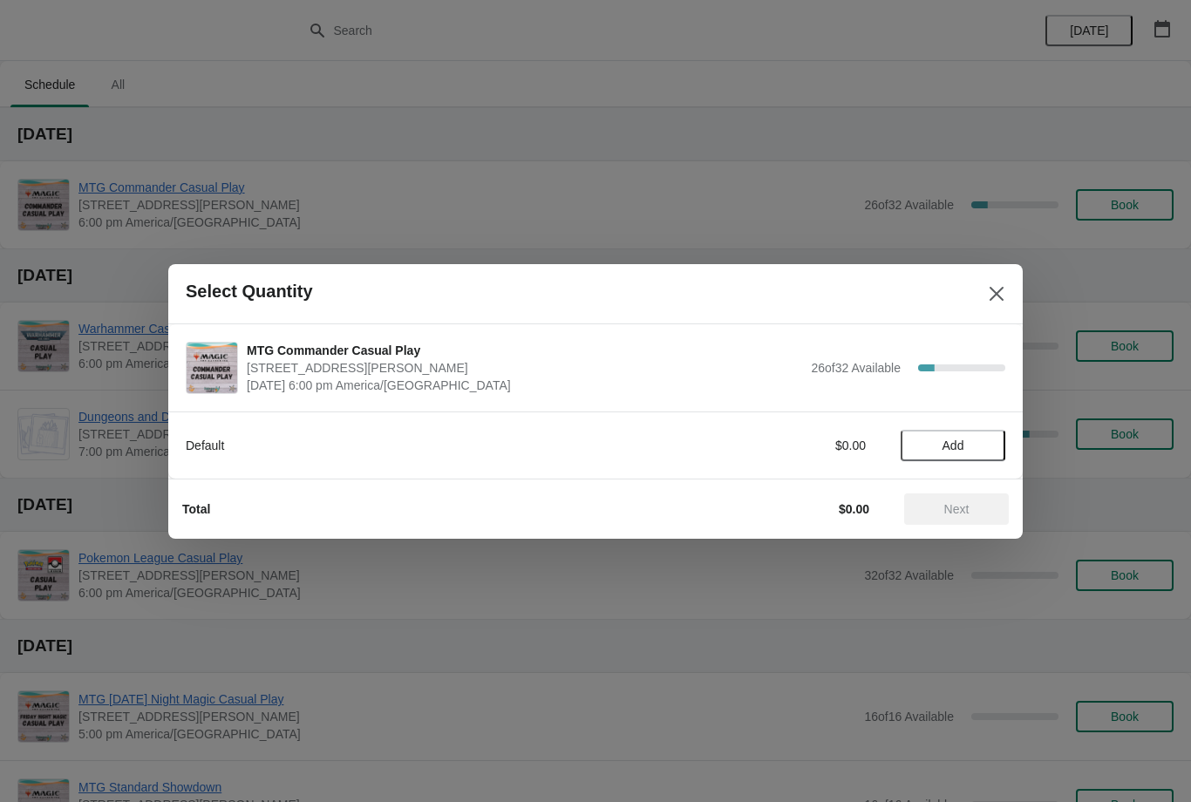
click at [979, 445] on span "Add" at bounding box center [953, 446] width 73 height 14
click at [958, 515] on span "Next" at bounding box center [957, 509] width 25 height 14
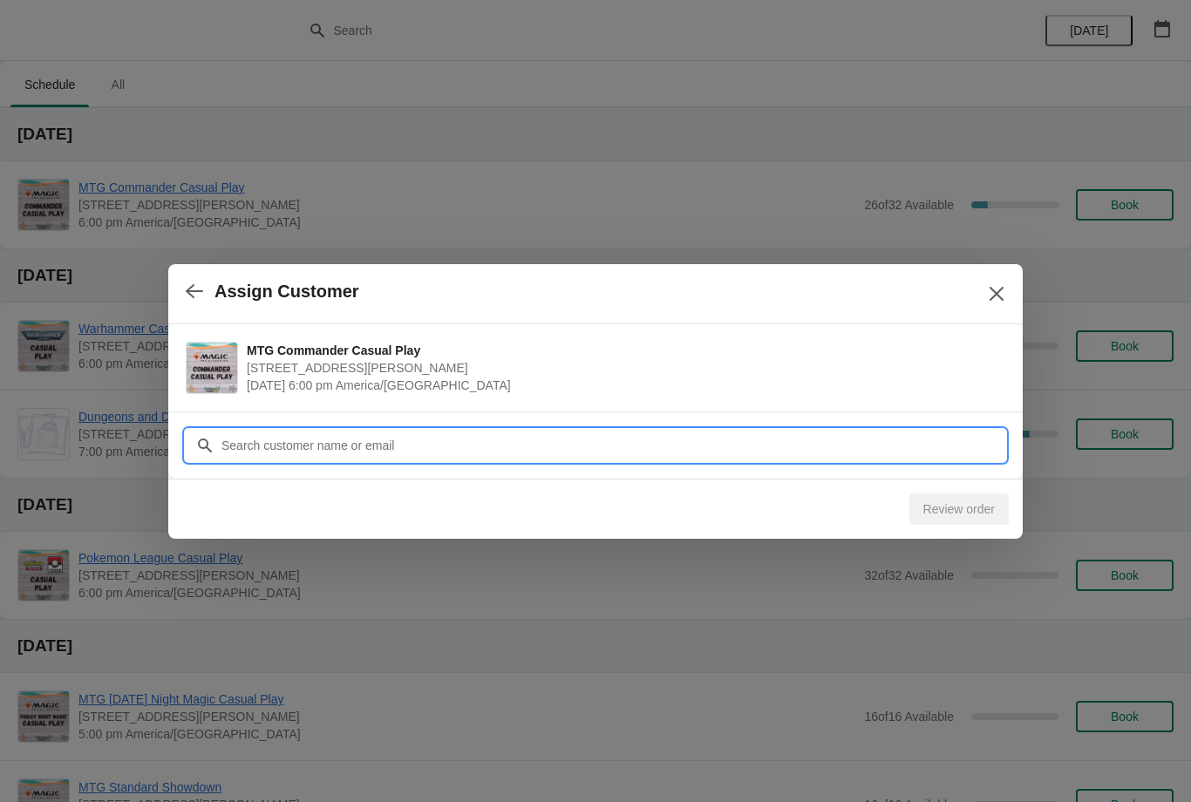
click at [924, 447] on input "Customer" at bounding box center [613, 445] width 785 height 31
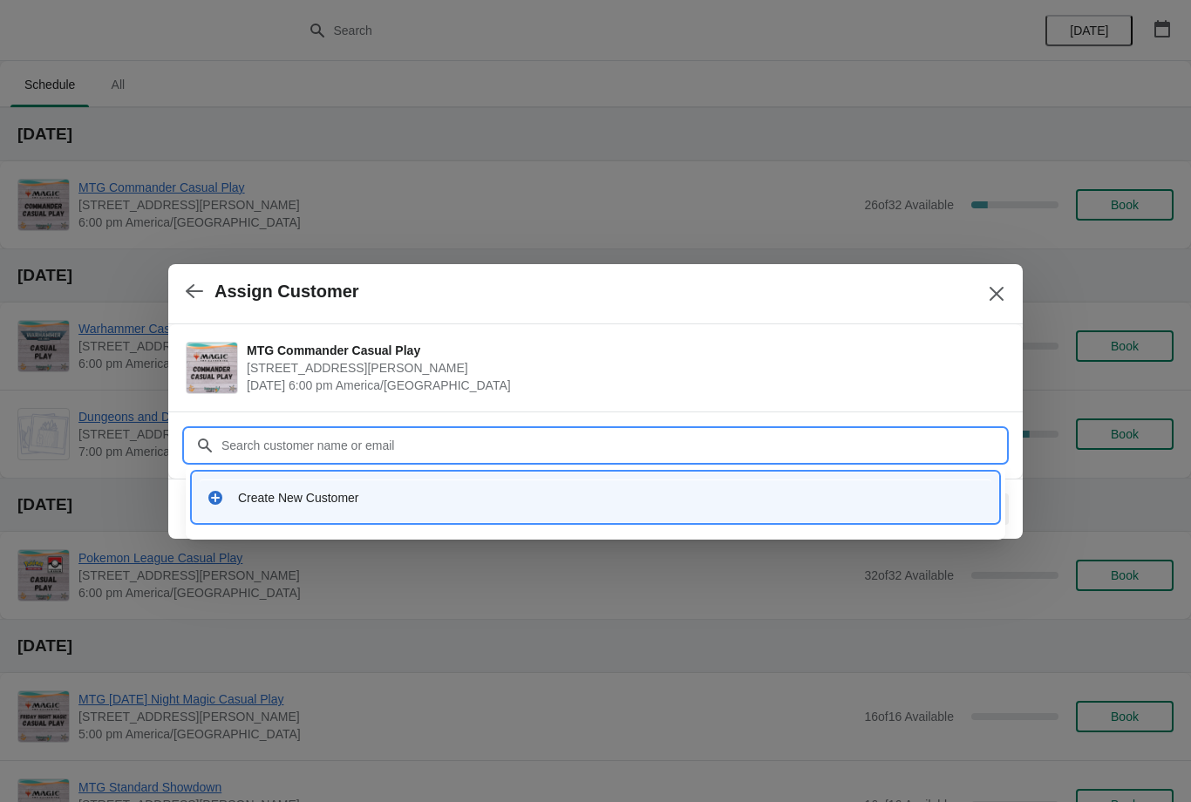
click at [392, 450] on input "Customer" at bounding box center [613, 445] width 785 height 31
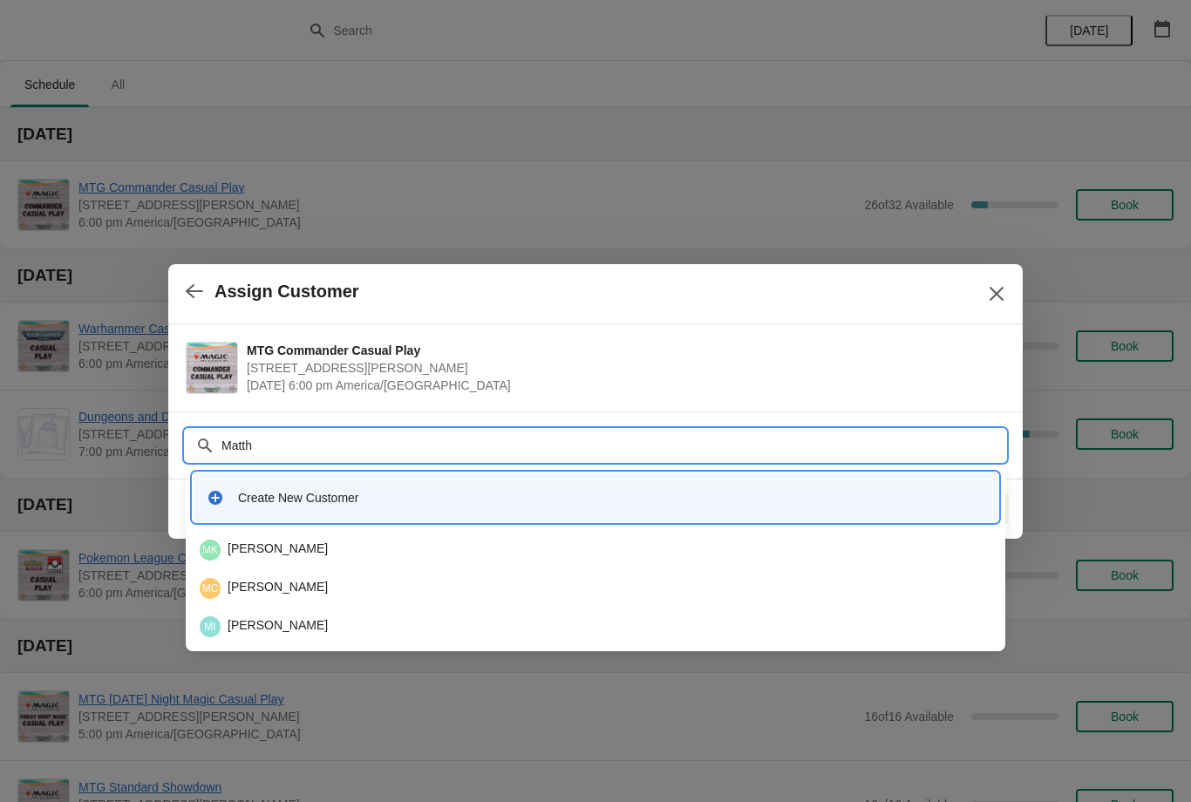
type input "Matthe"
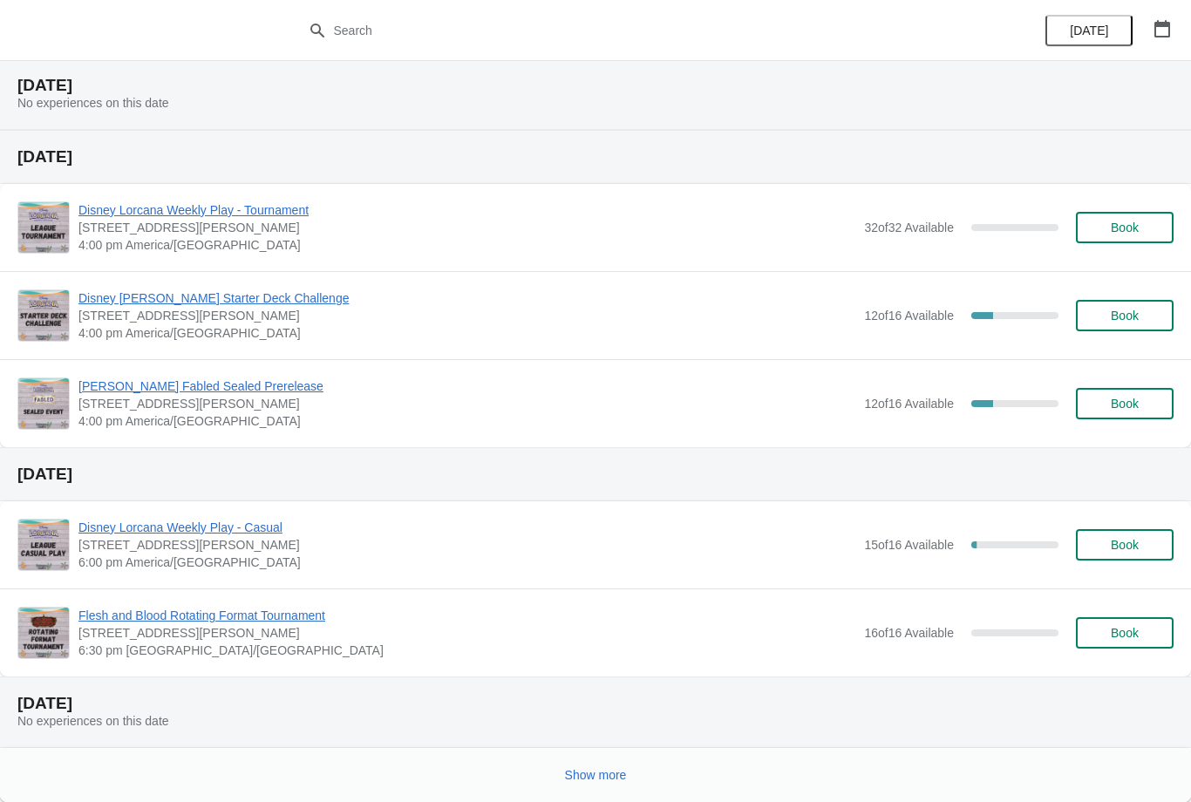
scroll to position [790, 0]
click at [219, 380] on span "[PERSON_NAME] Fabled Sealed Prerelease" at bounding box center [466, 386] width 777 height 17
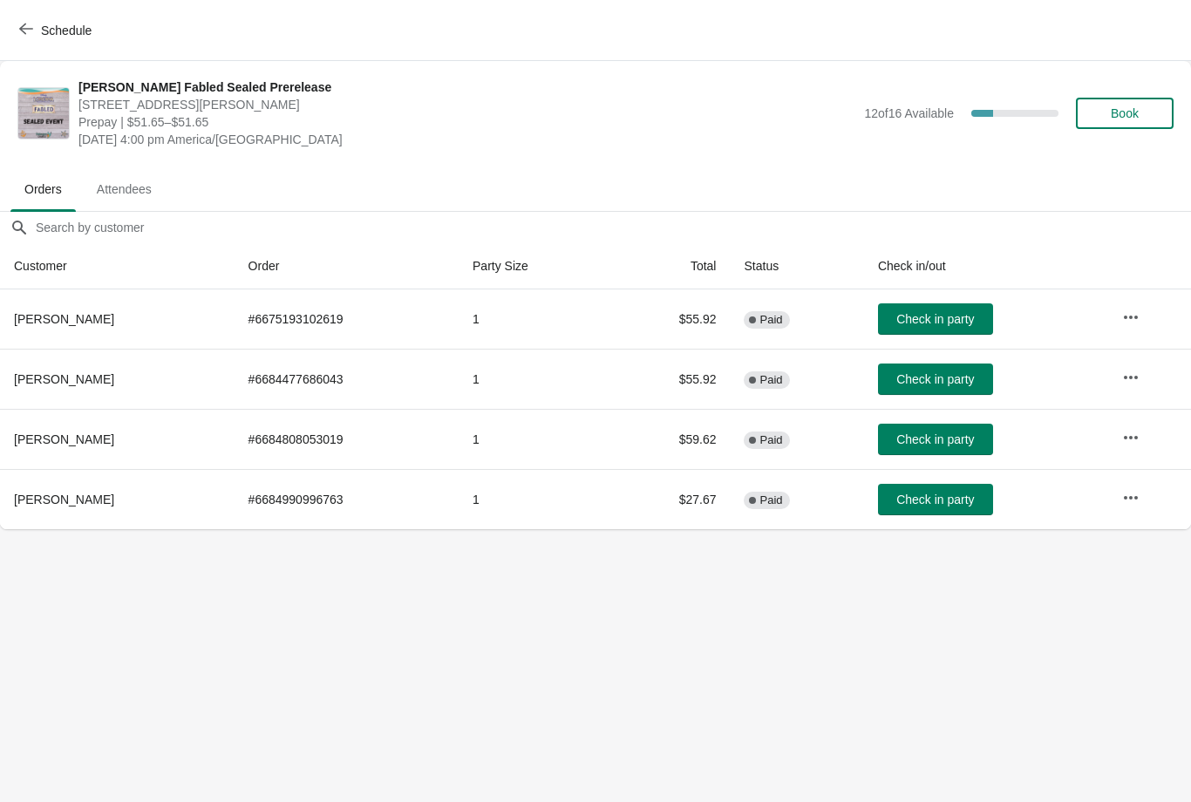
click at [14, 30] on button "Schedule" at bounding box center [57, 30] width 97 height 31
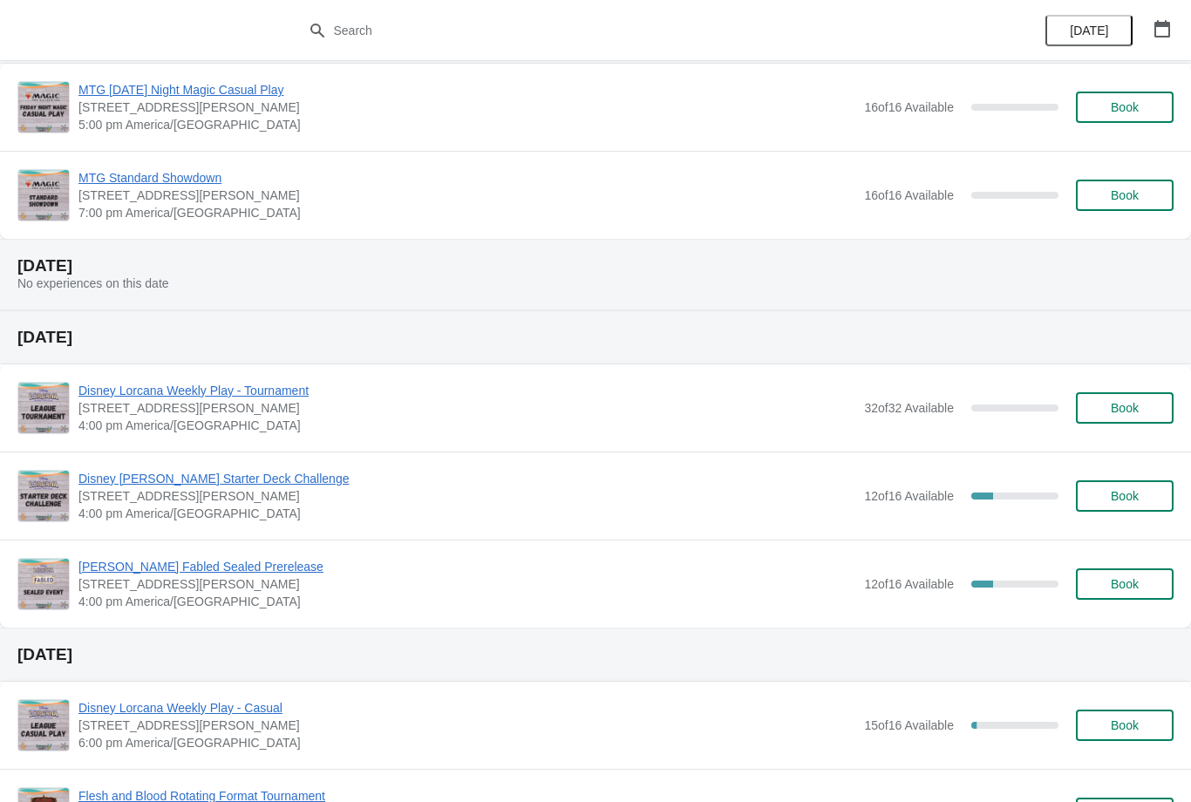
scroll to position [613, 0]
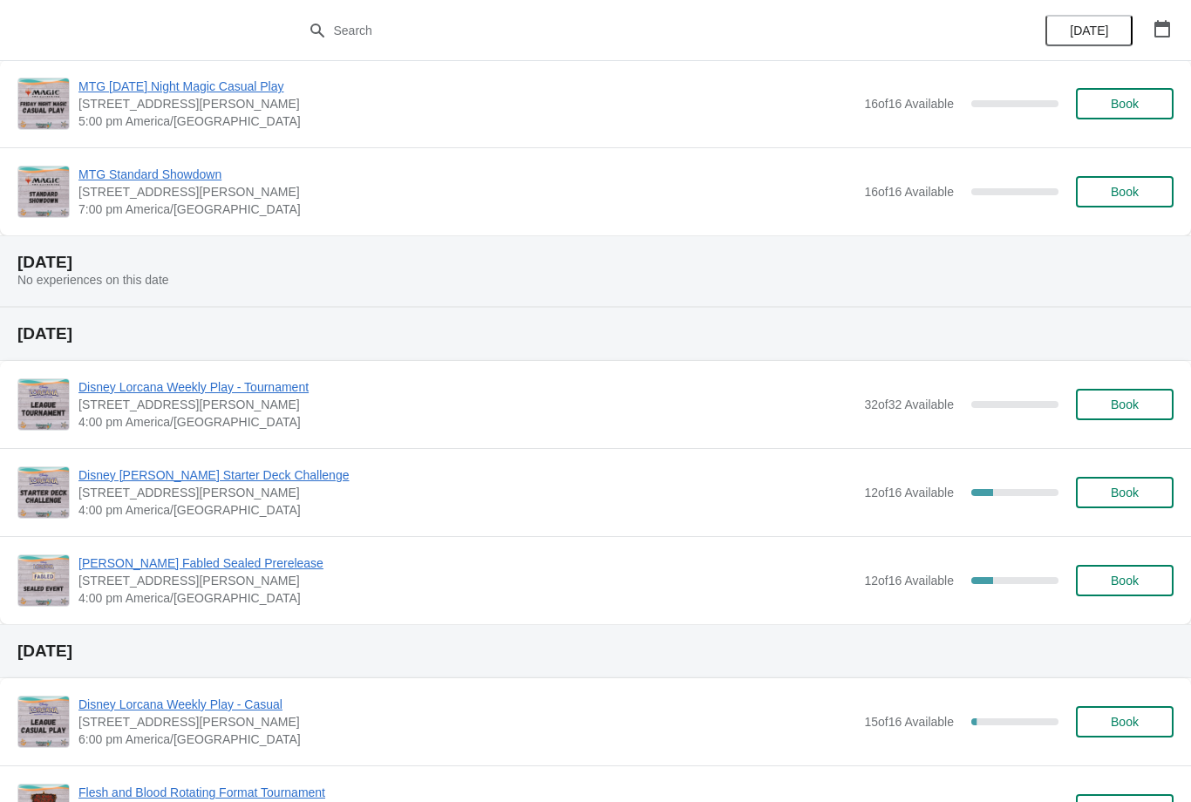
click at [242, 483] on span "Disney [PERSON_NAME] Starter Deck Challenge" at bounding box center [466, 475] width 777 height 17
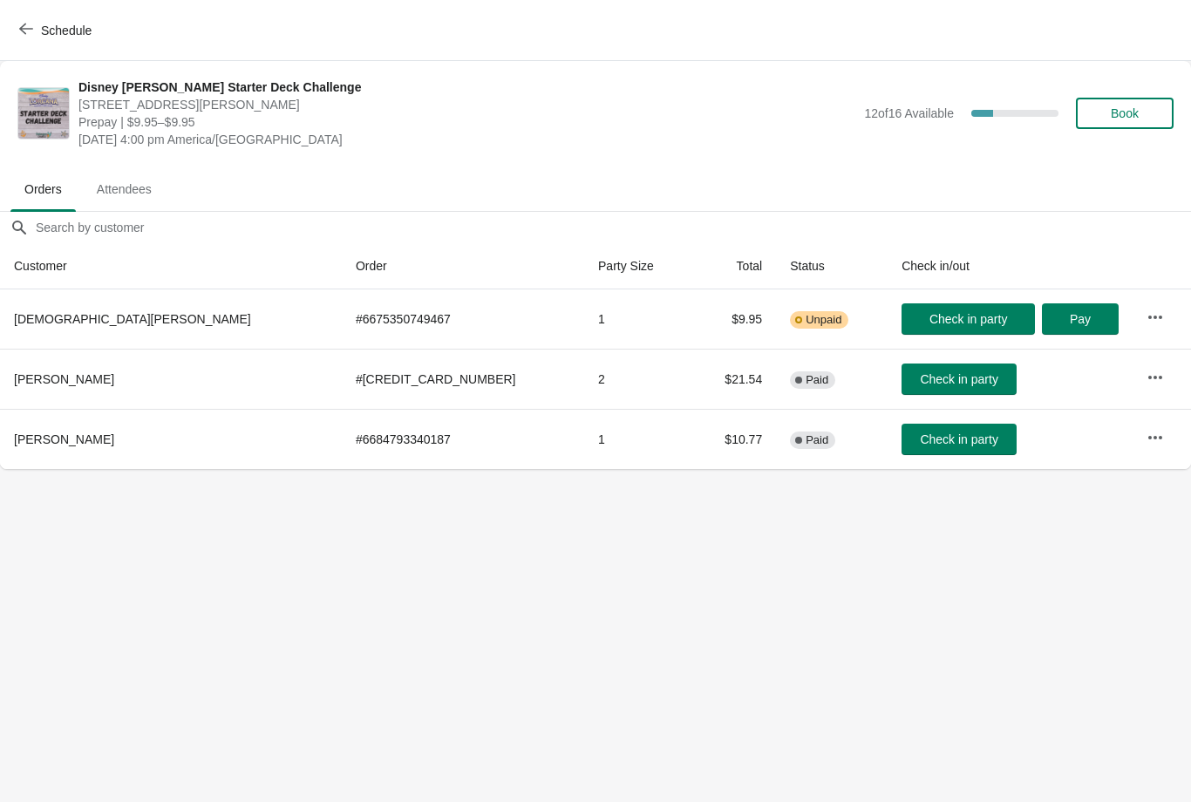
scroll to position [0, 0]
click at [32, 10] on div "Schedule" at bounding box center [595, 30] width 1191 height 61
click at [26, 44] on button "Schedule" at bounding box center [57, 30] width 97 height 31
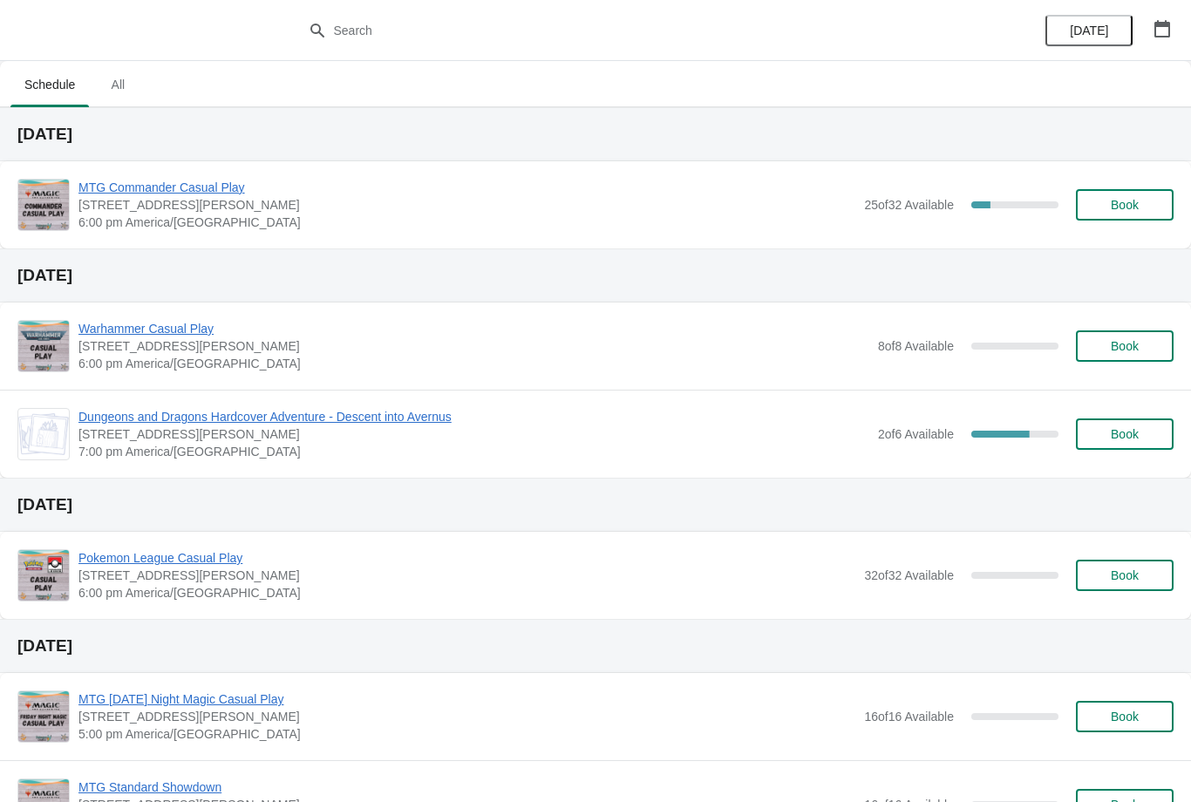
click at [1130, 212] on span "Book" at bounding box center [1125, 205] width 28 height 14
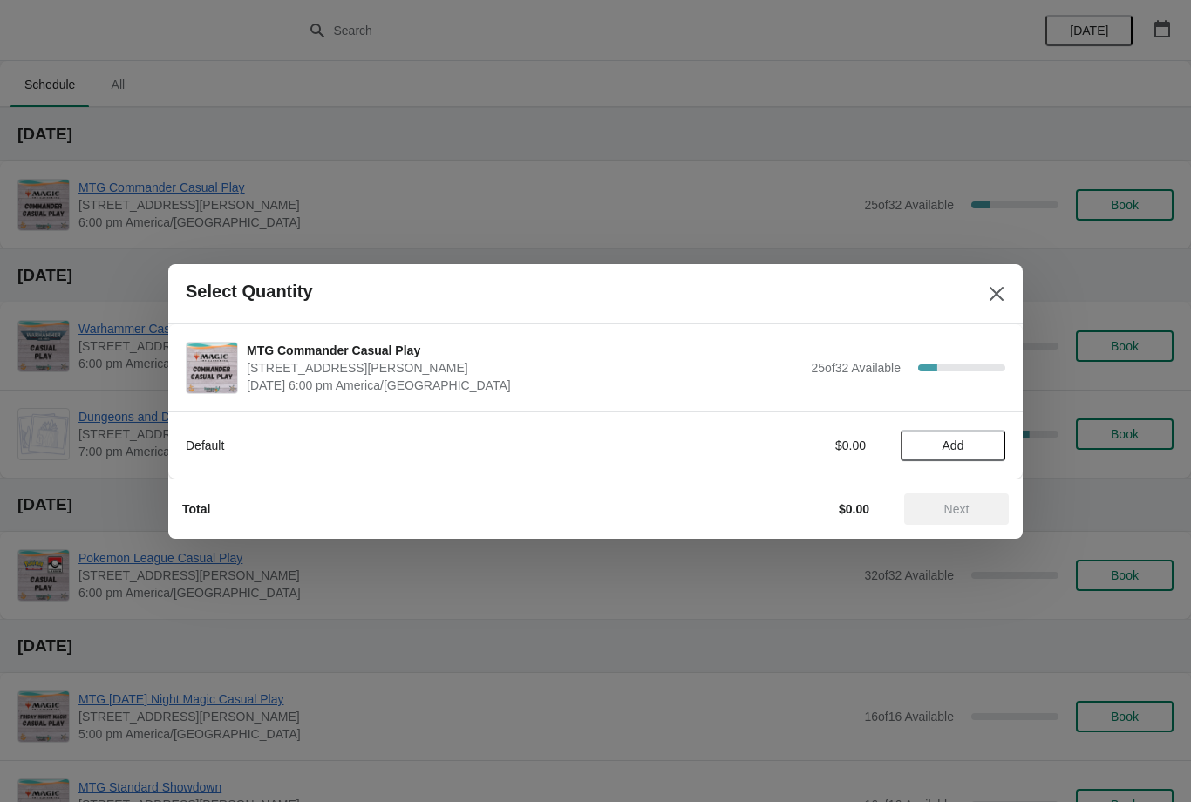
click at [986, 440] on span "Add" at bounding box center [953, 446] width 73 height 14
click at [966, 516] on span "Next" at bounding box center [957, 509] width 25 height 14
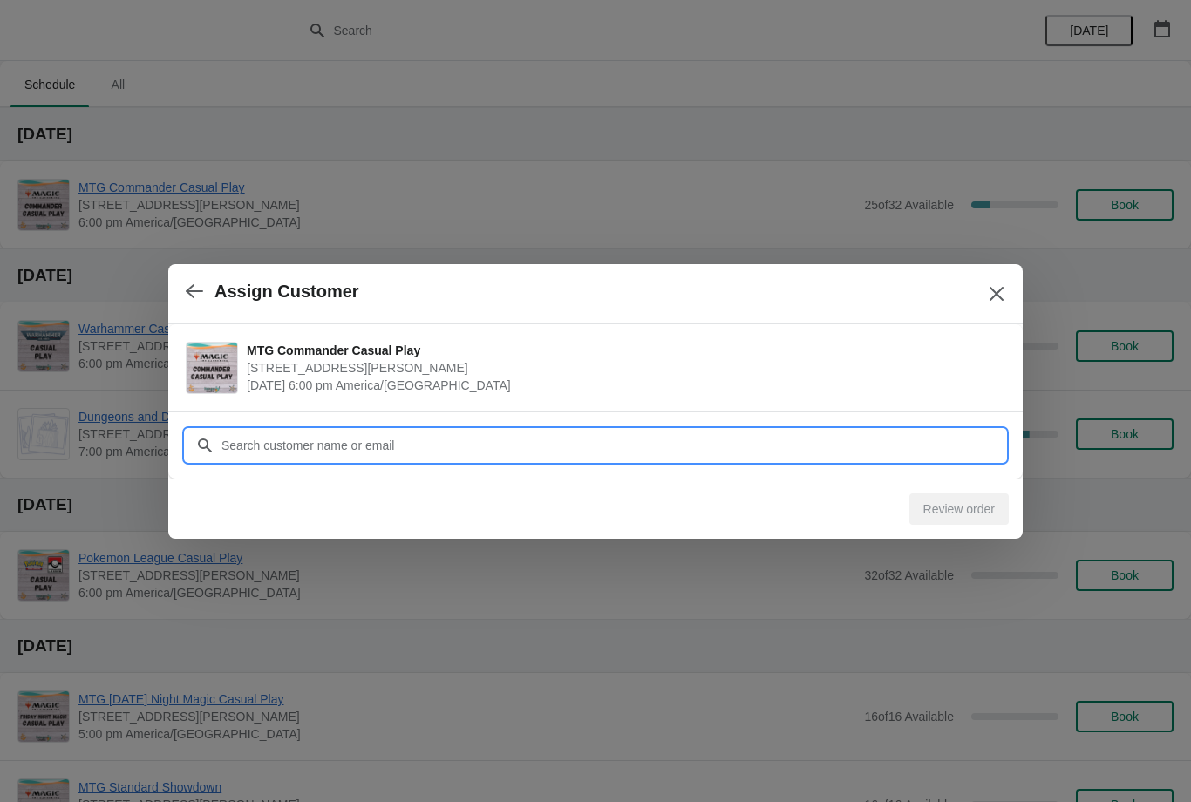
click at [931, 454] on input "Customer" at bounding box center [613, 445] width 785 height 31
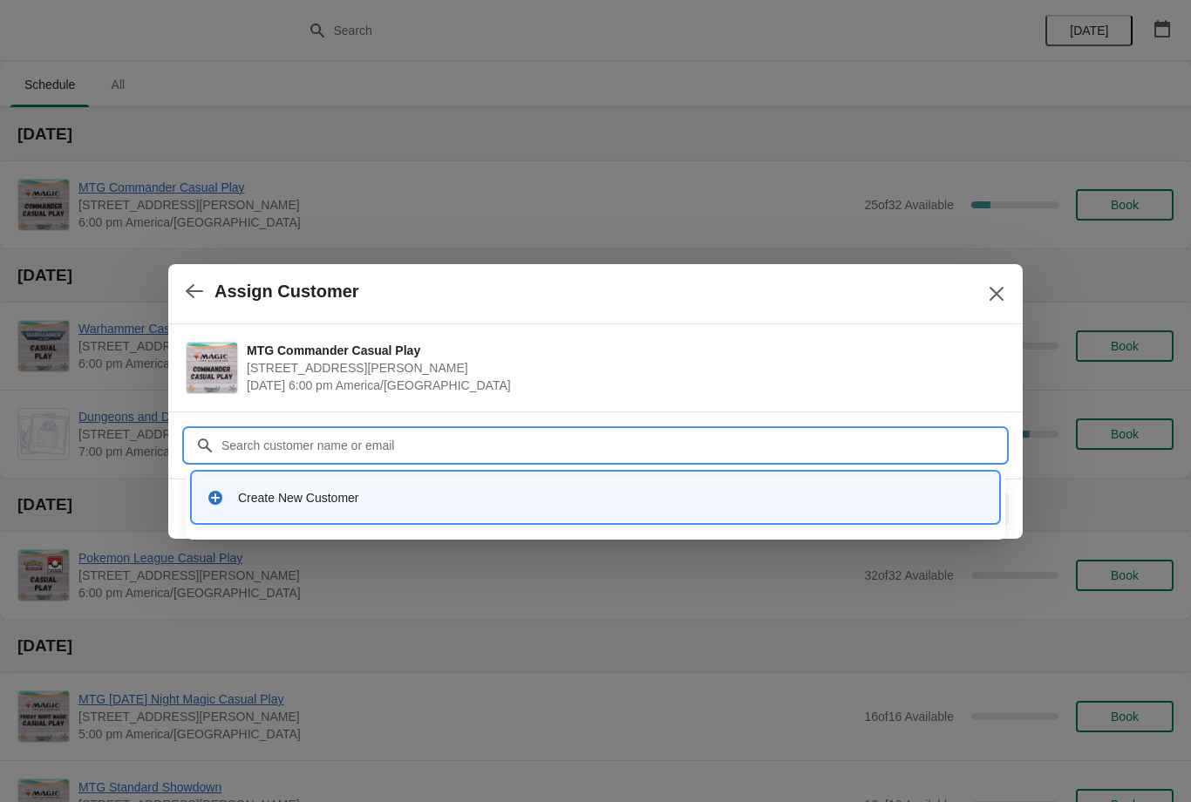
click at [543, 436] on input "Customer" at bounding box center [613, 445] width 785 height 31
click at [992, 300] on icon "Close" at bounding box center [996, 293] width 17 height 17
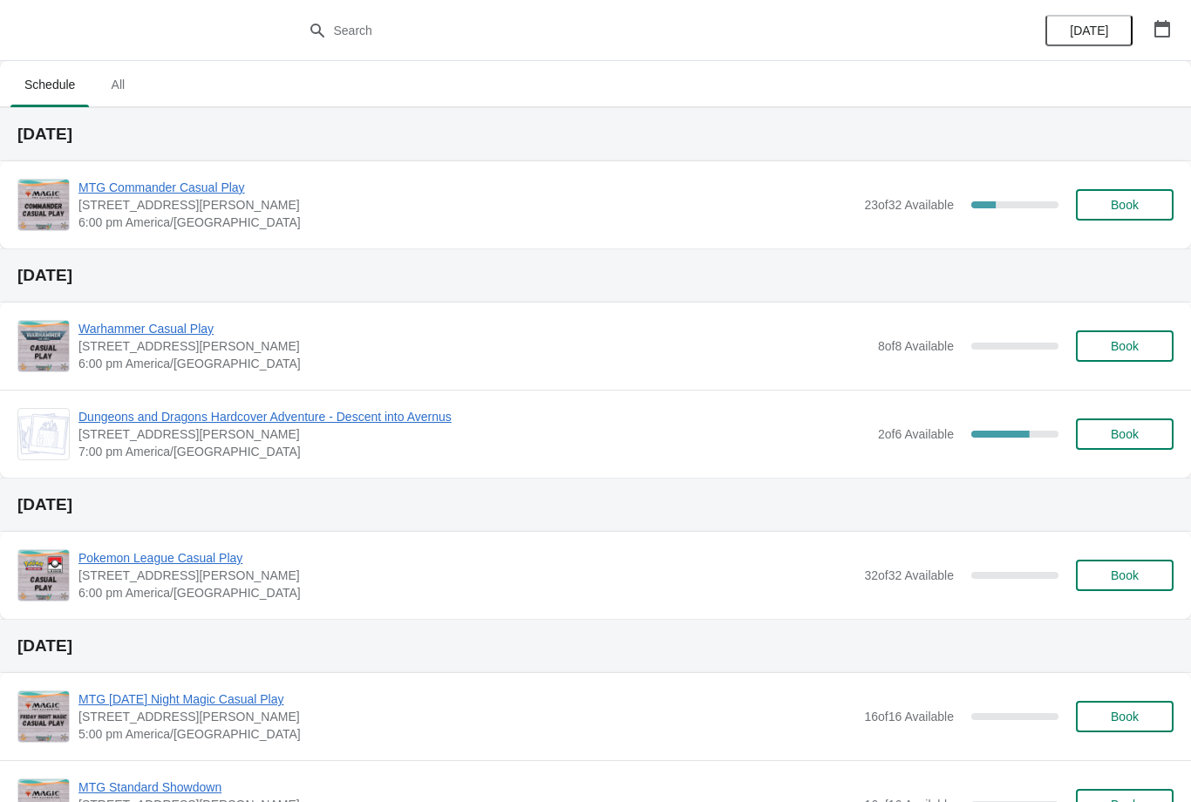
click at [1136, 202] on span "Book" at bounding box center [1125, 205] width 28 height 14
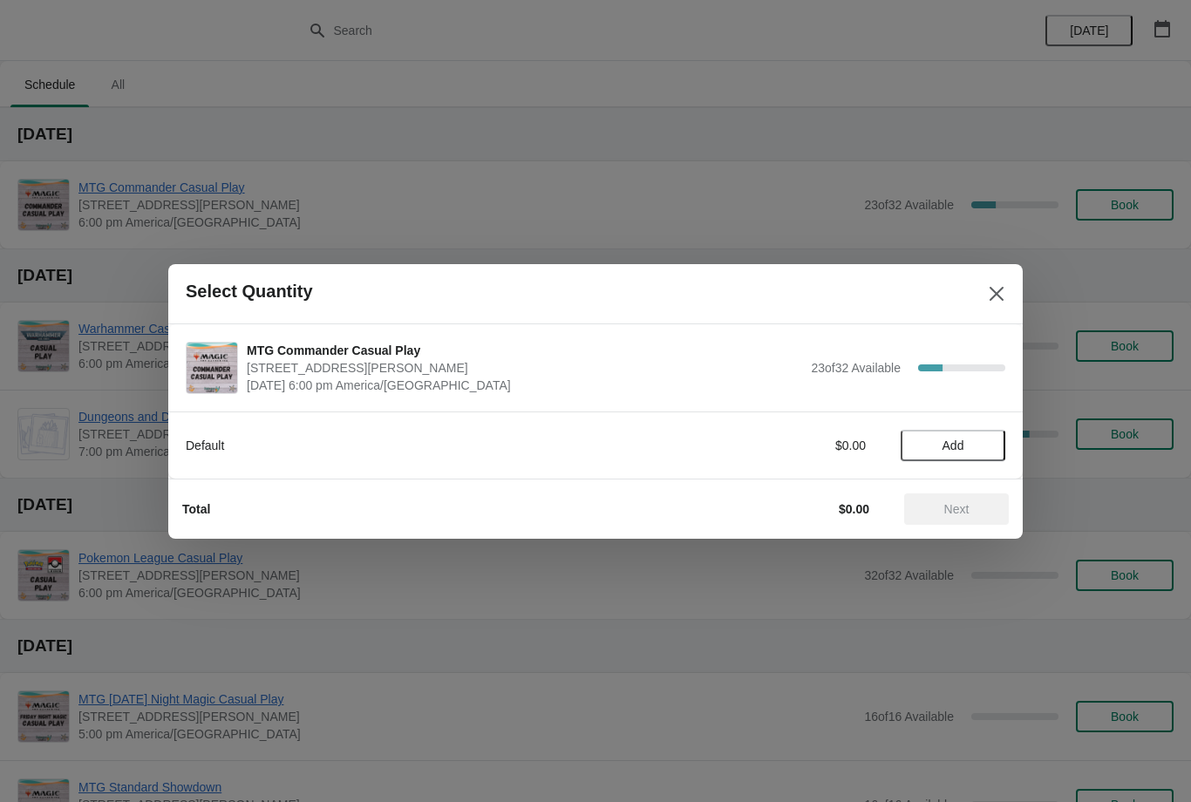
click at [983, 439] on span "Add" at bounding box center [953, 446] width 73 height 14
click at [977, 511] on span "Next" at bounding box center [956, 509] width 77 height 14
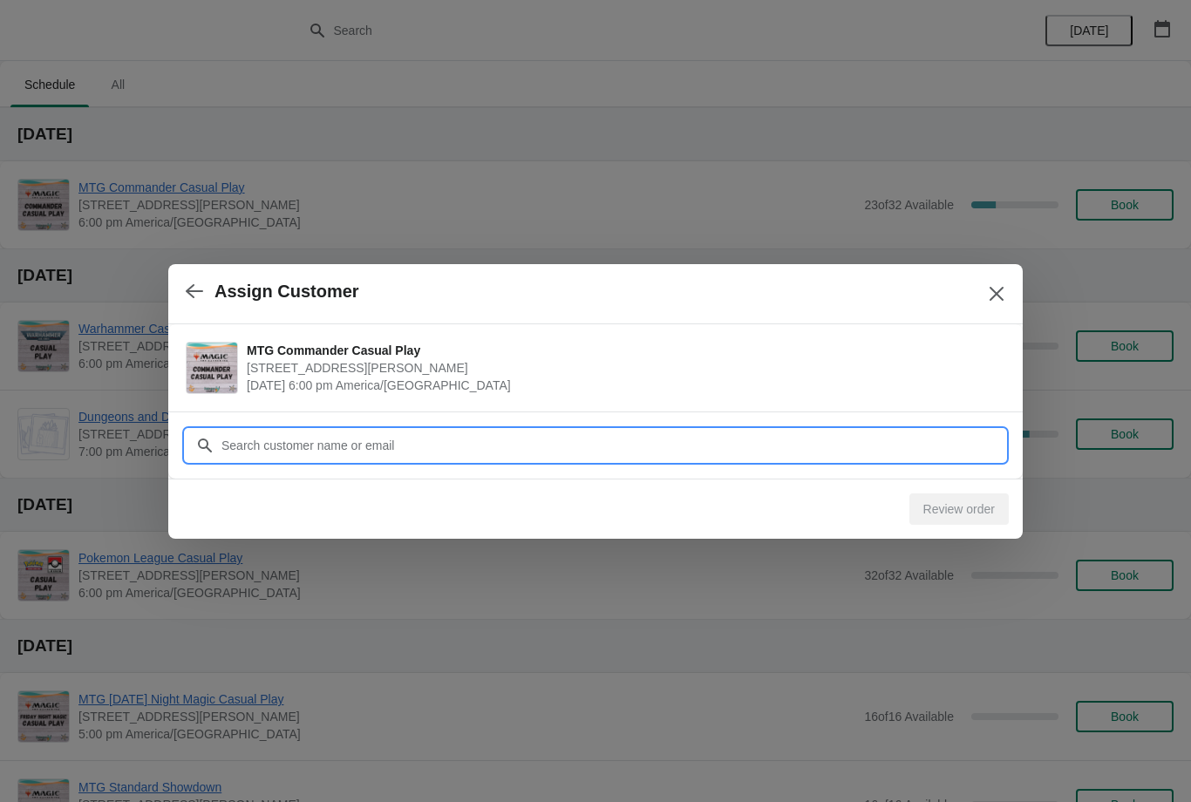
click at [935, 439] on input "Customer" at bounding box center [613, 445] width 785 height 31
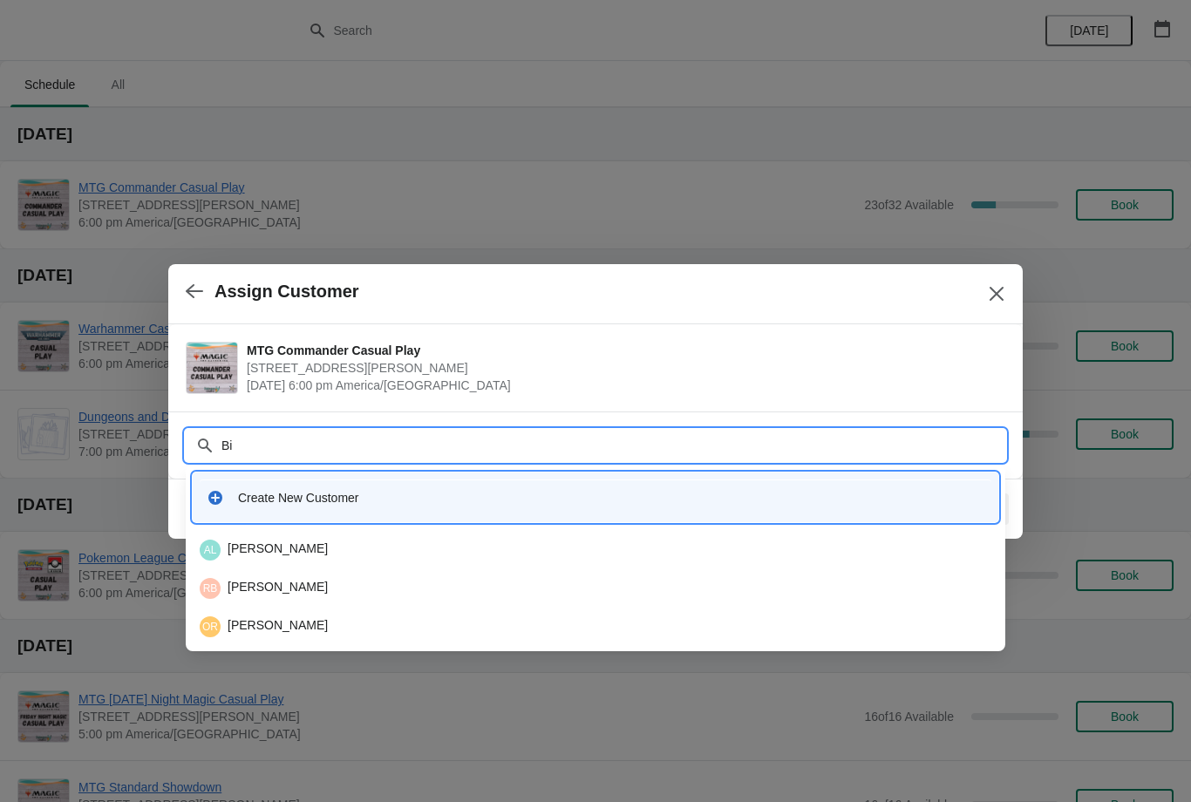
type input "Bis"
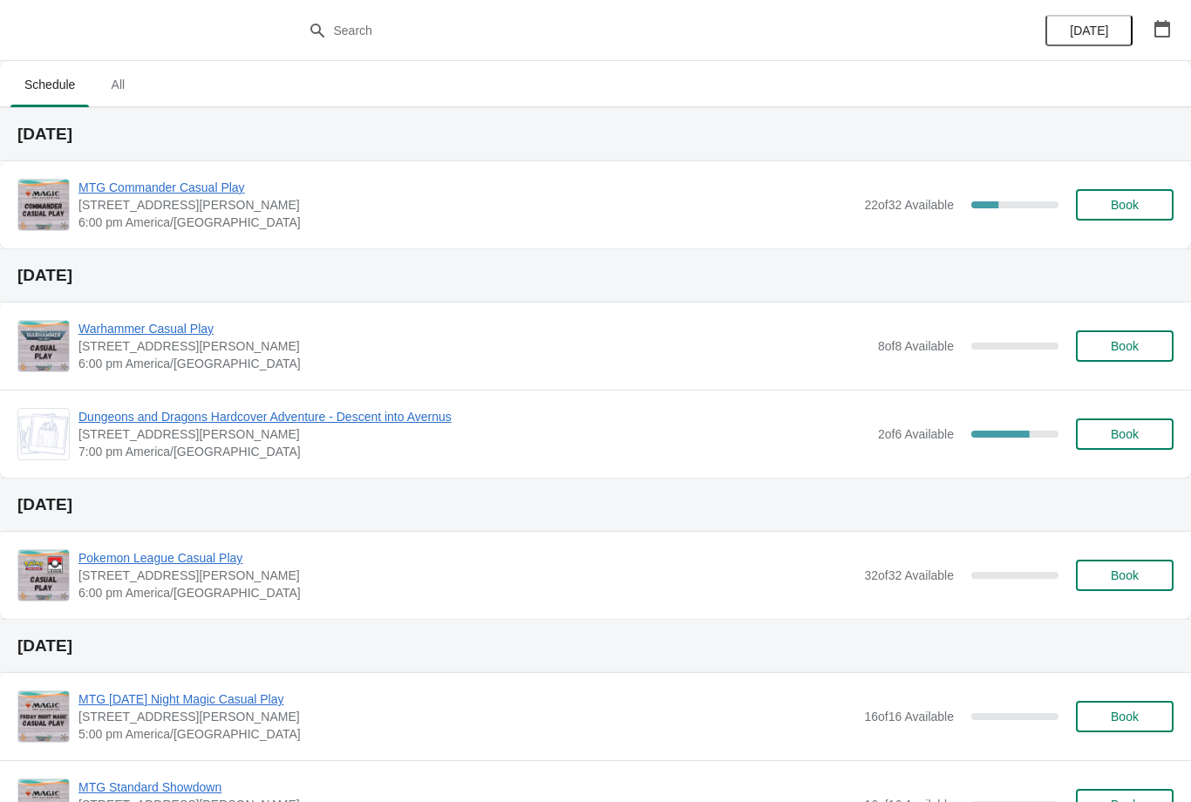
click at [1107, 210] on span "Book" at bounding box center [1125, 205] width 66 height 14
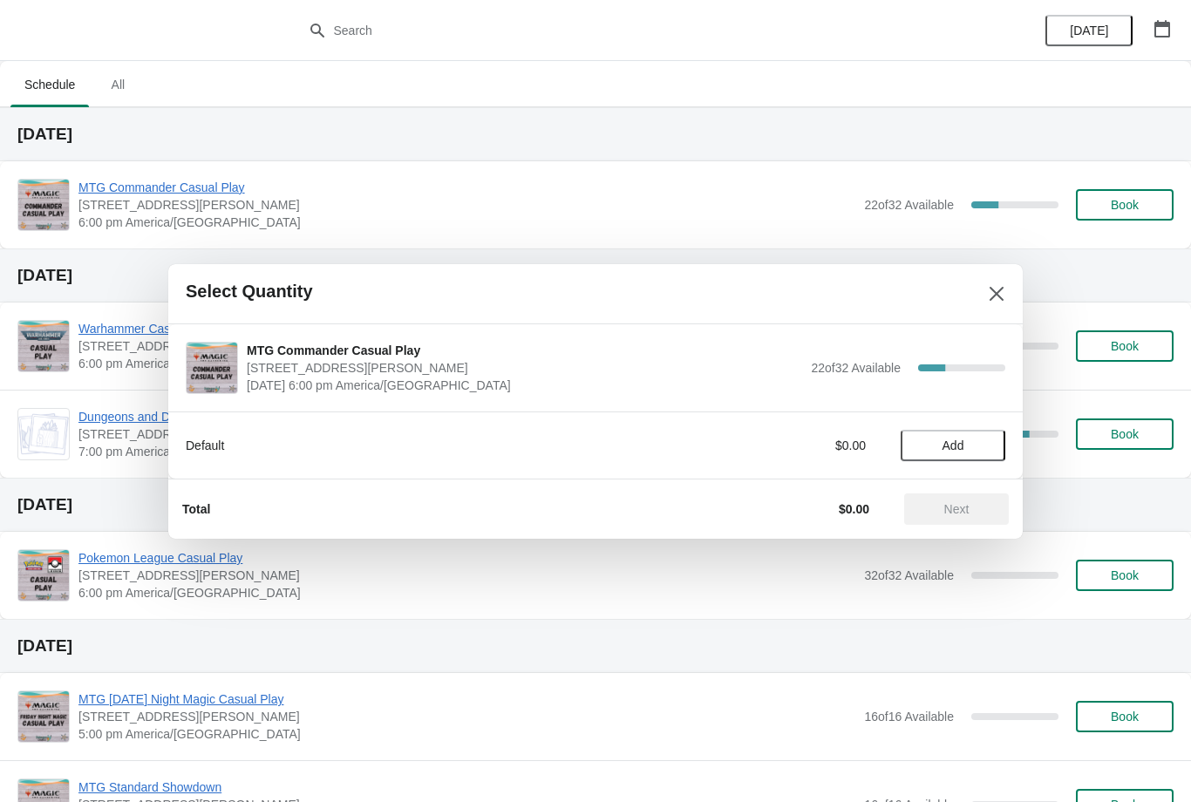
click at [965, 454] on button "Add" at bounding box center [953, 445] width 105 height 31
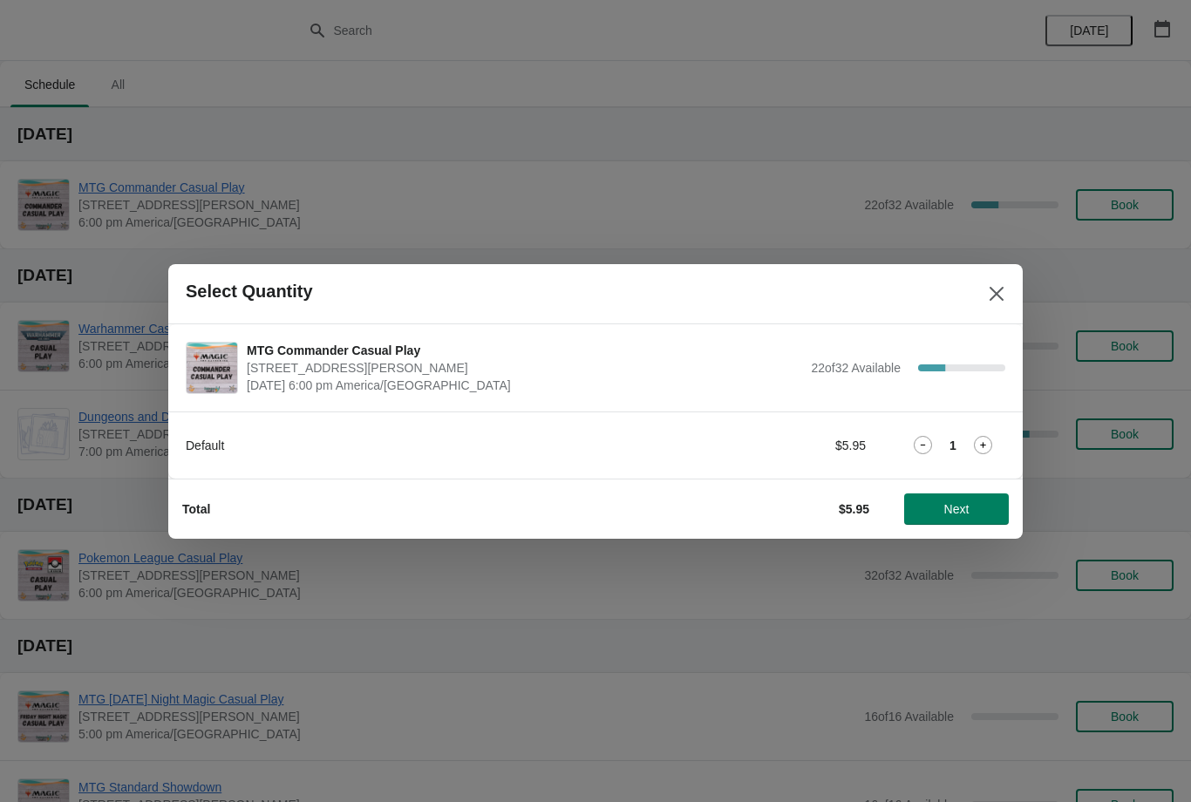
click at [958, 502] on span "Next" at bounding box center [957, 509] width 25 height 14
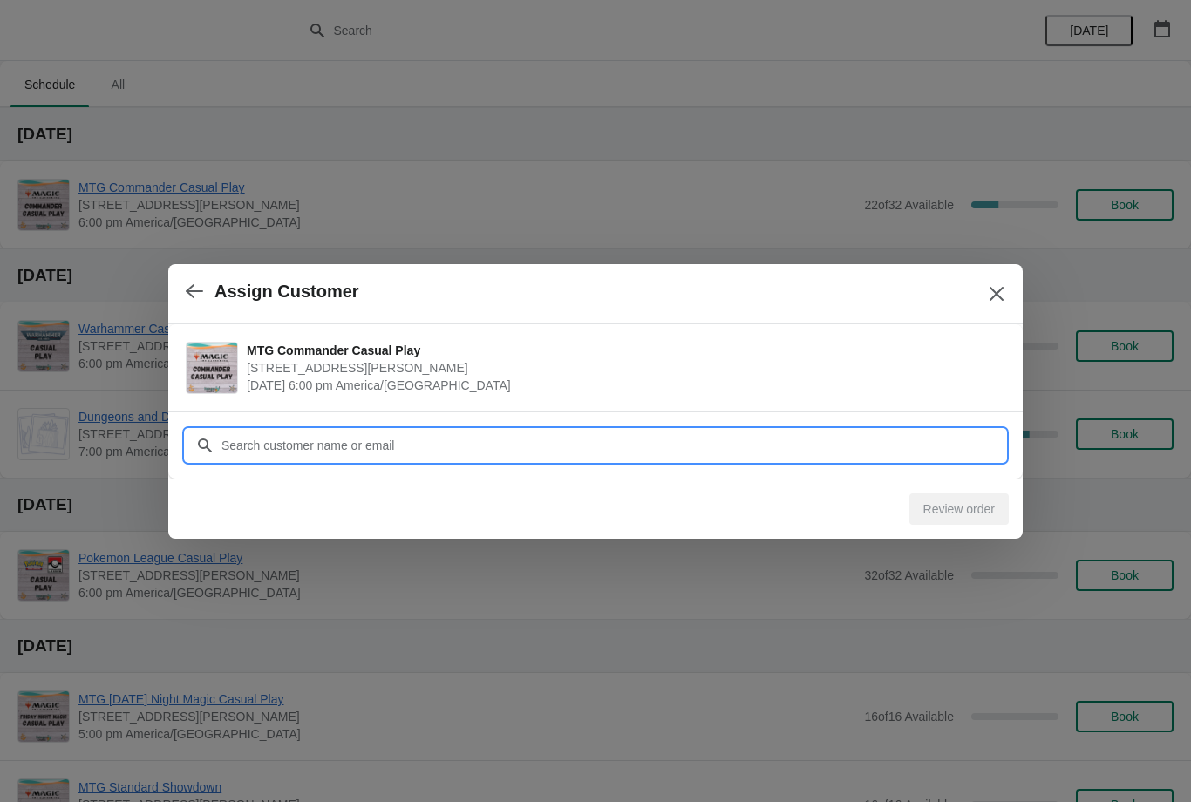
click at [942, 445] on input "Customer" at bounding box center [613, 445] width 785 height 31
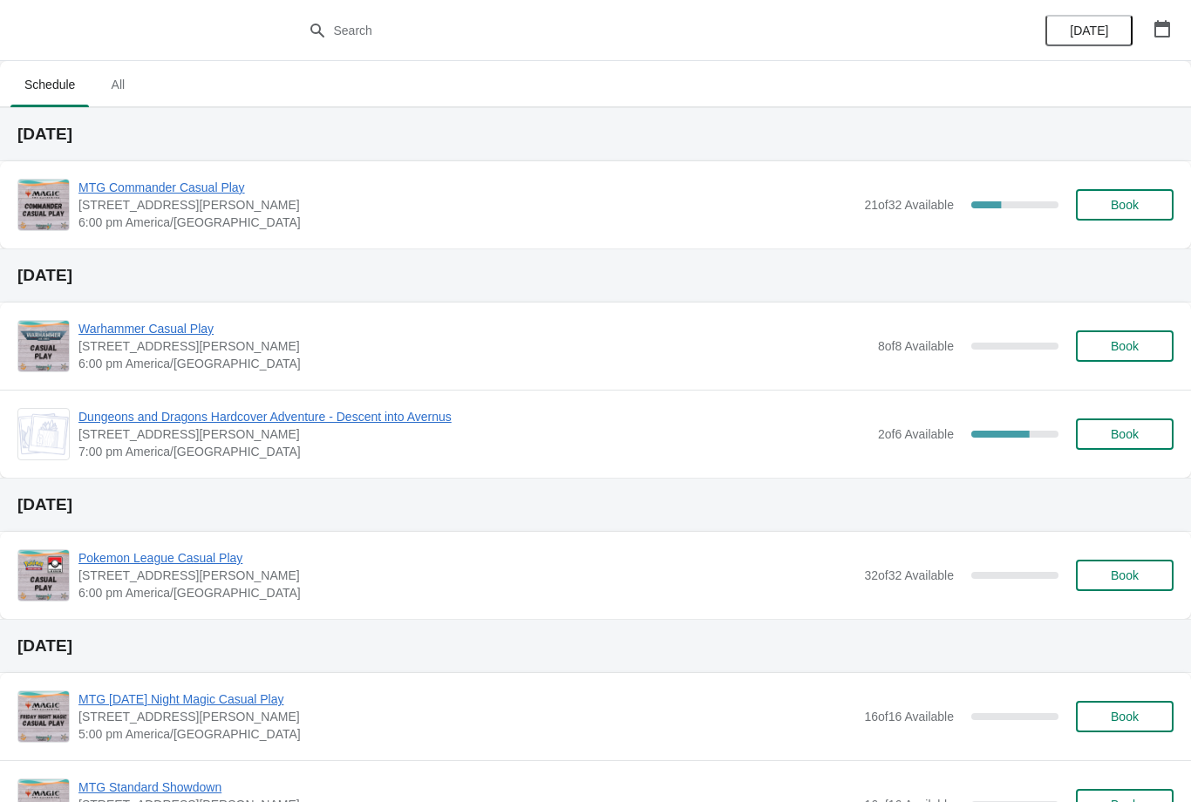
click at [1131, 184] on div "MTG Commander Casual Play [STREET_ADDRESS][PERSON_NAME] 6:00 pm [GEOGRAPHIC_DAT…" at bounding box center [625, 205] width 1095 height 52
click at [1146, 218] on button "Book" at bounding box center [1125, 204] width 98 height 31
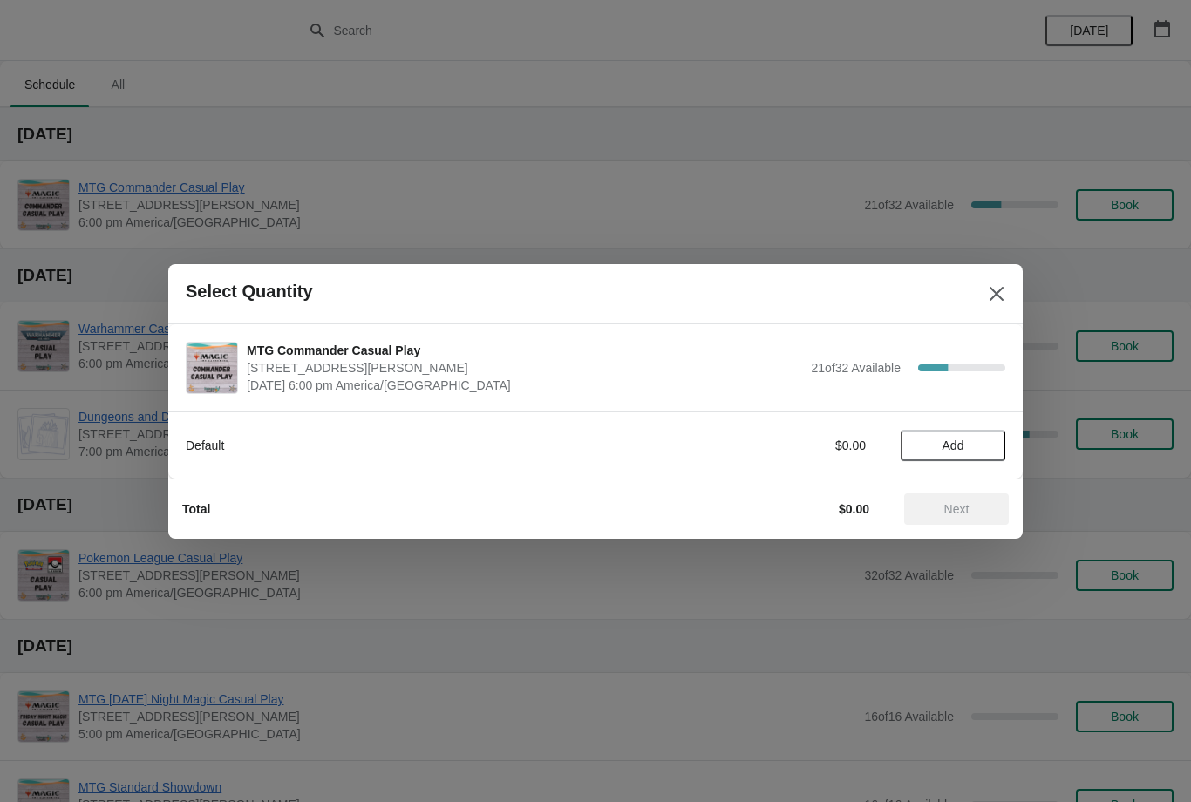
click at [930, 458] on button "Add" at bounding box center [953, 445] width 105 height 31
click at [945, 513] on span "Next" at bounding box center [957, 509] width 25 height 14
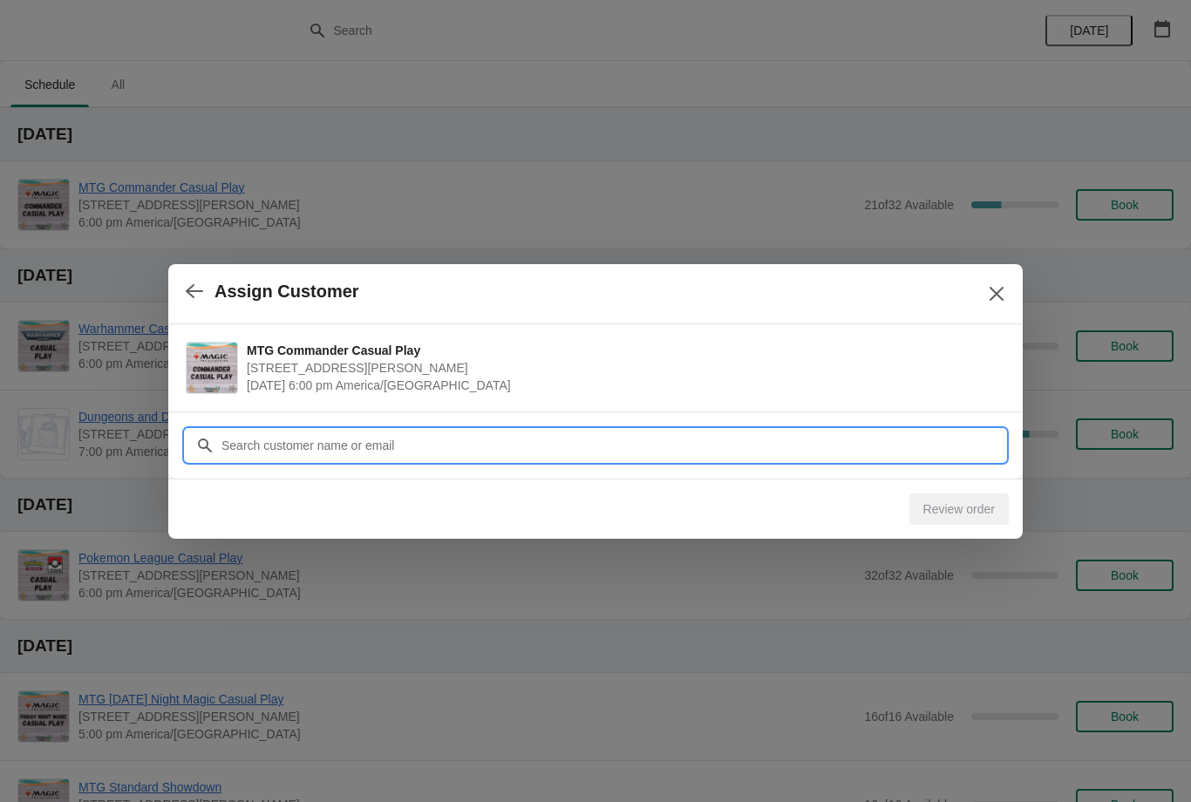
click at [862, 443] on input "Customer" at bounding box center [613, 445] width 785 height 31
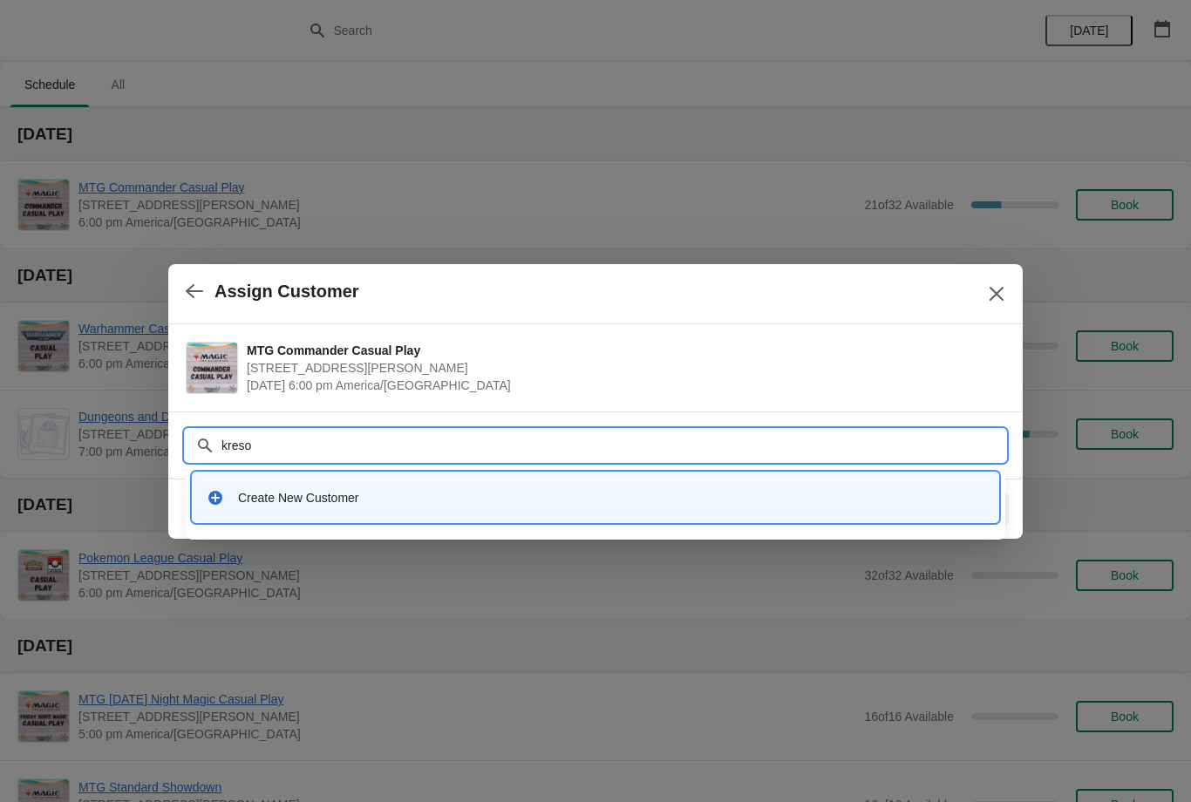
type input "kres"
click at [329, 505] on div "Create New Customer" at bounding box center [611, 497] width 747 height 17
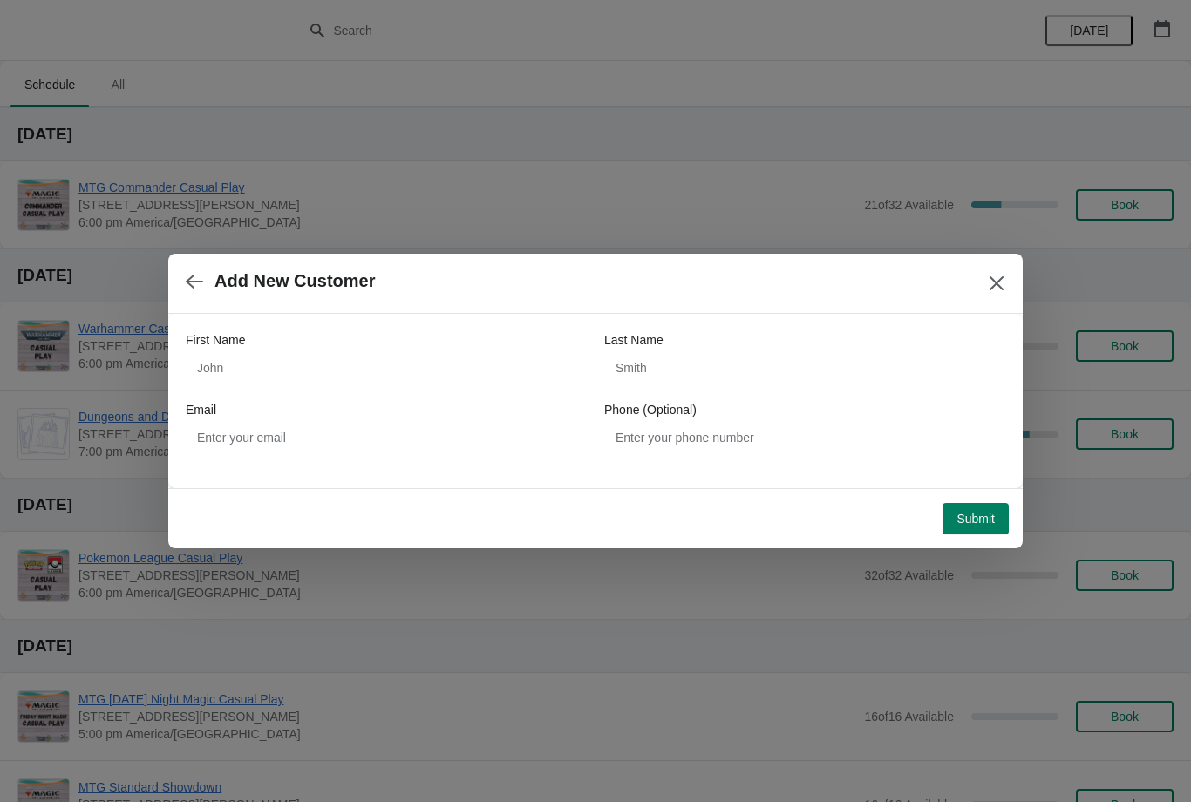
click at [324, 335] on div "First Name" at bounding box center [386, 339] width 401 height 17
click at [301, 372] on input "First Name" at bounding box center [386, 367] width 401 height 31
type input "[GEOGRAPHIC_DATA]"
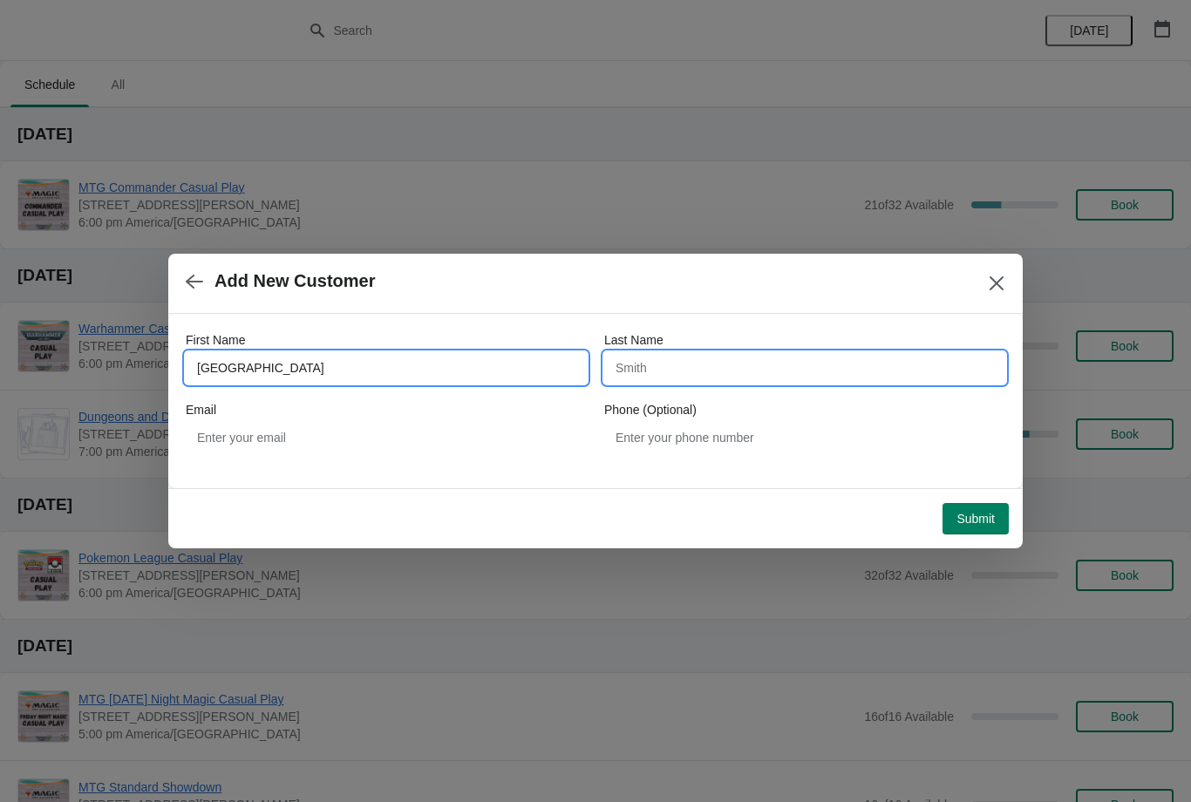
click at [718, 369] on input "Last Name" at bounding box center [804, 367] width 401 height 31
type input "J"
type input "[GEOGRAPHIC_DATA]"
click at [748, 378] on input "J" at bounding box center [804, 367] width 401 height 31
type input "Henley"
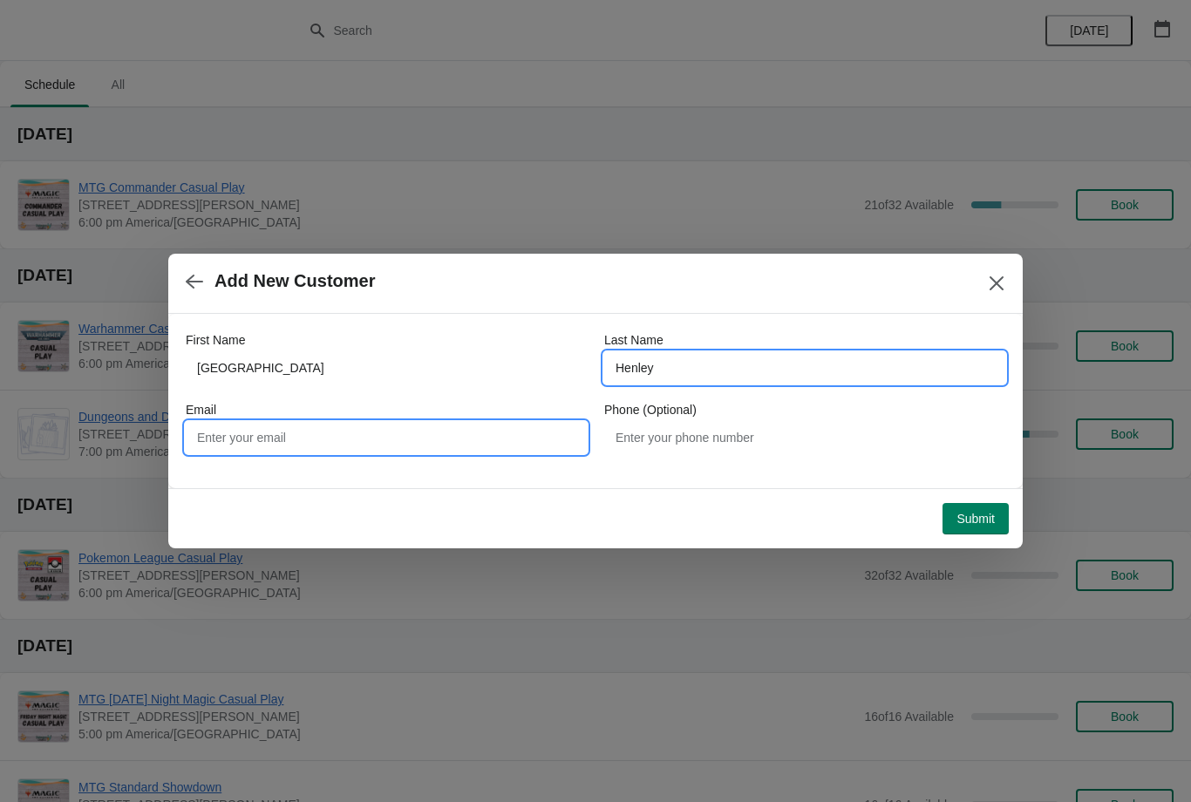
click at [497, 434] on input "Email" at bounding box center [386, 437] width 401 height 31
type input "[EMAIL_ADDRESS][DOMAIN_NAME]"
click at [972, 529] on button "Submit" at bounding box center [976, 518] width 66 height 31
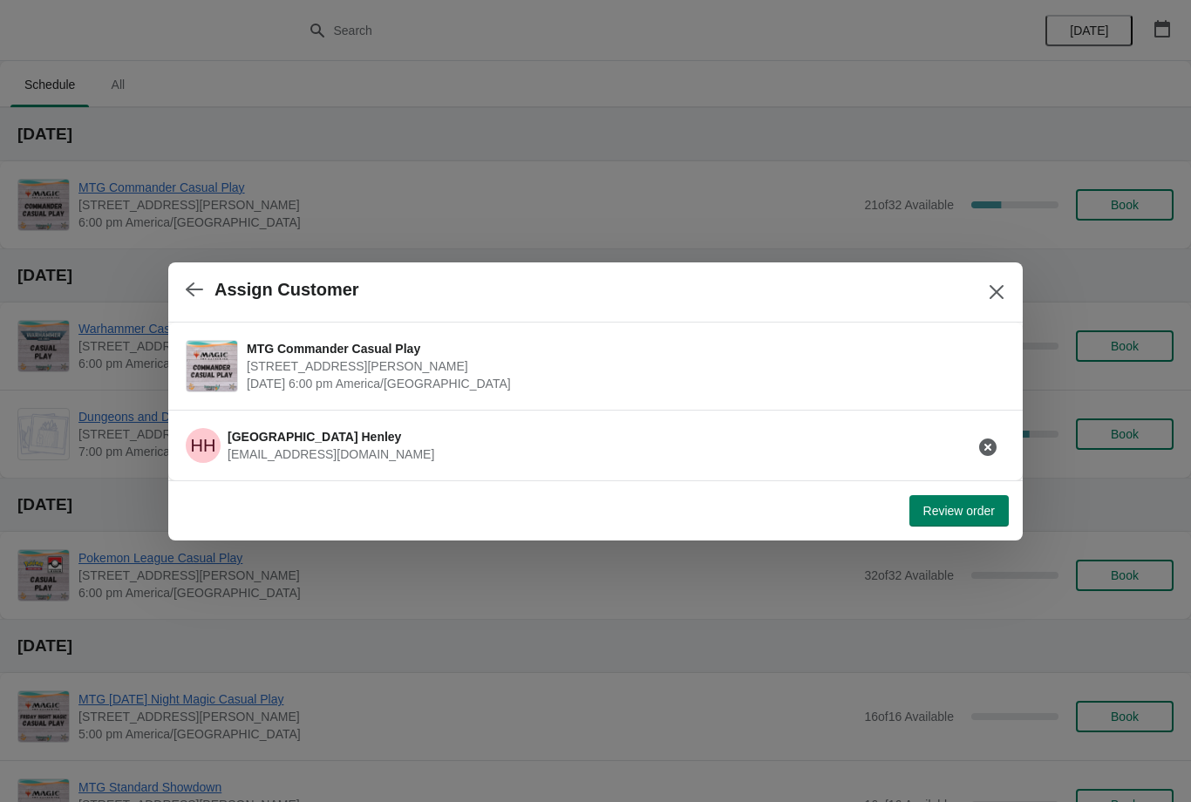
click at [965, 511] on span "Review order" at bounding box center [960, 511] width 72 height 14
